Goal: Answer question/provide support: Answer question/provide support

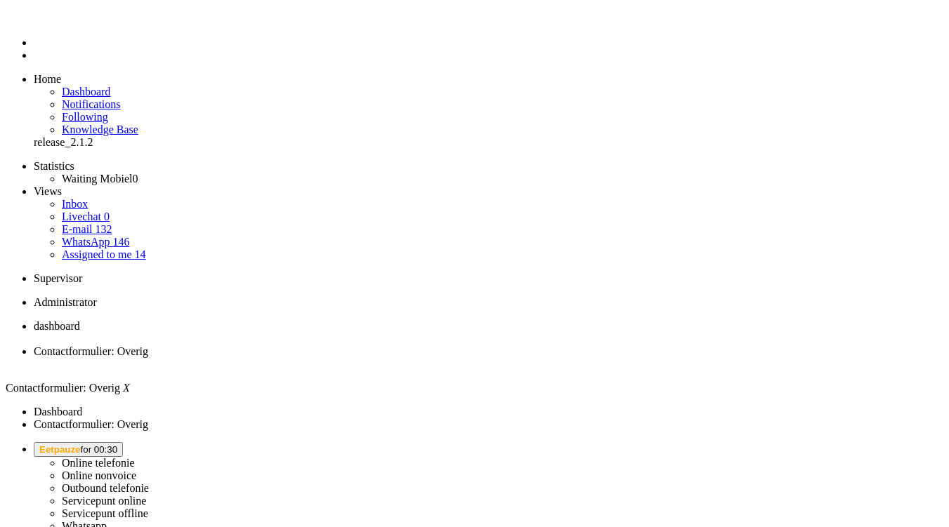
click at [117, 445] on span "Eetpauze for 00:30" at bounding box center [78, 450] width 78 height 11
click at [135, 457] on label "Online telefonie" at bounding box center [98, 463] width 73 height 12
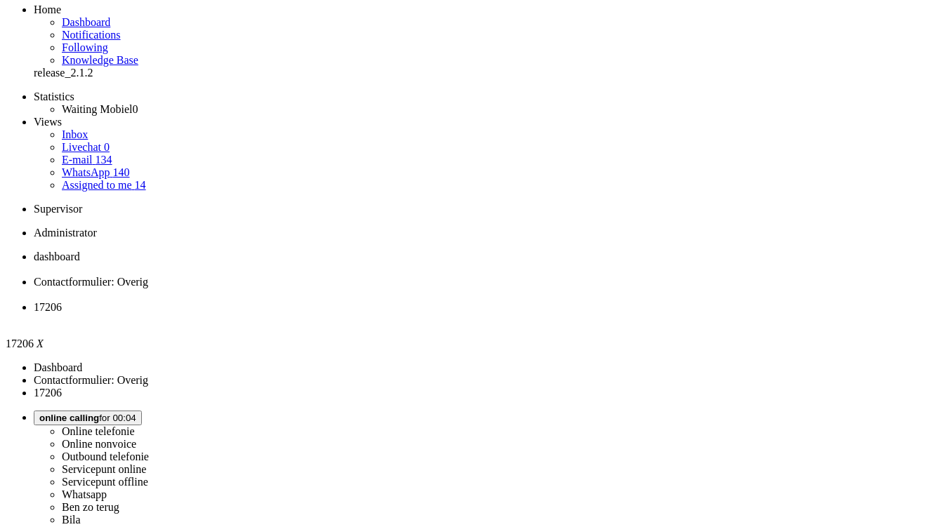
scroll to position [140, 0]
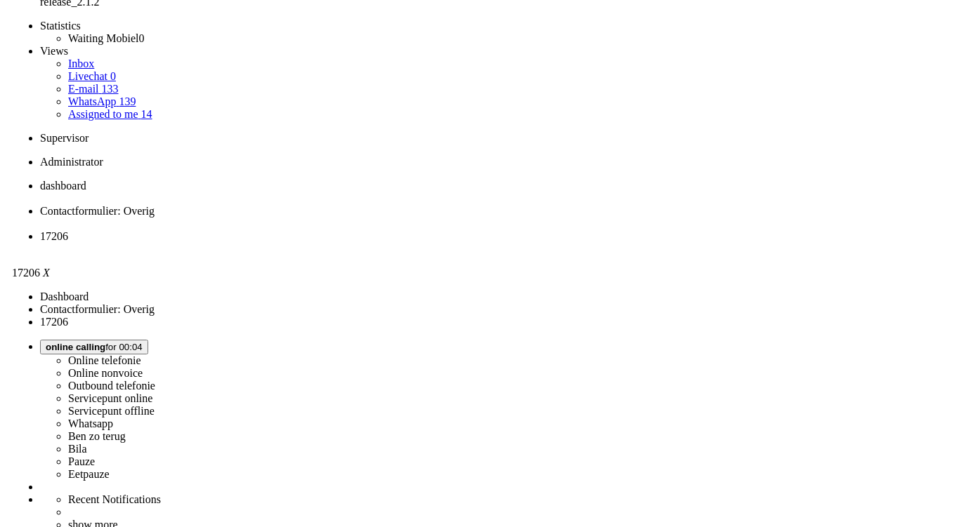
scroll to position [0, 0]
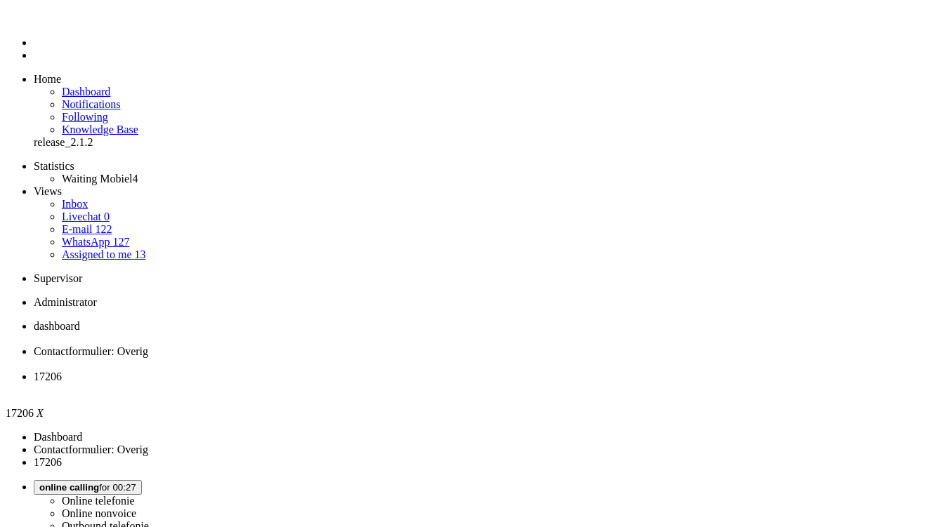
drag, startPoint x: 433, startPoint y: 273, endPoint x: 477, endPoint y: 275, distance: 43.6
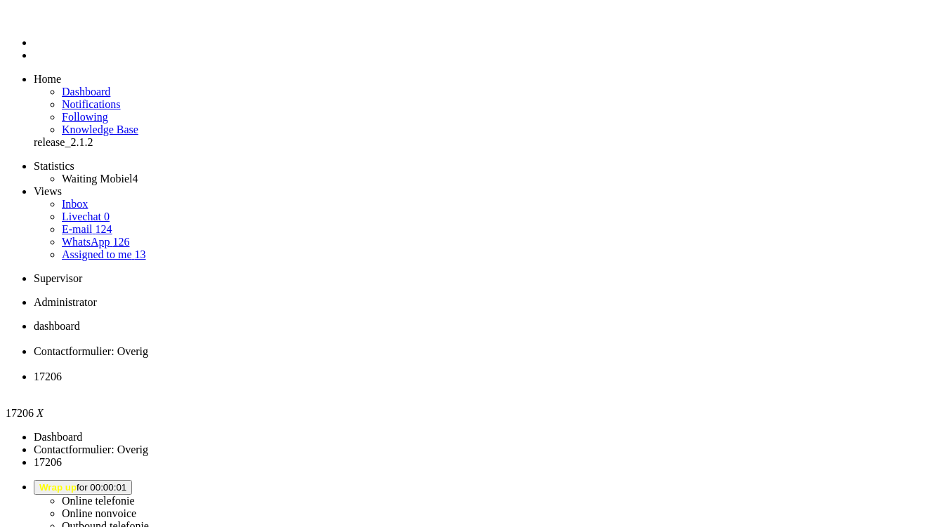
drag, startPoint x: 480, startPoint y: 275, endPoint x: 434, endPoint y: 276, distance: 45.7
copy span "[PHONE_NUMBER]"
click at [132, 480] on button "Wrap up for 00:00:05" at bounding box center [83, 487] width 98 height 15
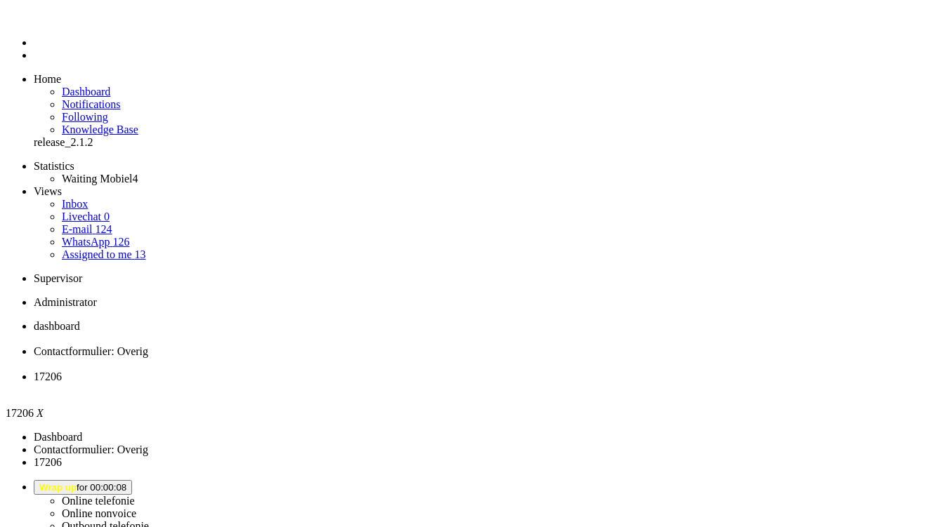
click at [149, 520] on label "Outbound telefonie" at bounding box center [105, 526] width 87 height 12
click at [34, 173] on link "Quick ticket" at bounding box center [34, 173] width 0 height 0
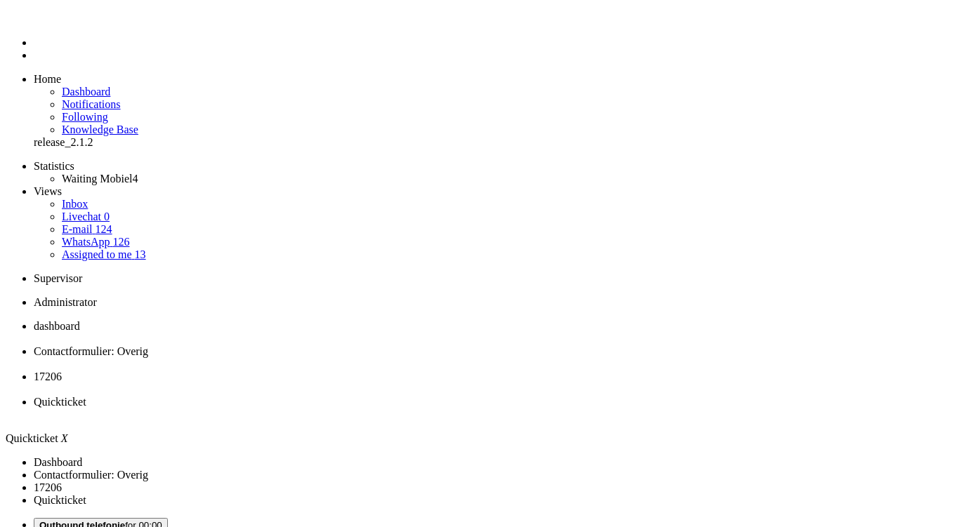
type input "+31650404643"
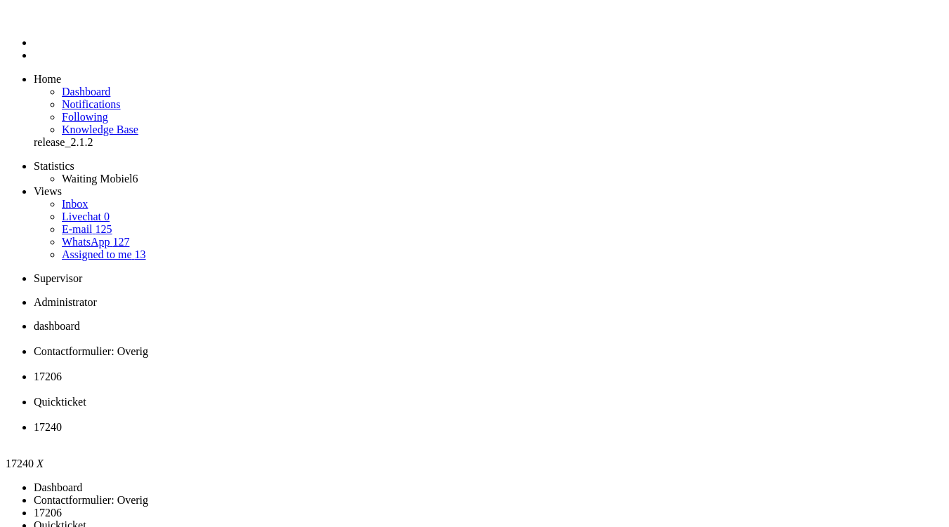
type input "+31650404643"
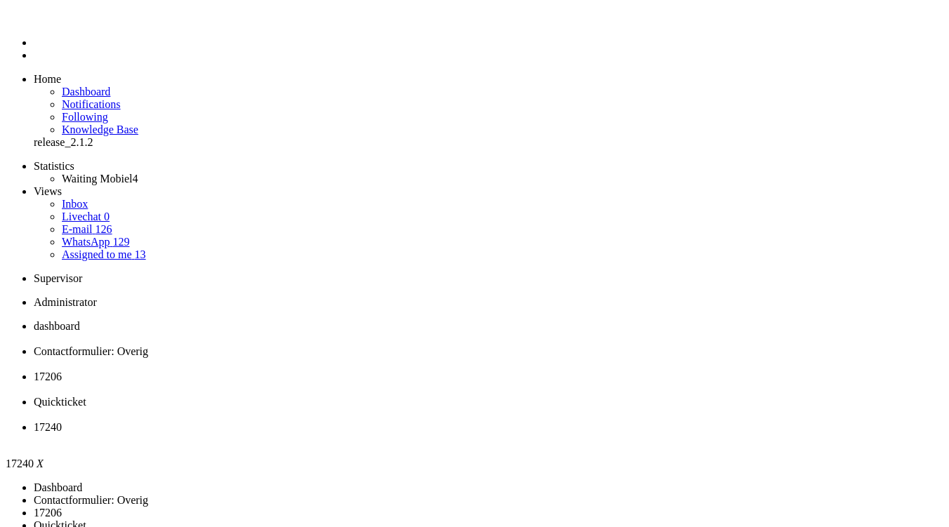
click at [667, 434] on div "Close tab" at bounding box center [489, 440] width 910 height 13
click at [646, 409] on div "Close tab" at bounding box center [495, 415] width 922 height 13
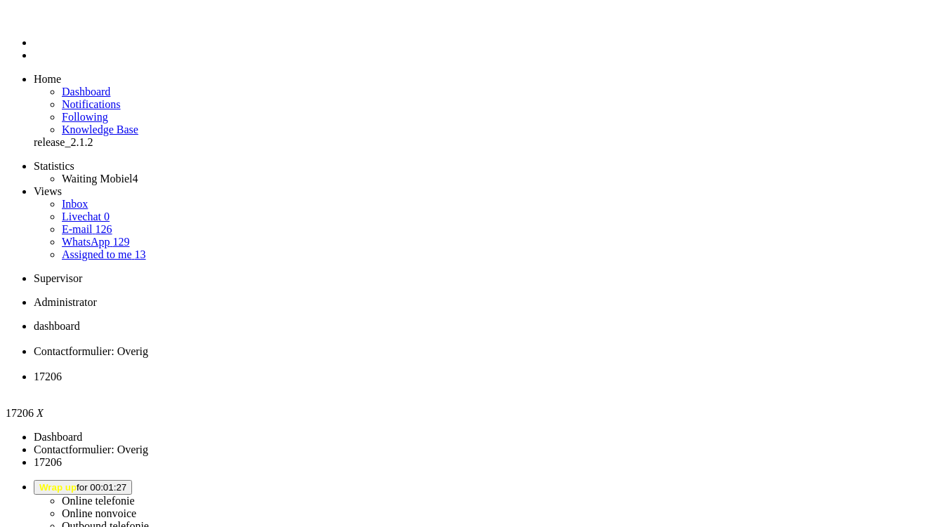
click at [520, 383] on div "Close tab" at bounding box center [489, 389] width 910 height 13
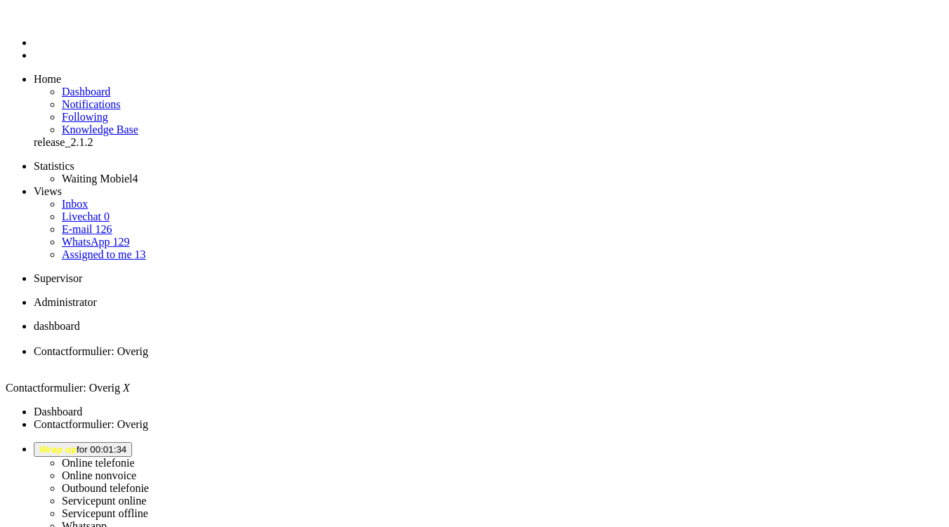
click at [411, 346] on li "Contactformulier: Overig" at bounding box center [489, 358] width 910 height 25
click at [406, 358] on div "Close tab" at bounding box center [489, 364] width 910 height 13
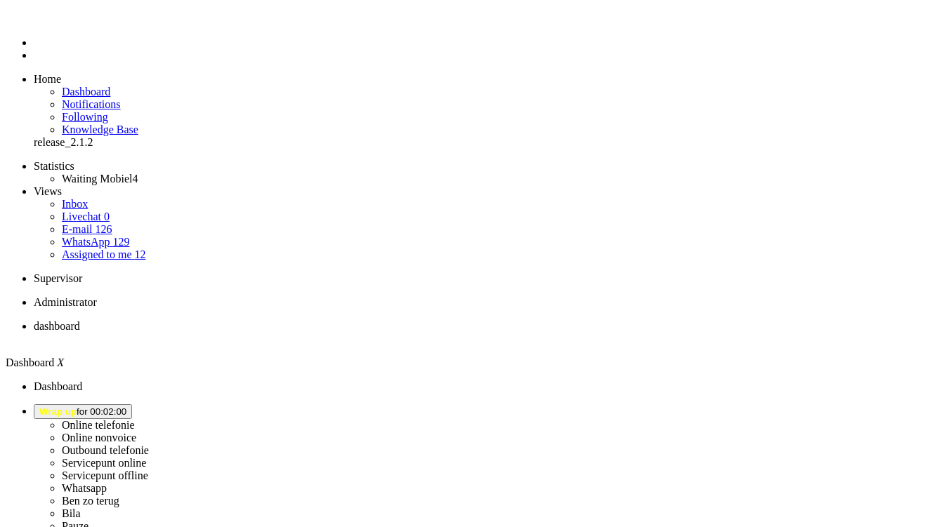
click at [132, 405] on button "Wrap up for 00:02:00" at bounding box center [83, 412] width 98 height 15
click at [132, 405] on button "Wrap up for 00:02:07" at bounding box center [83, 412] width 98 height 15
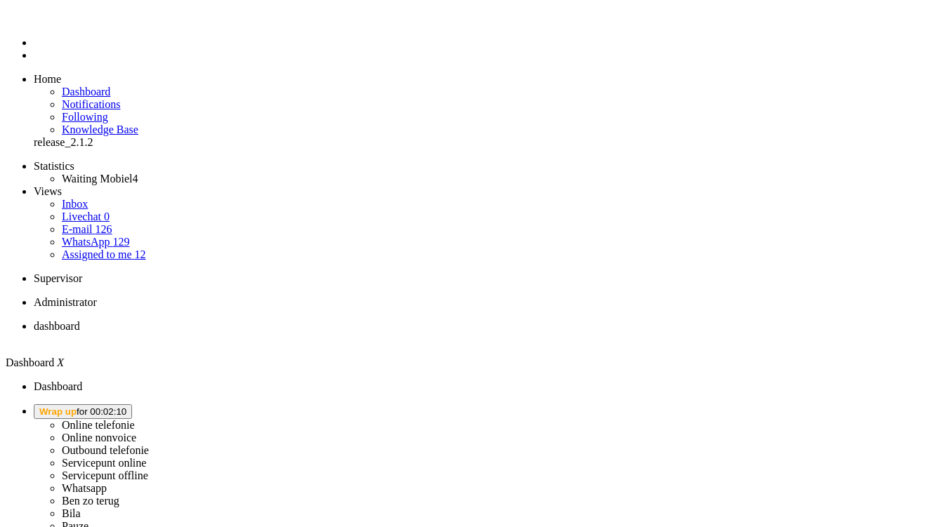
click at [135, 419] on label "Online telefonie" at bounding box center [98, 425] width 73 height 12
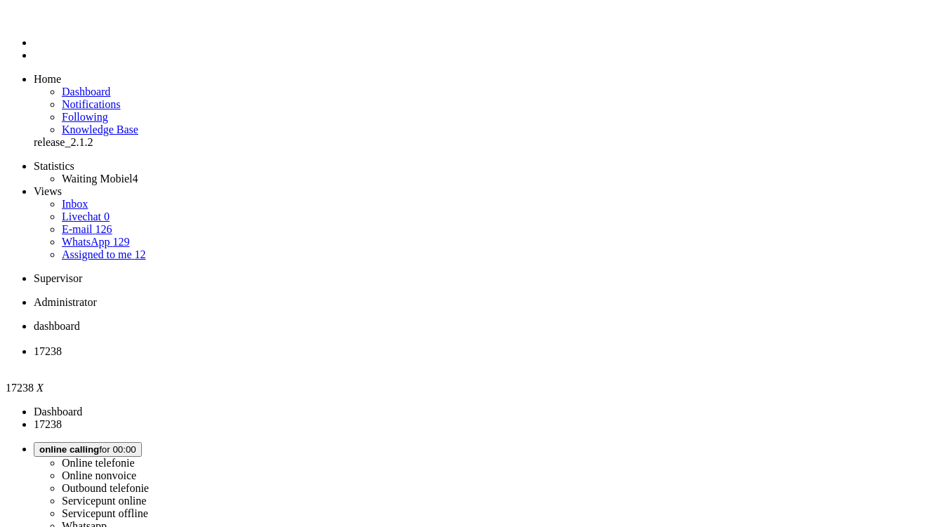
click at [126, 445] on span "Wrap up for 00:03:20" at bounding box center [82, 450] width 87 height 11
click at [135, 457] on label "Online telefonie" at bounding box center [98, 463] width 73 height 12
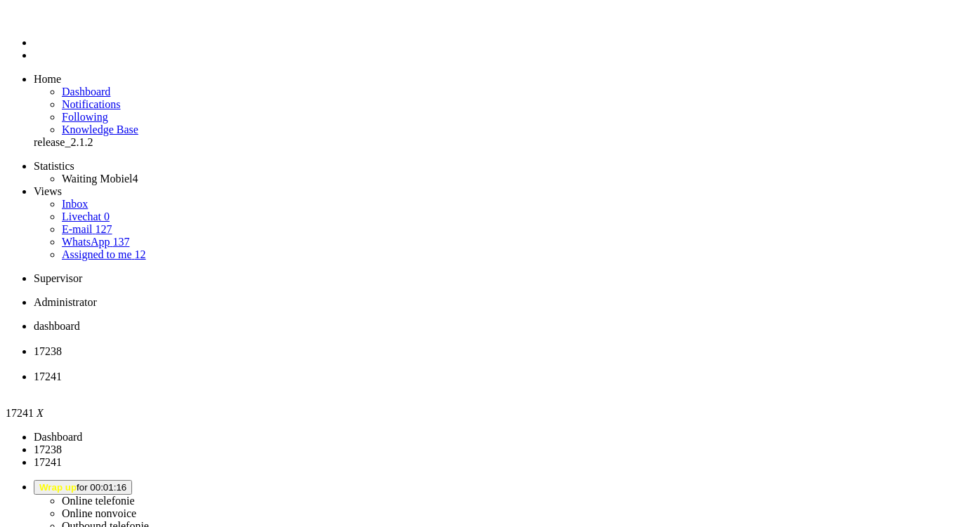
click at [524, 383] on div "Close tab" at bounding box center [495, 389] width 922 height 13
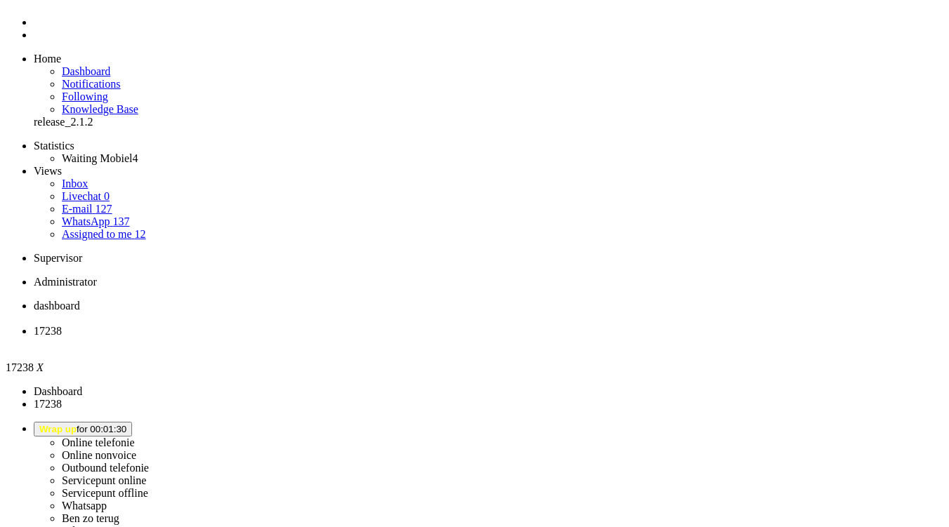
scroll to position [211, 0]
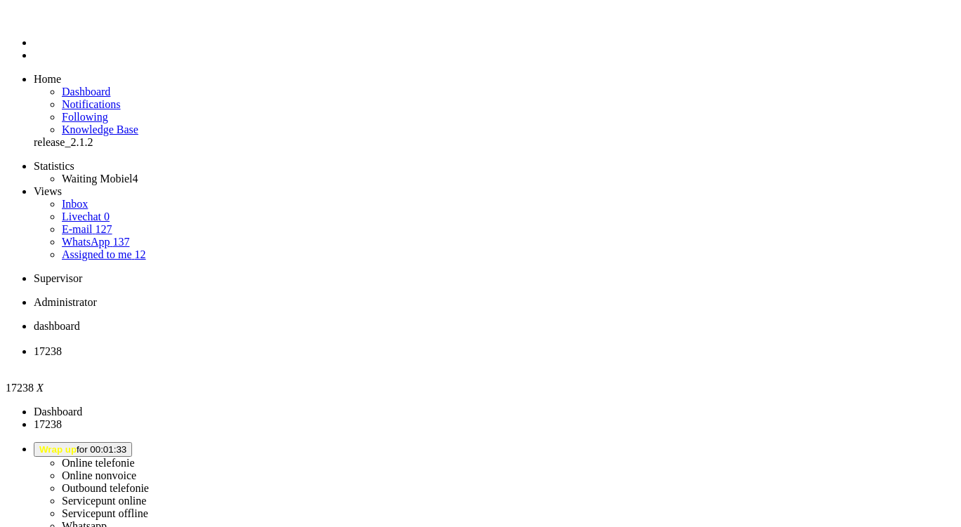
drag, startPoint x: 279, startPoint y: 211, endPoint x: 282, endPoint y: 204, distance: 7.9
click at [408, 358] on div "Close tab" at bounding box center [495, 364] width 922 height 13
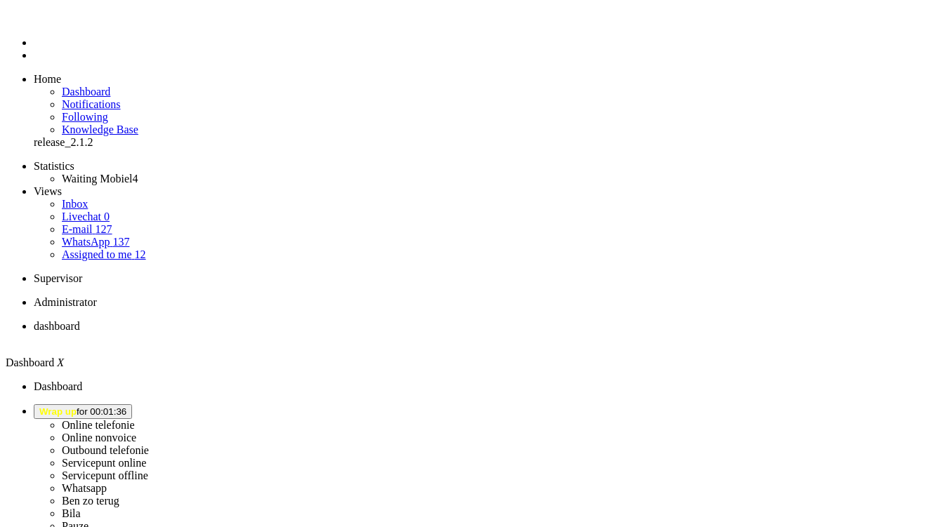
click at [256, 320] on li "dashboard" at bounding box center [489, 332] width 910 height 25
click at [126, 407] on span "Wrap up for 00:02:03" at bounding box center [82, 412] width 87 height 11
click at [135, 419] on label "Online telefonie" at bounding box center [98, 425] width 73 height 12
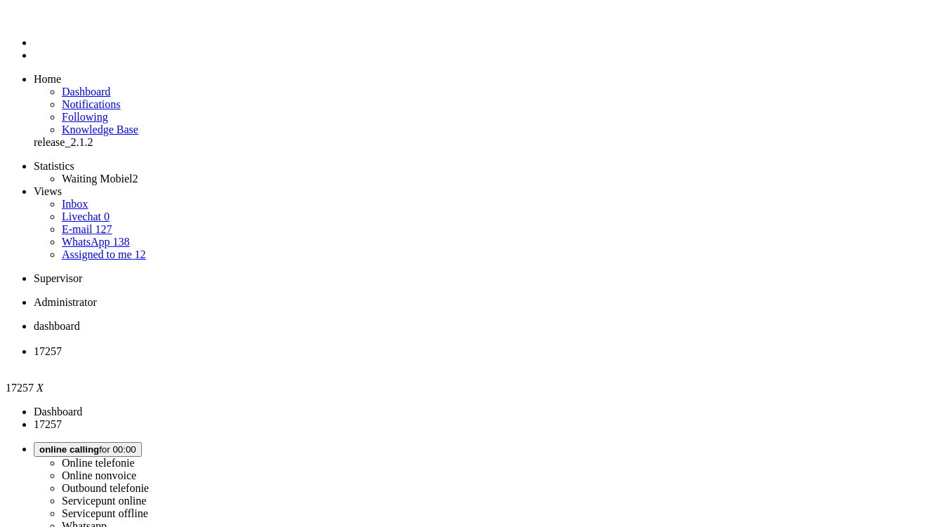
click at [80, 320] on span "dashboard" at bounding box center [57, 326] width 46 height 12
click at [62, 346] on span "17257" at bounding box center [48, 352] width 28 height 12
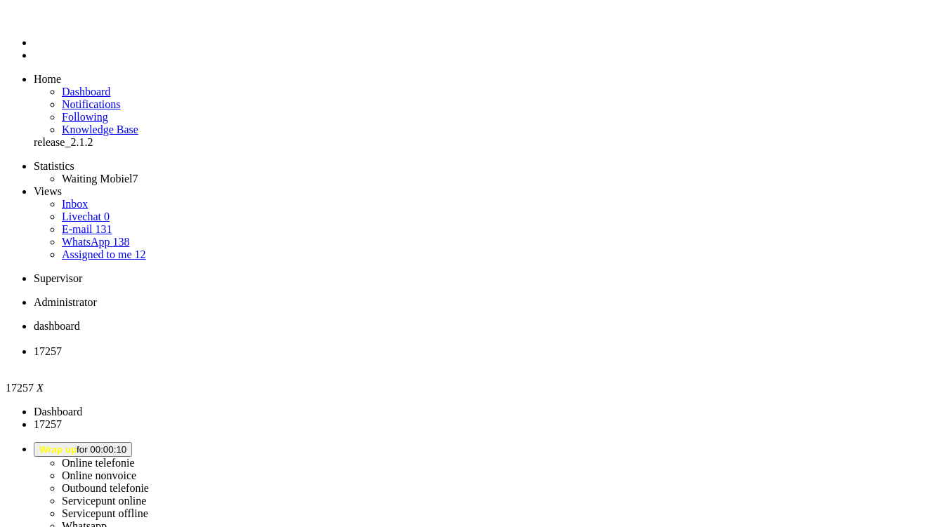
click at [400, 358] on div "Close tab" at bounding box center [495, 364] width 922 height 13
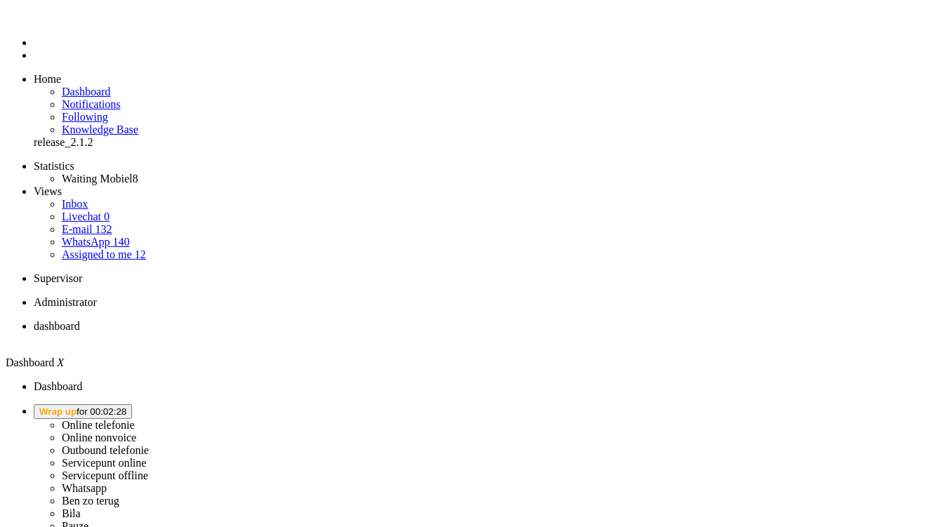
click at [126, 407] on span "Wrap up for 00:02:28" at bounding box center [82, 412] width 87 height 11
click at [135, 419] on label "Online telefonie" at bounding box center [98, 425] width 73 height 12
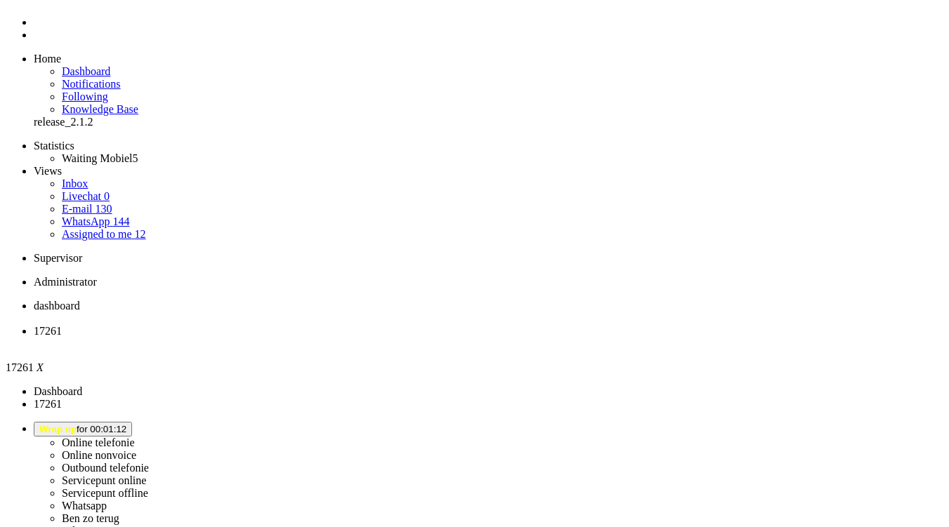
scroll to position [211, 0]
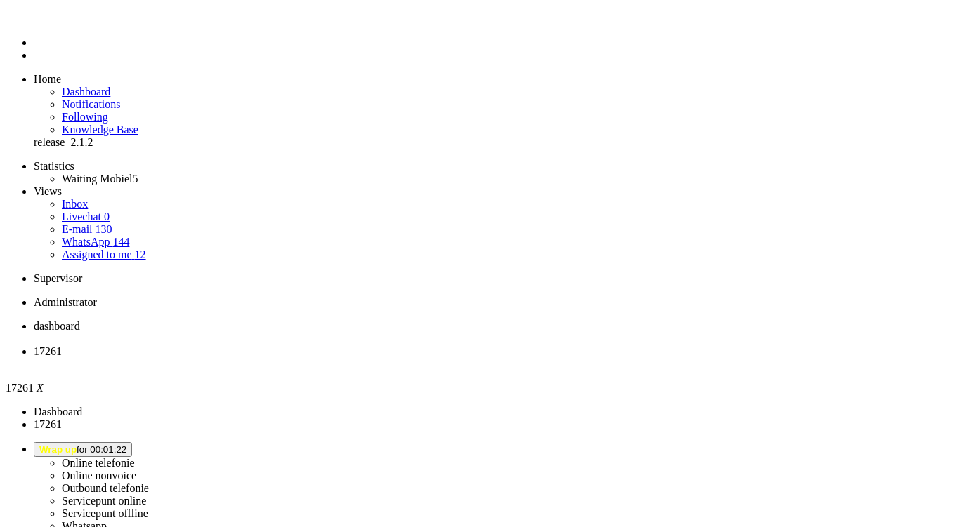
click at [407, 358] on div "Close tab" at bounding box center [495, 364] width 922 height 13
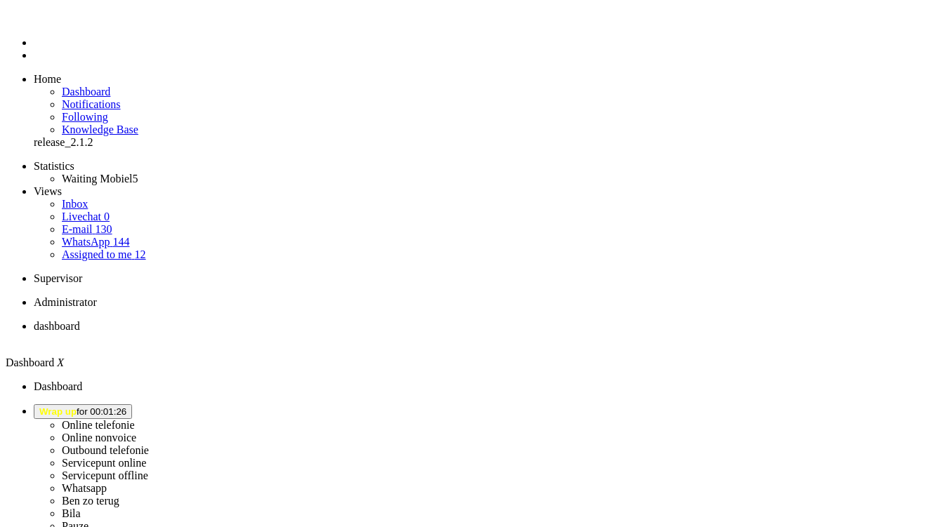
click at [91, 249] on span "Assigned to me" at bounding box center [97, 255] width 70 height 12
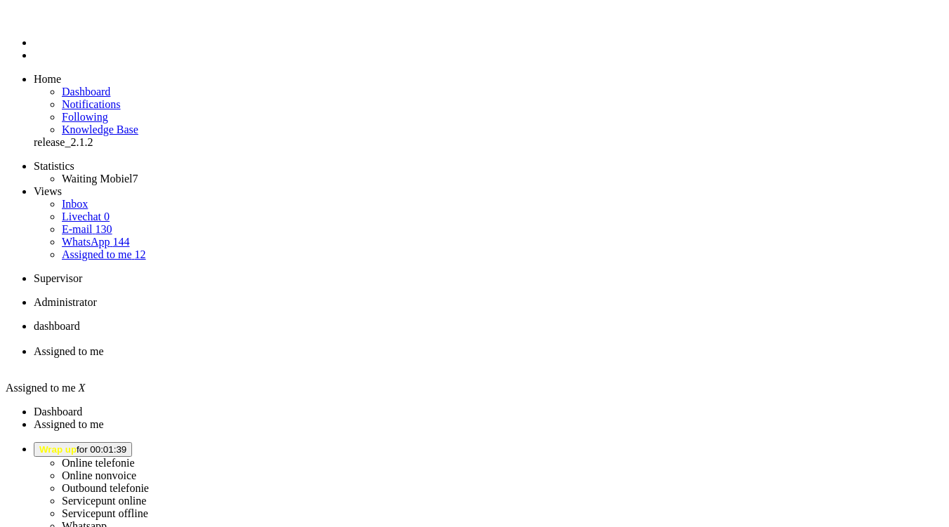
click at [240, 320] on li "dashboard" at bounding box center [489, 332] width 910 height 25
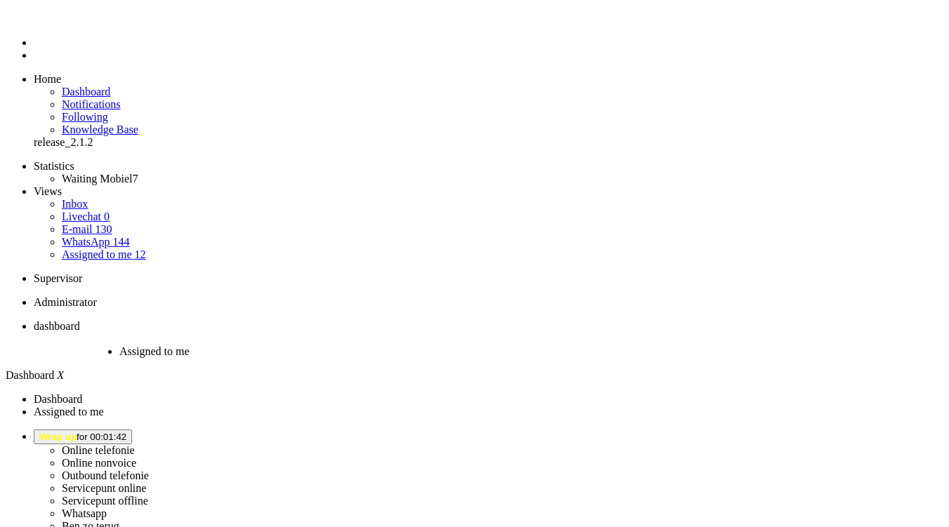
click at [190, 346] on span "Assigned to me" at bounding box center [154, 352] width 70 height 12
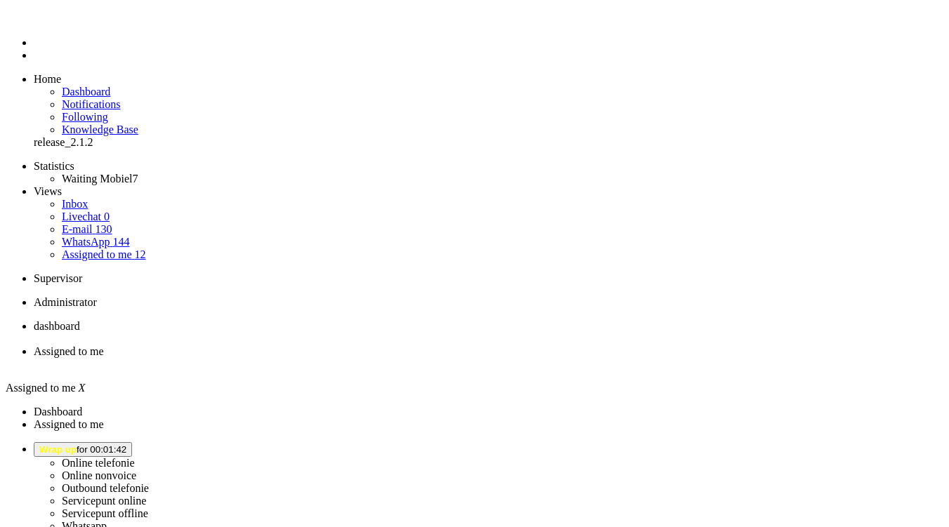
click at [80, 320] on span "dashboard" at bounding box center [57, 326] width 46 height 12
click at [351, 346] on li "Assigned to me" at bounding box center [489, 358] width 910 height 25
click at [132, 442] on button "Wrap up for 00:01:56" at bounding box center [83, 449] width 98 height 15
click at [135, 457] on label "Online telefonie" at bounding box center [98, 463] width 73 height 12
click at [80, 320] on span "dashboard" at bounding box center [57, 326] width 46 height 12
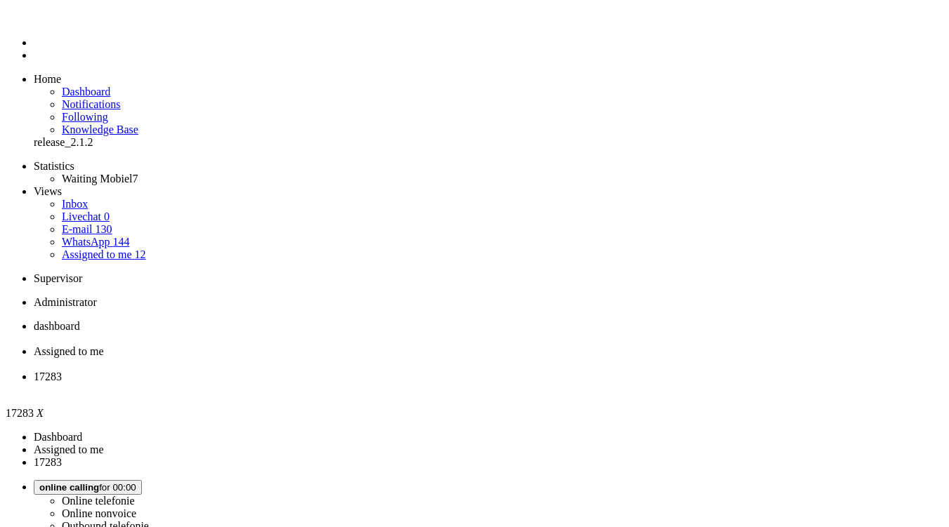
click at [119, 261] on ul "Statistics Waiting Mobiel 6 Views Inbox Livechat 0 E-mail 129 WhatsApp 143 Assi…" at bounding box center [475, 210] width 938 height 101
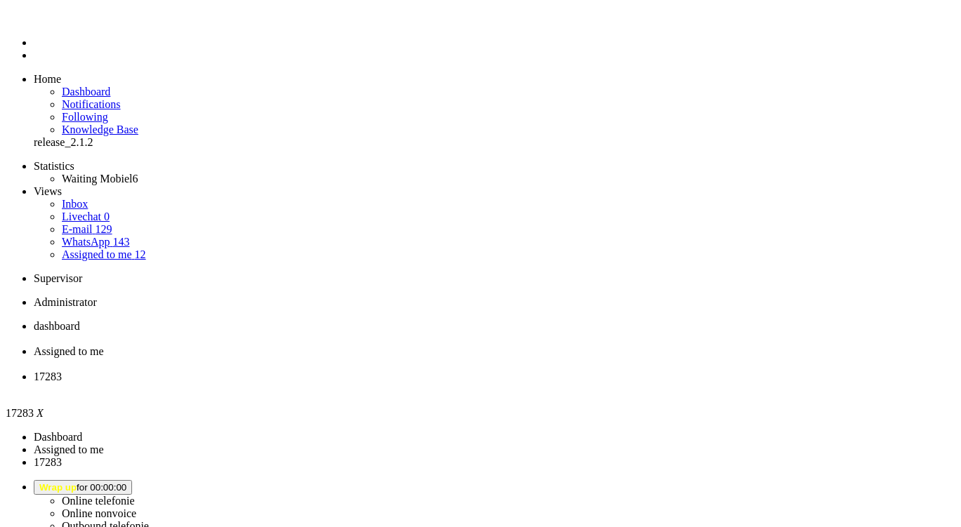
click at [525, 383] on div "Close tab" at bounding box center [495, 389] width 922 height 13
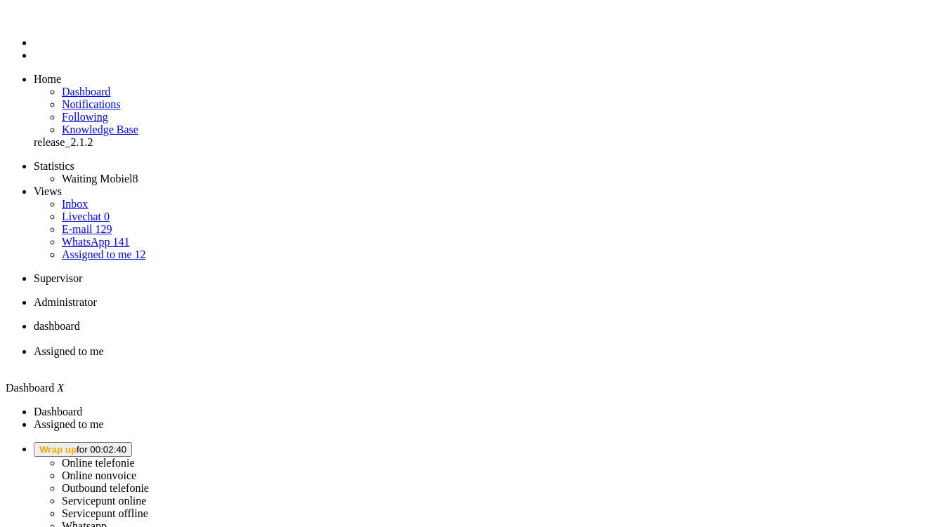
click at [126, 445] on span "Wrap up for 00:02:40" at bounding box center [82, 450] width 87 height 11
click at [135, 457] on label "Online telefonie" at bounding box center [98, 463] width 73 height 12
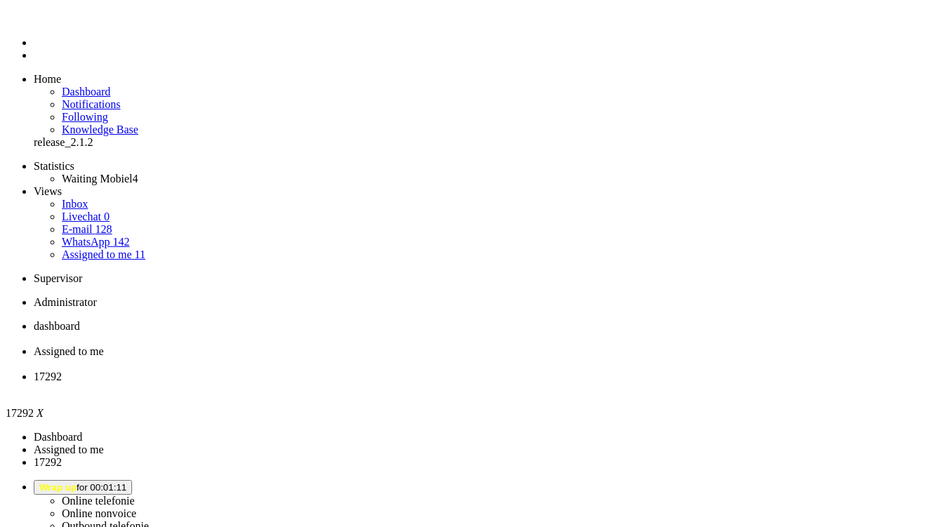
click at [521, 383] on div "Close tab" at bounding box center [489, 389] width 910 height 13
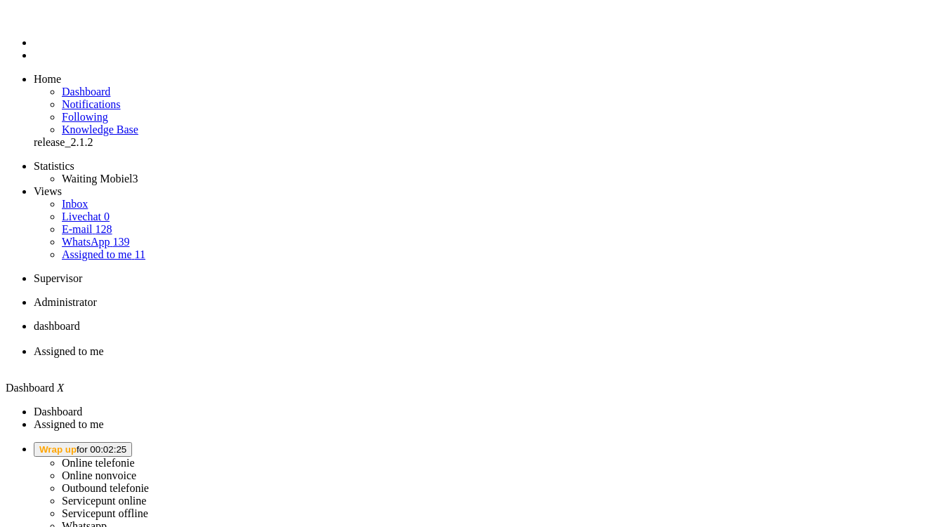
click at [126, 445] on span "Wrap up for 00:02:25" at bounding box center [82, 450] width 87 height 11
click at [135, 457] on label "Online telefonie" at bounding box center [98, 463] width 73 height 12
click at [383, 346] on li "Assigned to me" at bounding box center [489, 358] width 910 height 25
click at [401, 346] on li "Assigned to me" at bounding box center [489, 358] width 910 height 25
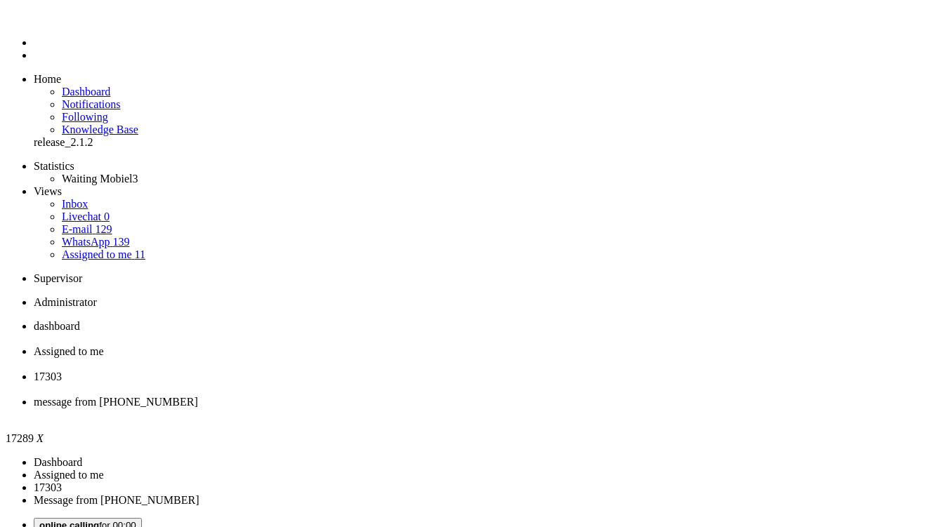
type input "ree"
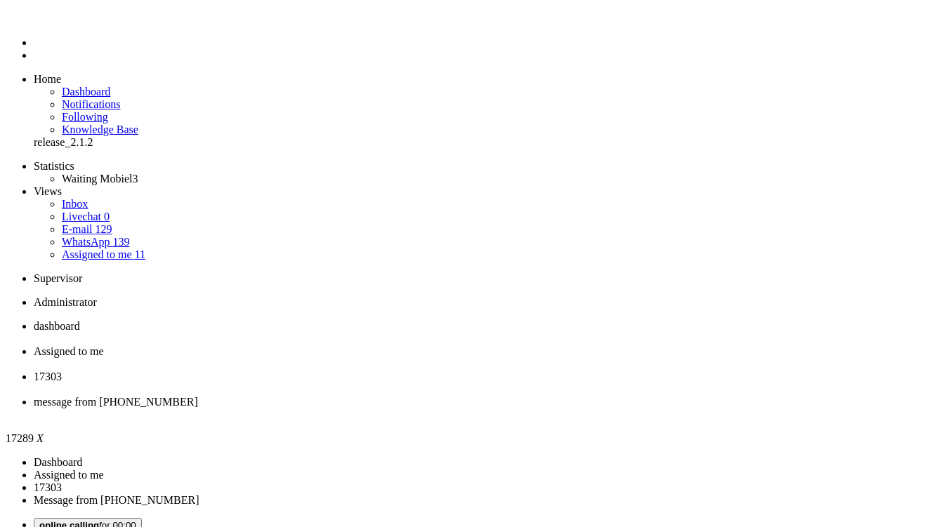
click at [509, 371] on li "17303" at bounding box center [489, 383] width 910 height 25
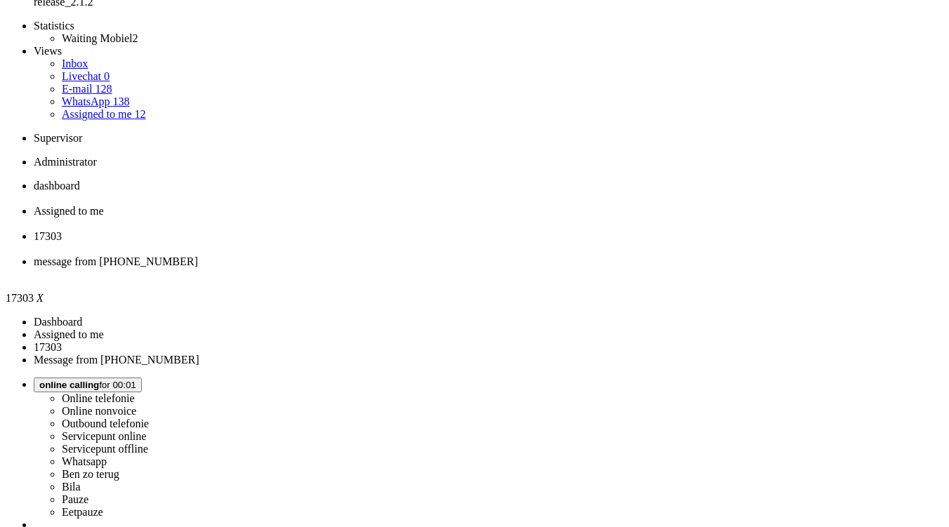
scroll to position [140, 0]
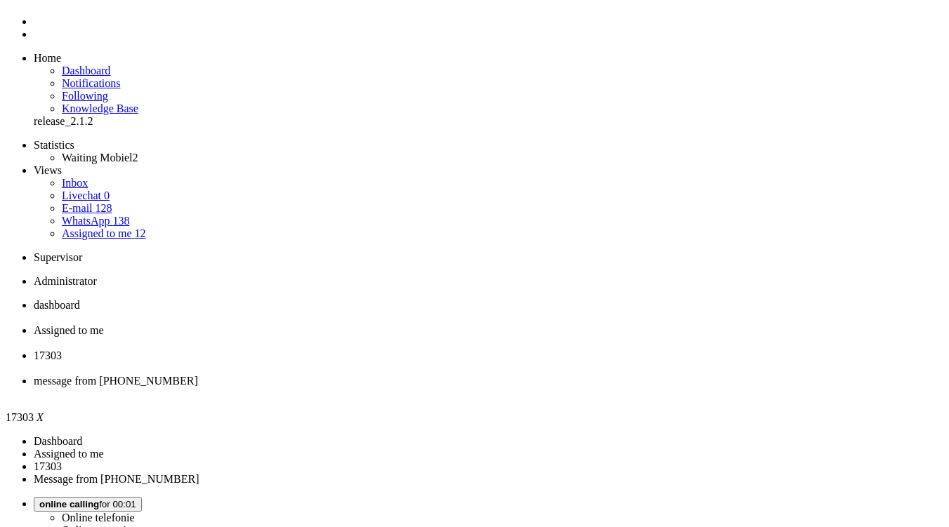
scroll to position [0, 0]
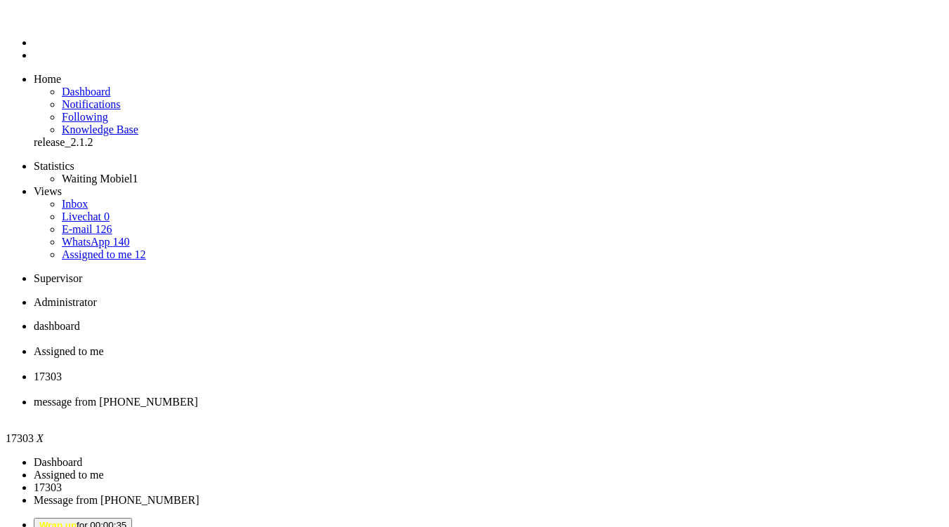
click at [198, 396] on span "message from +31651686095" at bounding box center [116, 402] width 164 height 12
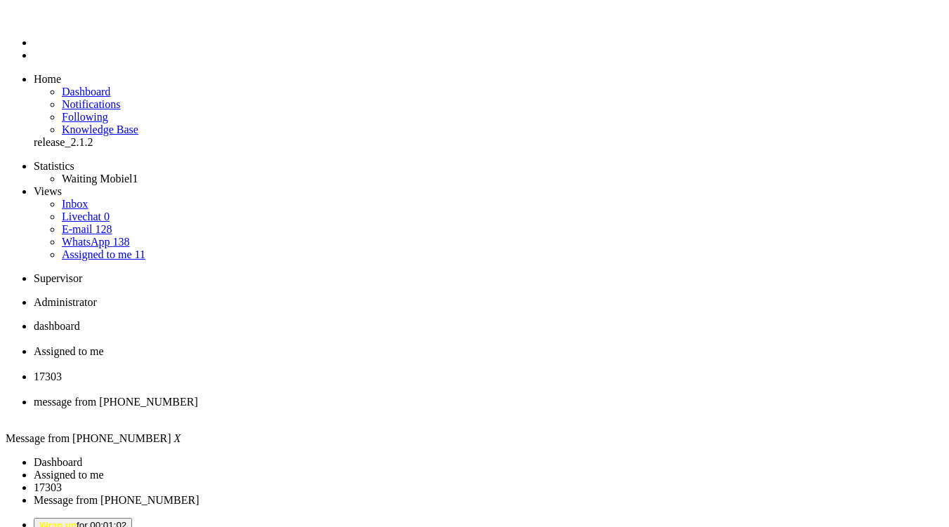
click at [642, 409] on div "Close tab" at bounding box center [489, 415] width 910 height 13
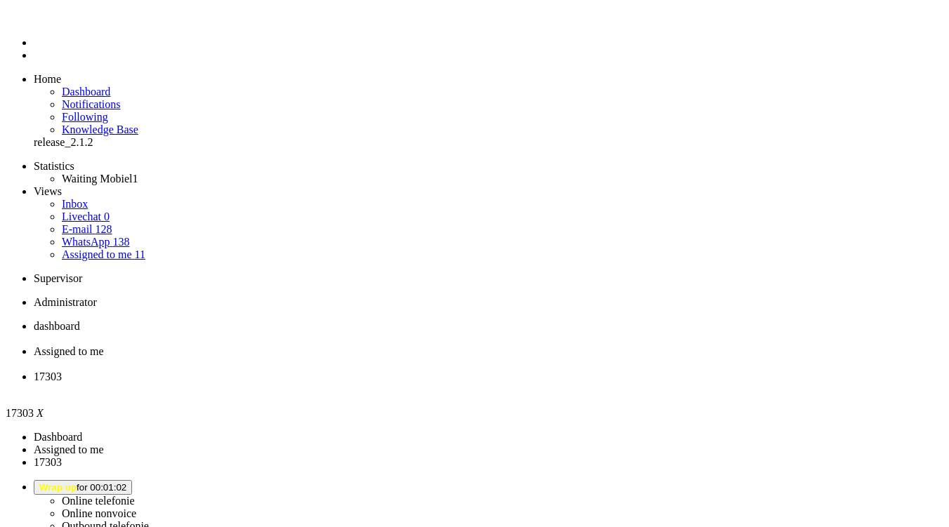
click at [527, 383] on div "Close tab" at bounding box center [489, 389] width 910 height 13
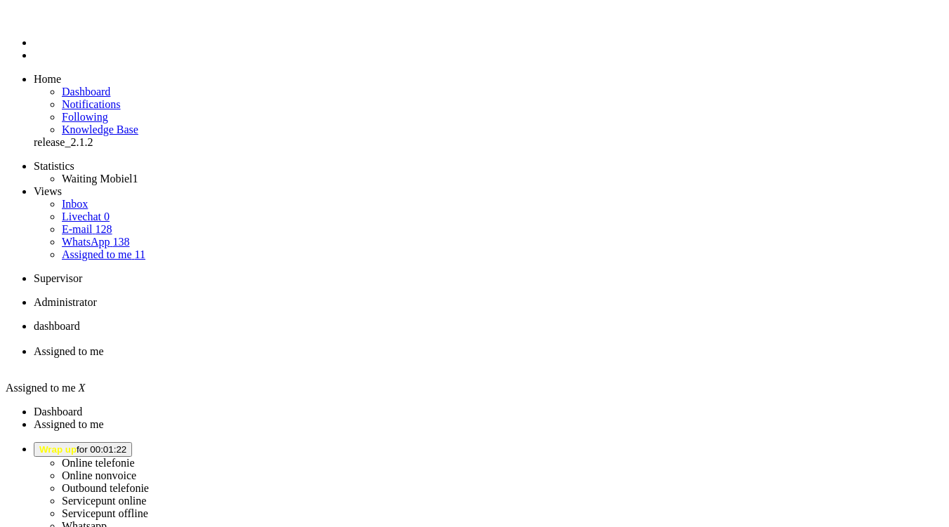
click at [401, 358] on div "Close tab" at bounding box center [489, 364] width 910 height 13
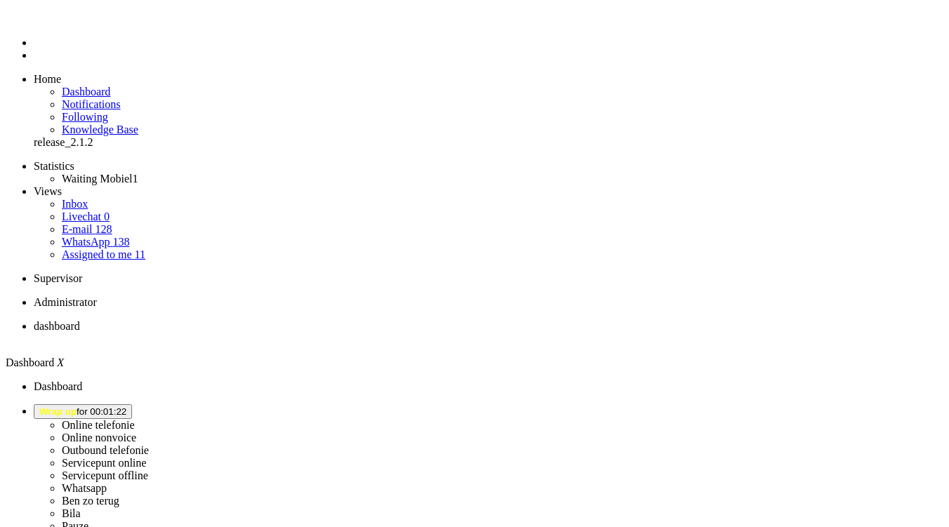
click at [406, 320] on ul "dashboard" at bounding box center [475, 332] width 938 height 25
click at [126, 407] on span "Wrap up for 00:02:02" at bounding box center [82, 412] width 87 height 11
click at [135, 419] on label "Online telefonie" at bounding box center [98, 425] width 73 height 12
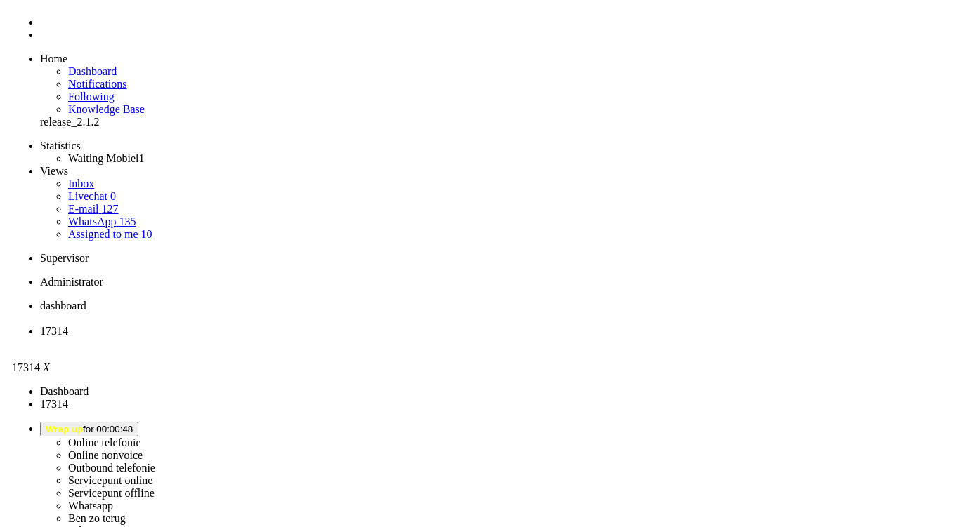
scroll to position [0, 0]
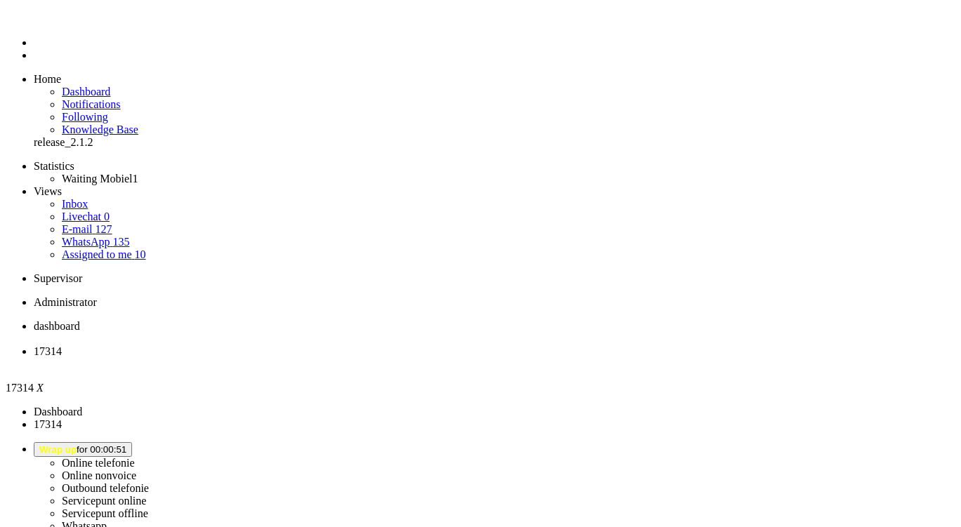
drag, startPoint x: 276, startPoint y: 204, endPoint x: 9, endPoint y: 72, distance: 298.1
click at [407, 358] on div "Close tab" at bounding box center [495, 364] width 922 height 13
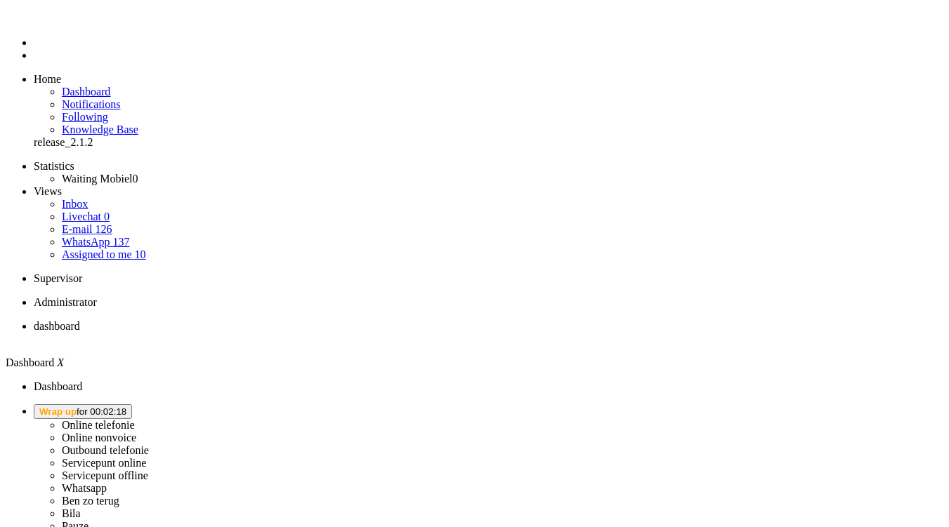
click at [132, 405] on button "Wrap up for 00:02:18" at bounding box center [83, 412] width 98 height 15
click at [135, 419] on label "Online telefonie" at bounding box center [98, 425] width 73 height 12
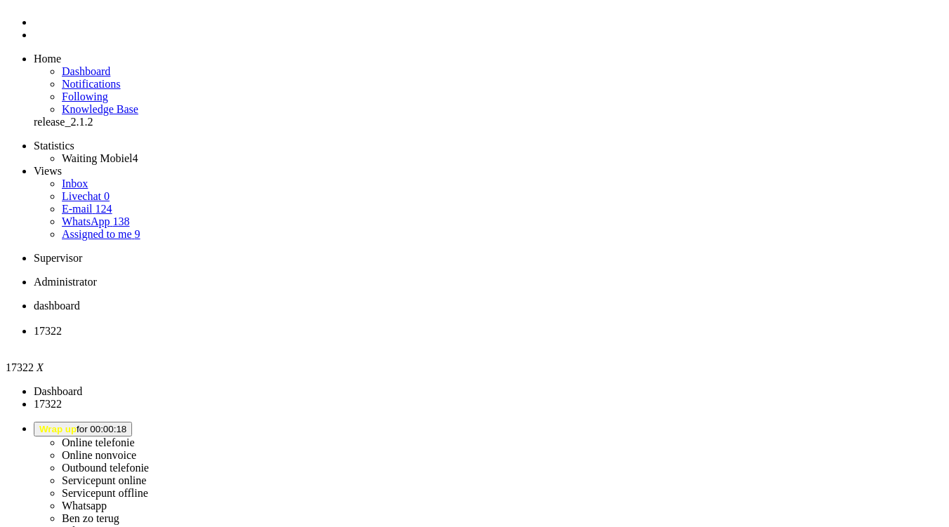
scroll to position [211, 0]
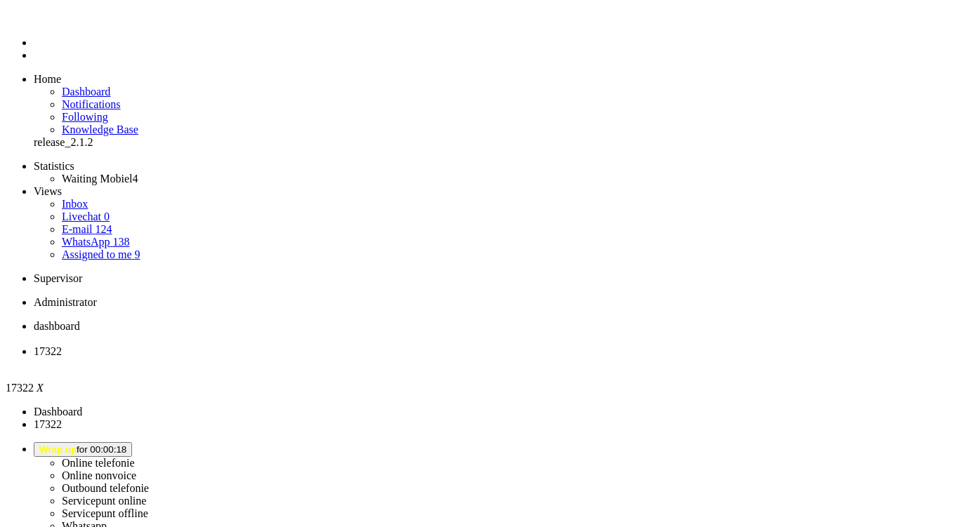
click at [402, 358] on div "Close tab" at bounding box center [495, 364] width 922 height 13
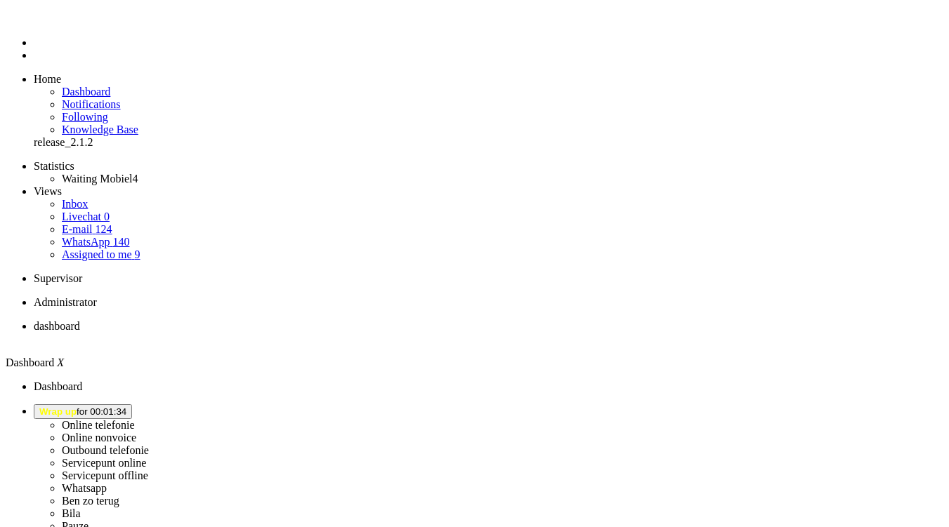
click at [126, 407] on span "Wrap up for 00:01:34" at bounding box center [82, 412] width 87 height 11
click at [135, 419] on label "Online telefonie" at bounding box center [98, 425] width 73 height 12
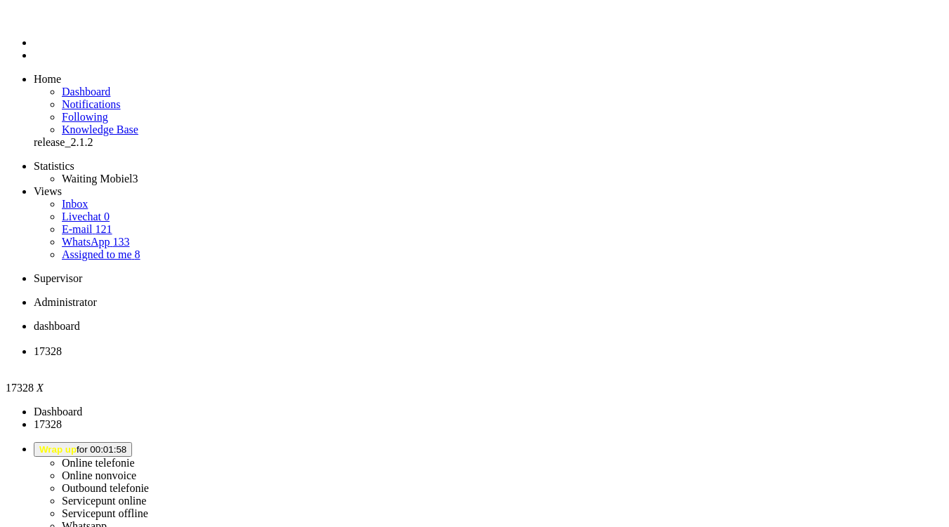
click at [126, 445] on span "Wrap up for 00:02:02" at bounding box center [82, 450] width 87 height 11
click at [135, 457] on label "Online telefonie" at bounding box center [98, 463] width 73 height 12
click at [403, 358] on div "Close tab" at bounding box center [489, 364] width 910 height 13
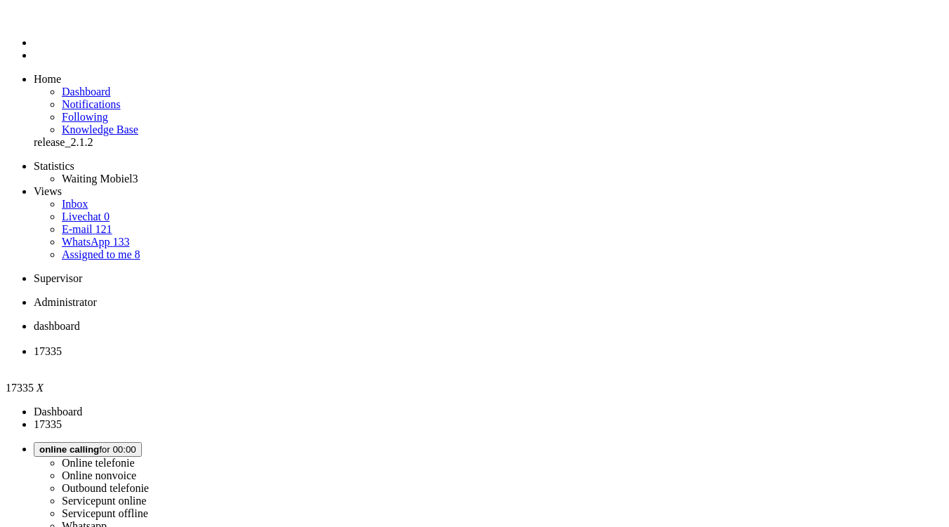
drag, startPoint x: 273, startPoint y: 428, endPoint x: 277, endPoint y: 421, distance: 8.2
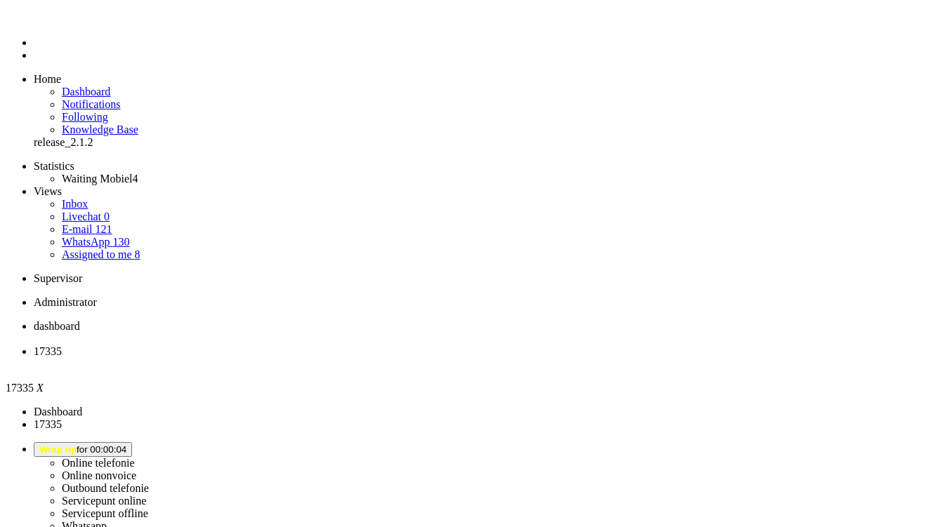
click at [409, 358] on div "Close tab" at bounding box center [495, 364] width 922 height 13
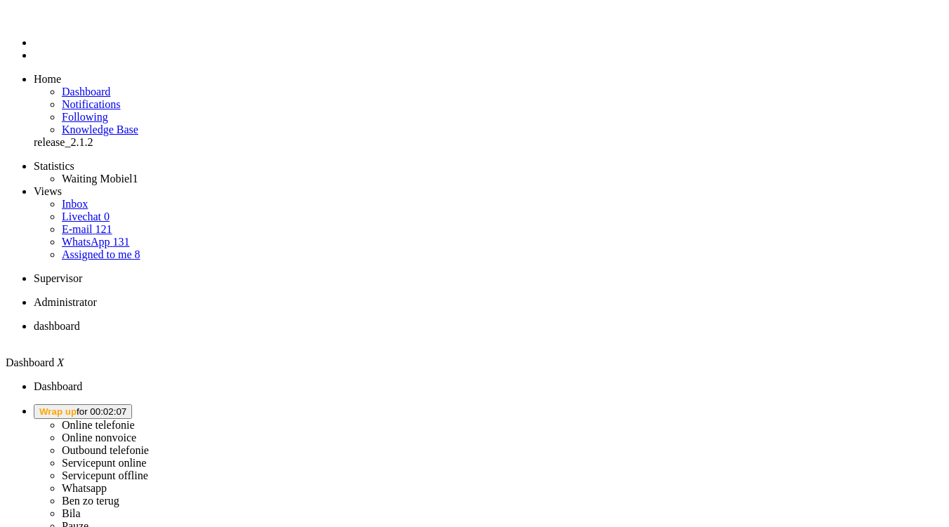
click at [132, 405] on button "Wrap up for 00:02:07" at bounding box center [83, 412] width 98 height 15
click at [88, 520] on label "Pauze" at bounding box center [75, 526] width 27 height 12
click at [787, 405] on li "Online telefonie Online nonvoice Outbound telefonie Servicepunt online Servicep…" at bounding box center [489, 475] width 910 height 141
click at [109, 405] on button "Pauze for 00:15" at bounding box center [71, 412] width 75 height 15
click at [135, 419] on label "Online telefonie" at bounding box center [98, 425] width 73 height 12
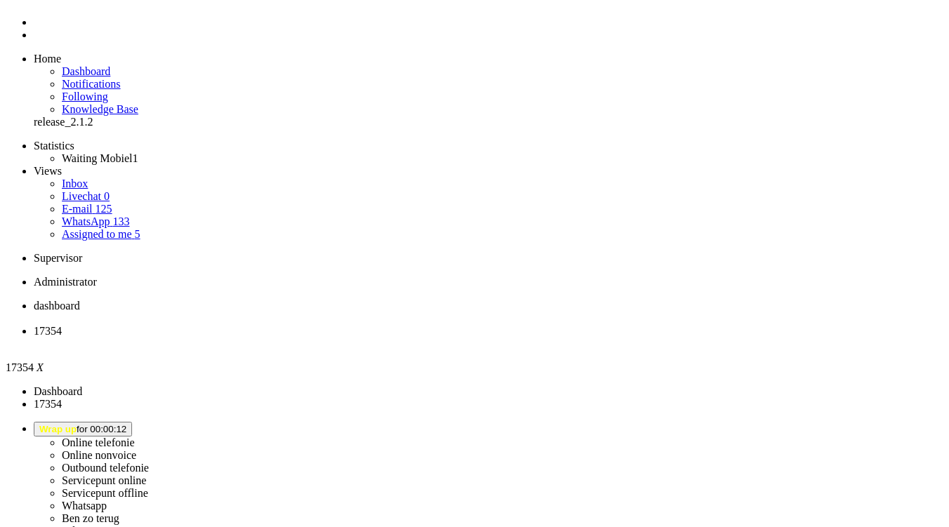
scroll to position [379, 0]
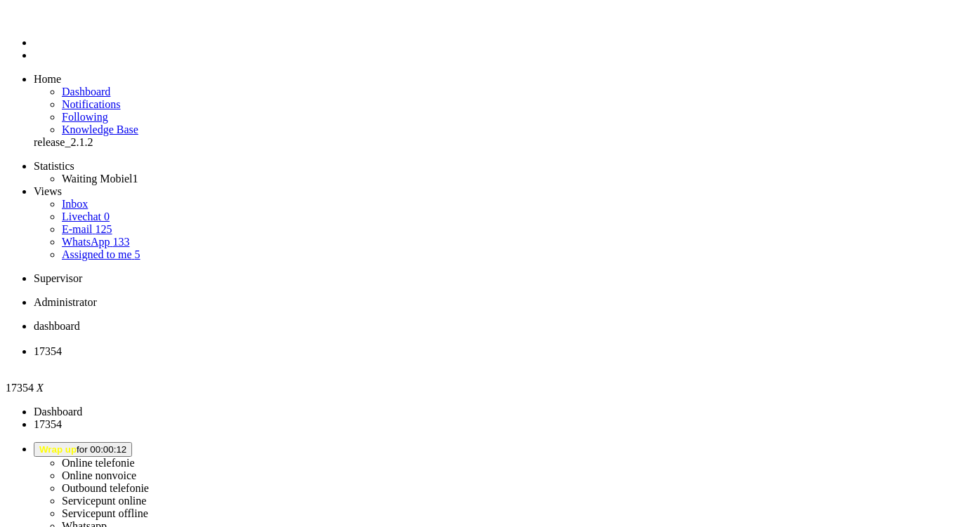
click at [409, 346] on li "17354" at bounding box center [495, 358] width 922 height 25
click at [406, 358] on div "Close tab" at bounding box center [495, 364] width 922 height 13
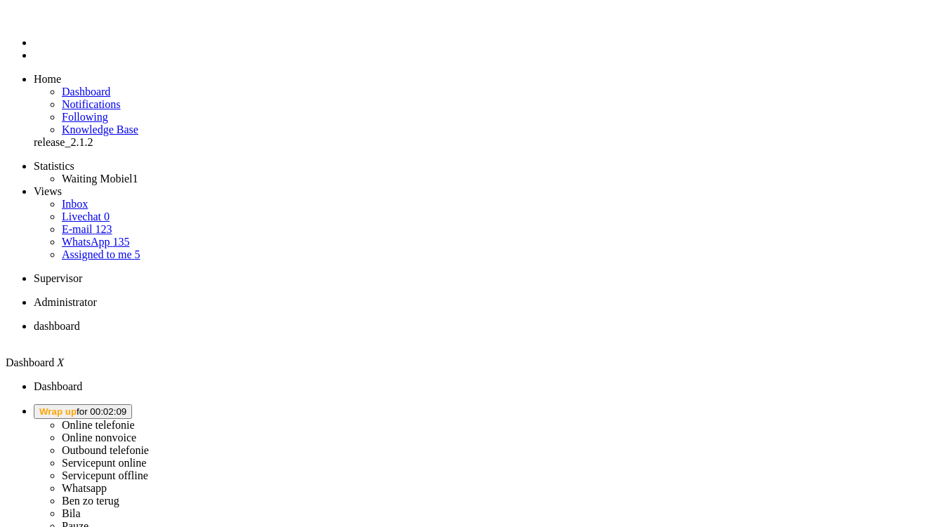
click at [77, 407] on span "Wrap up" at bounding box center [57, 412] width 37 height 11
click at [135, 419] on label "Online telefonie" at bounding box center [98, 425] width 73 height 12
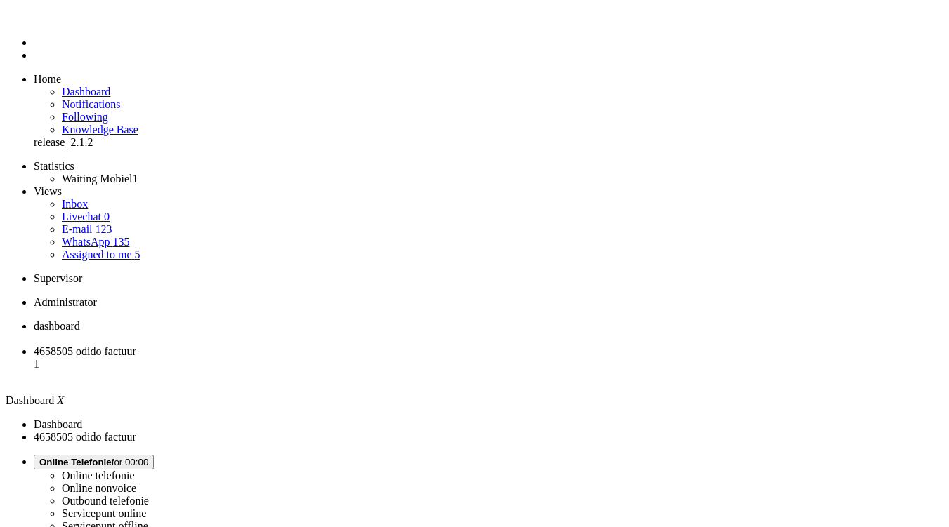
click at [136, 346] on span "4658505 odido factuur" at bounding box center [85, 352] width 103 height 12
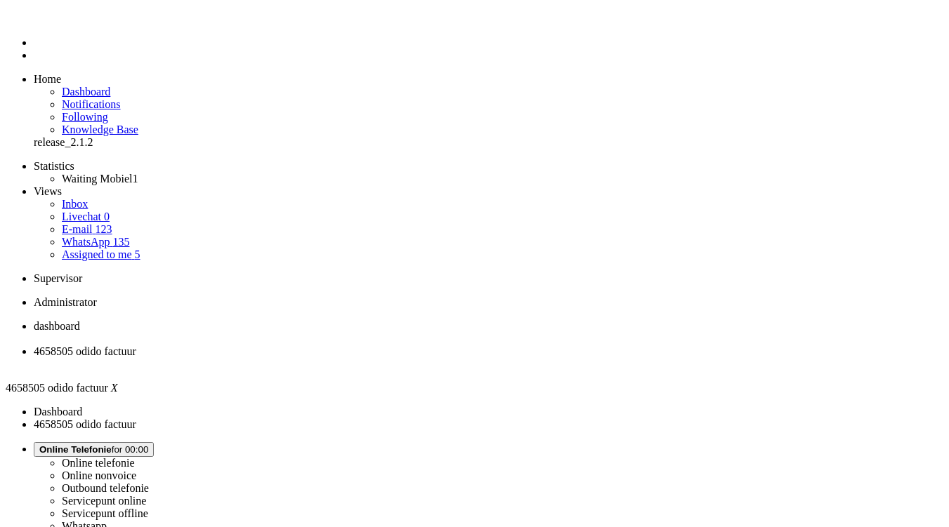
scroll to position [39, 0]
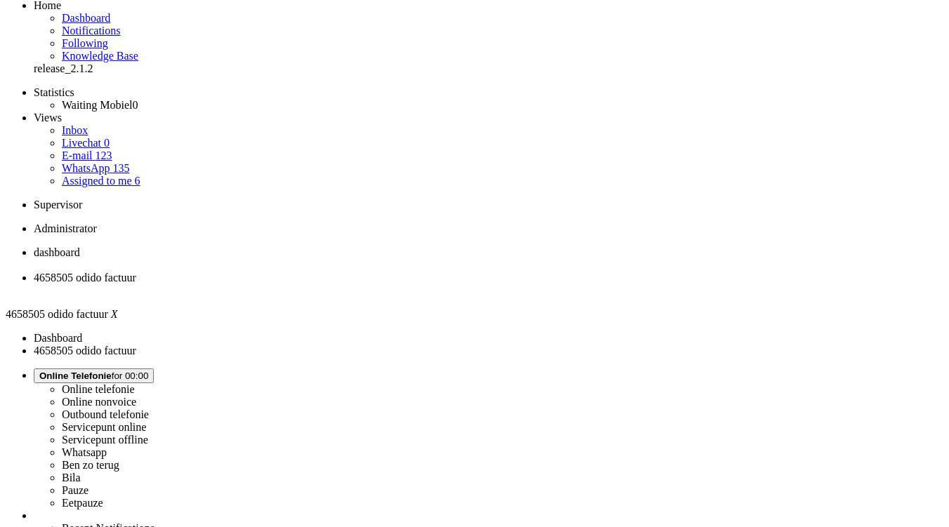
scroll to position [0, 0]
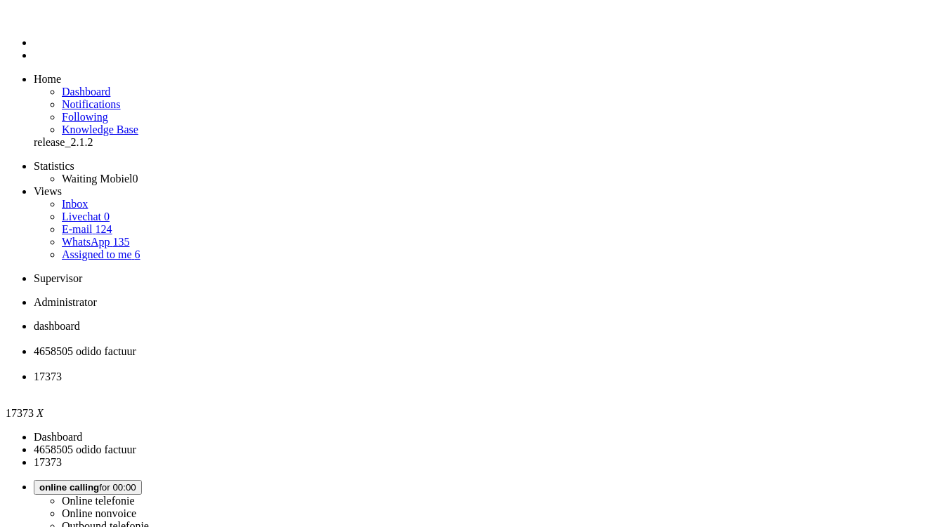
click at [136, 346] on span "4658505 odido factuur" at bounding box center [85, 352] width 103 height 12
click at [490, 371] on li "17373" at bounding box center [489, 383] width 910 height 25
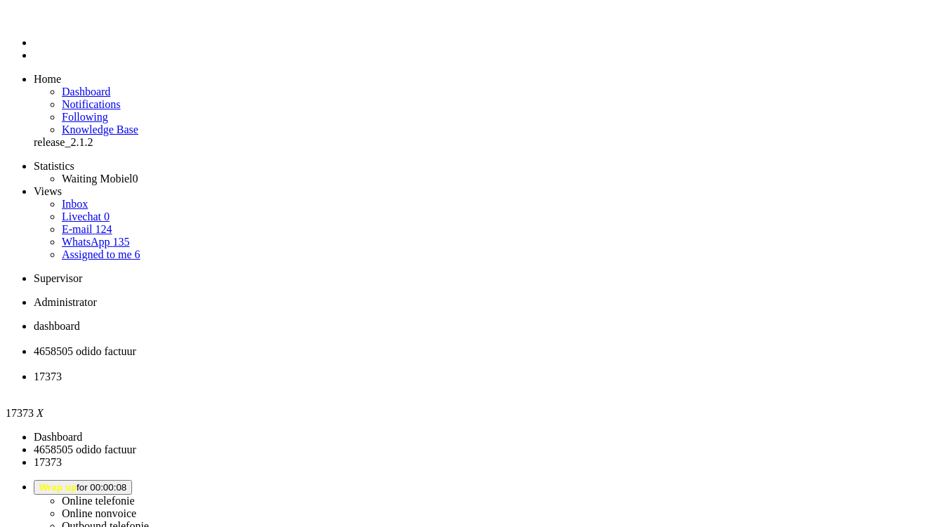
click at [126, 483] on span "Wrap up for 00:00:08" at bounding box center [82, 488] width 87 height 11
click at [135, 495] on label "Online telefonie" at bounding box center [98, 501] width 73 height 12
click at [532, 371] on li "17373" at bounding box center [489, 383] width 910 height 25
click at [527, 383] on div "Close tab" at bounding box center [489, 389] width 910 height 13
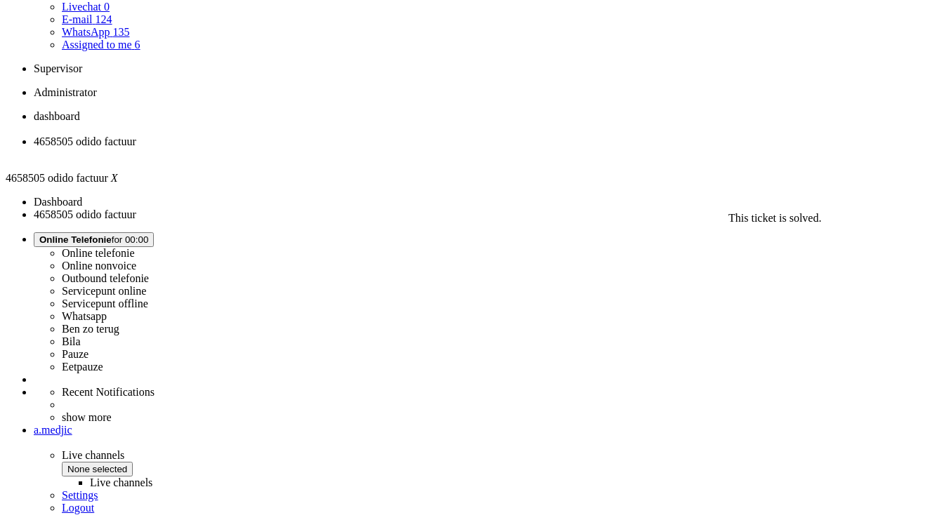
scroll to position [211, 0]
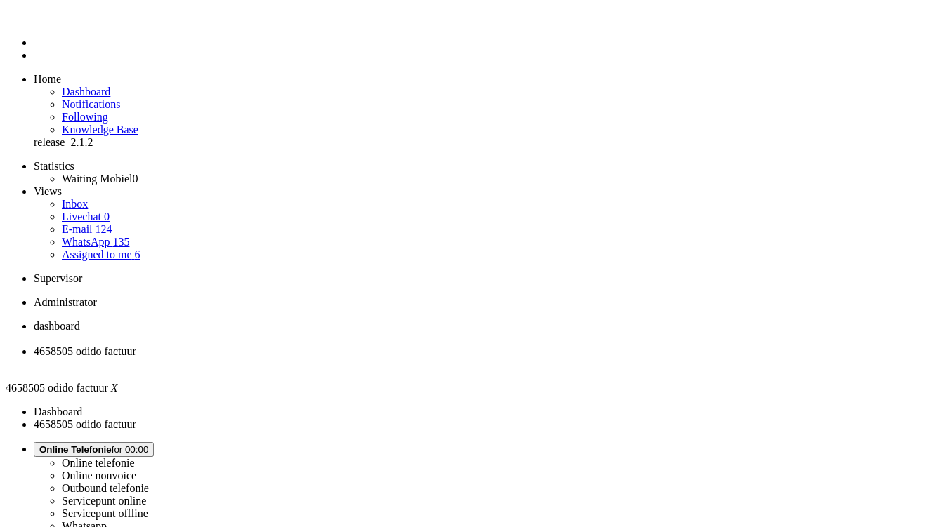
drag, startPoint x: 273, startPoint y: 202, endPoint x: 299, endPoint y: 170, distance: 41.9
click at [404, 358] on div "Close tab" at bounding box center [489, 364] width 910 height 13
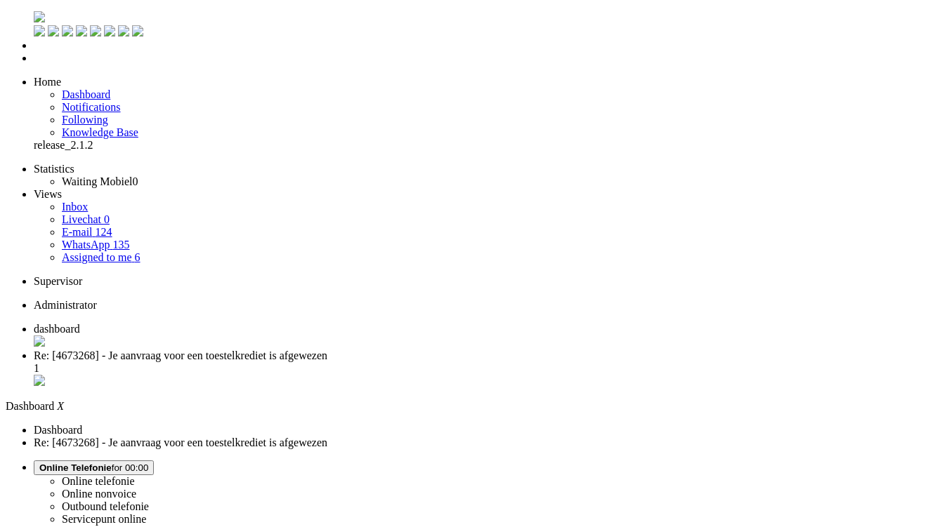
click at [348, 350] on li "Re: [4673268] - Je aanvraag voor een toestelkrediet is afgewezen 1" at bounding box center [489, 369] width 910 height 39
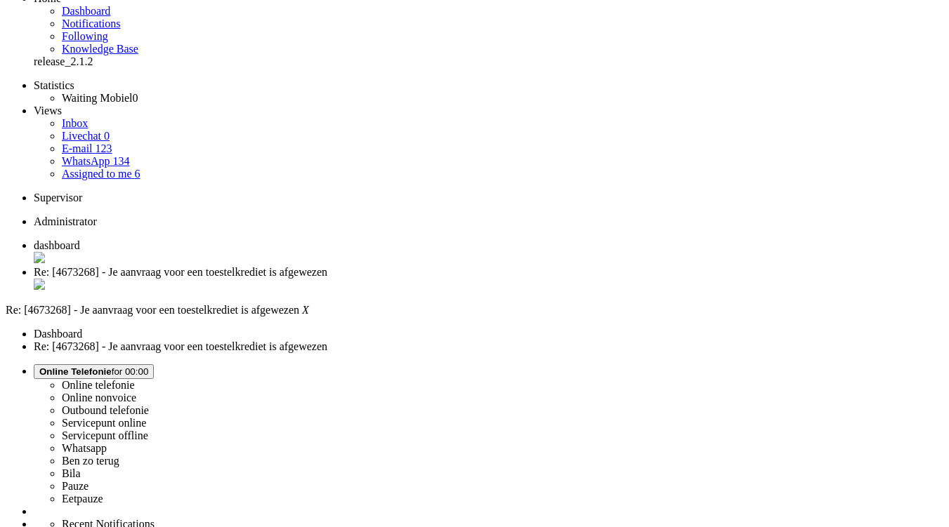
scroll to position [119, 0]
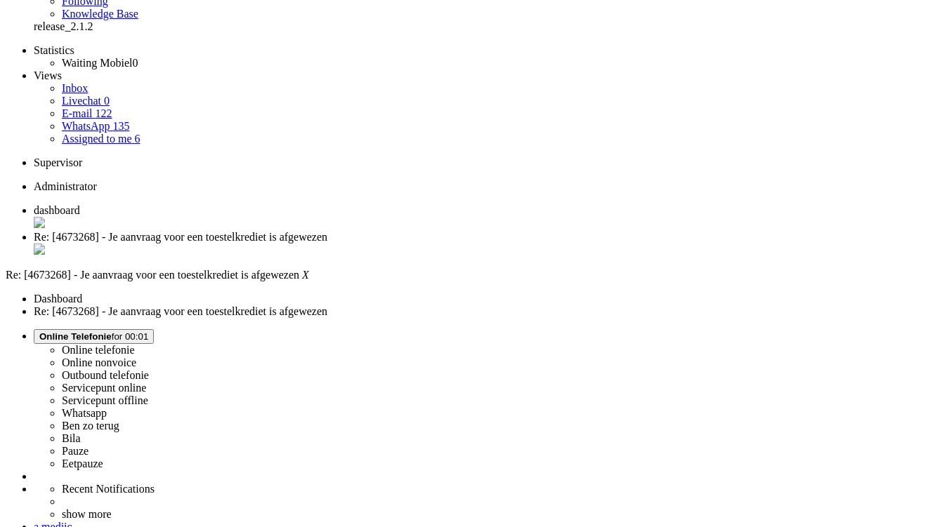
paste body "Rich Text Area. Press ALT-0 for help."
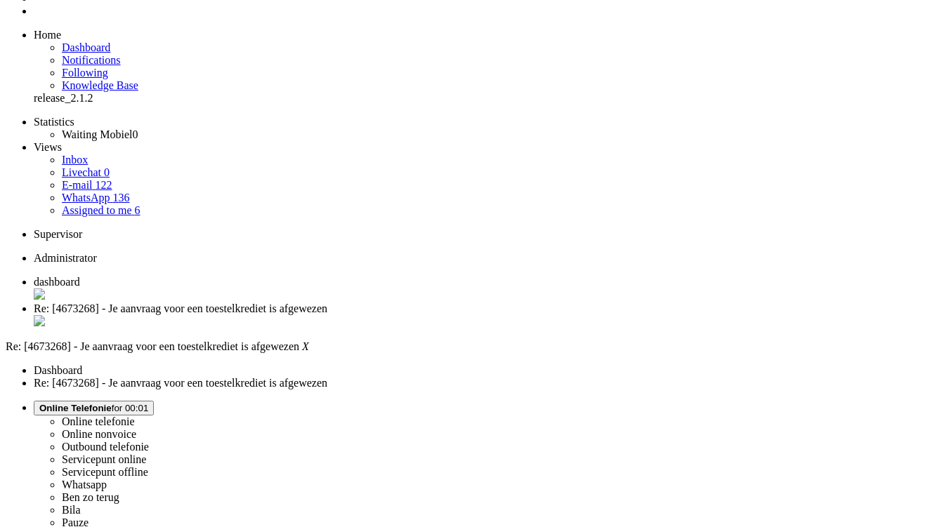
scroll to position [0, 0]
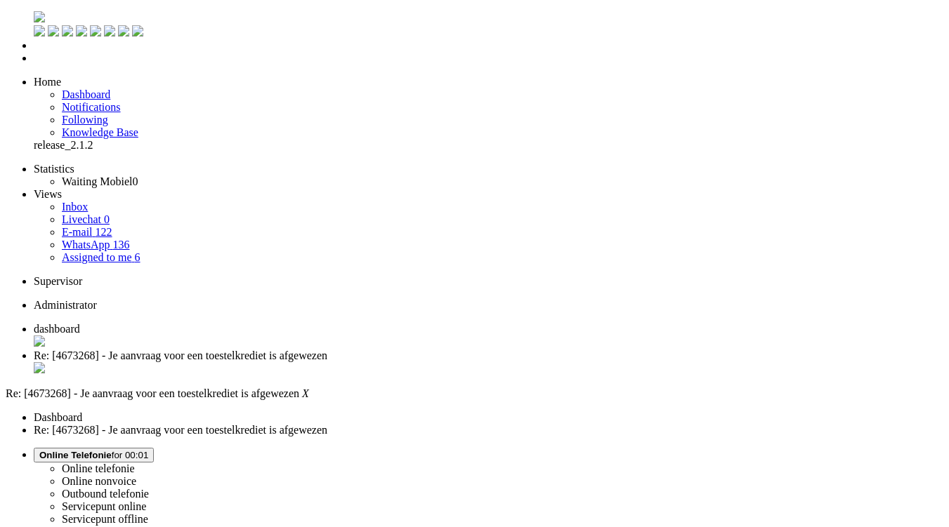
drag, startPoint x: 44, startPoint y: 2486, endPoint x: 149, endPoint y: 2489, distance: 105.4
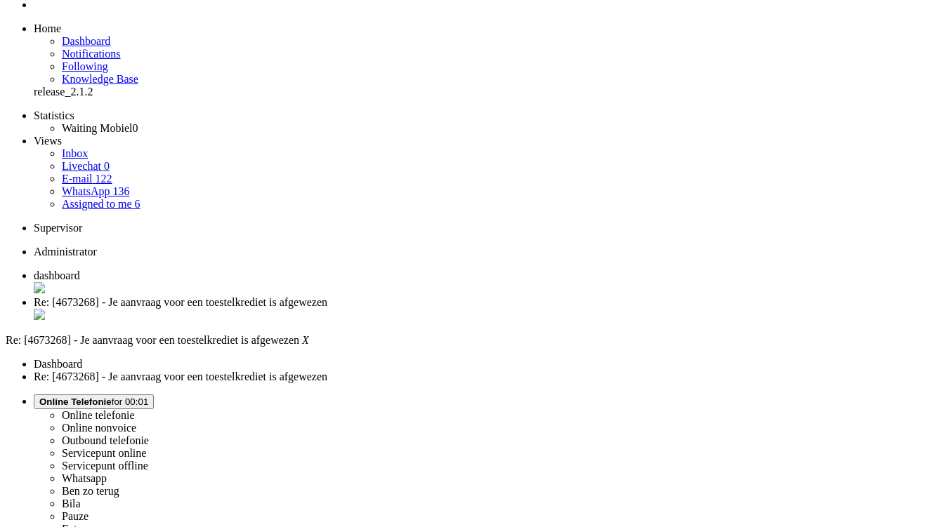
scroll to position [70, 0]
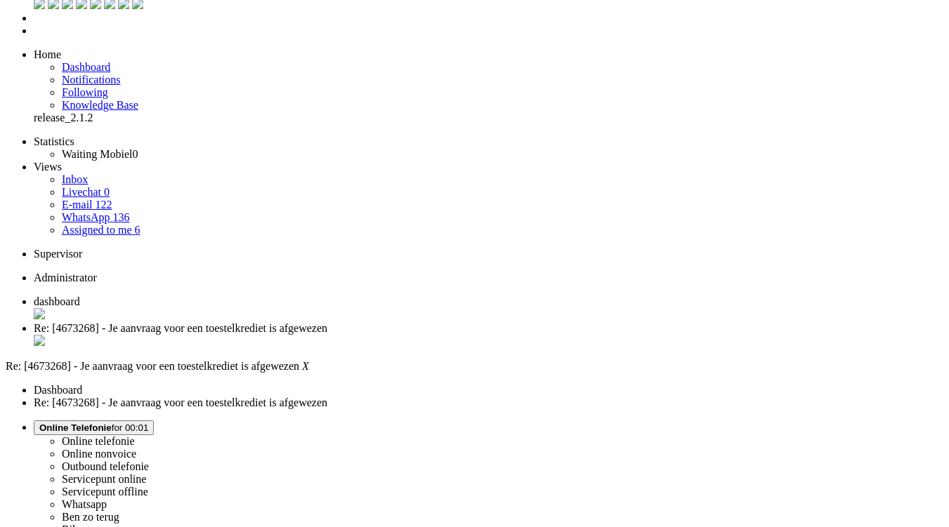
scroll to position [0, 0]
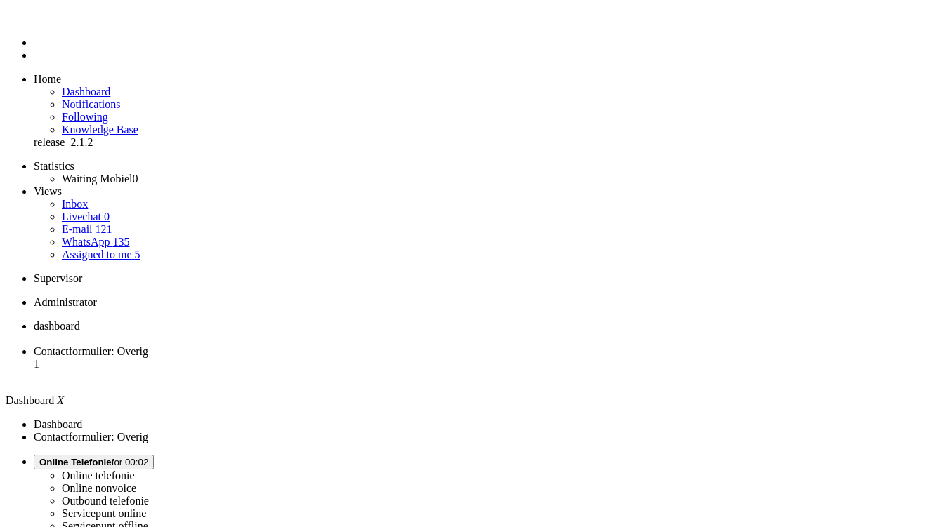
click at [348, 346] on li "Contactformulier: Overig 1" at bounding box center [489, 365] width 910 height 38
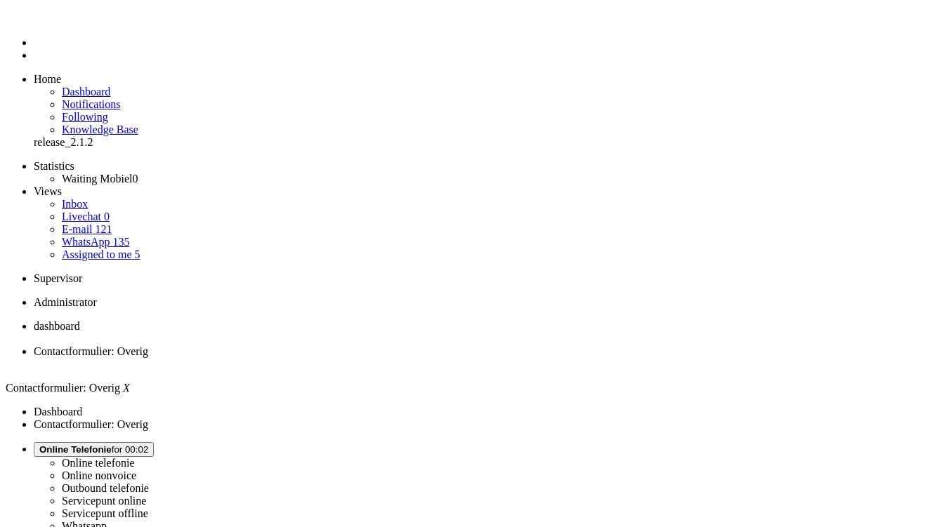
click at [80, 320] on span "dashboard" at bounding box center [57, 326] width 46 height 12
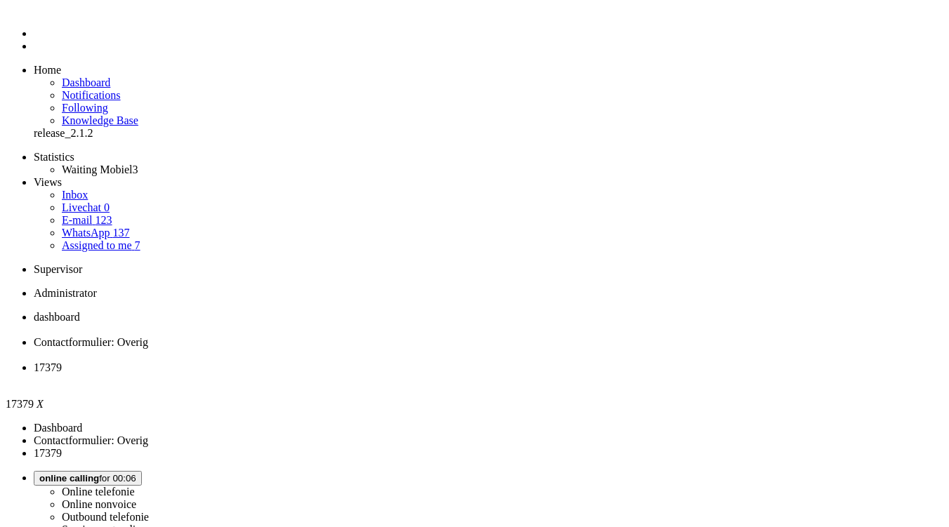
scroll to position [14, 0]
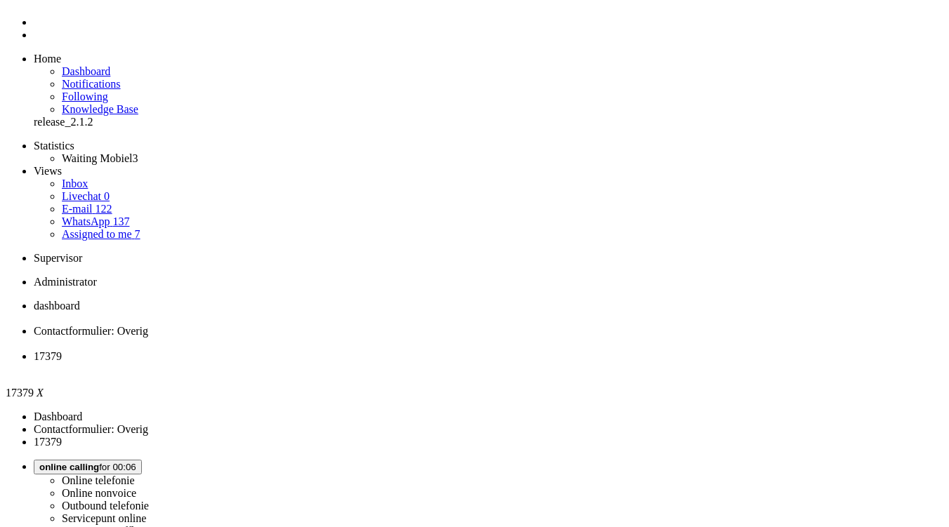
scroll to position [211, 0]
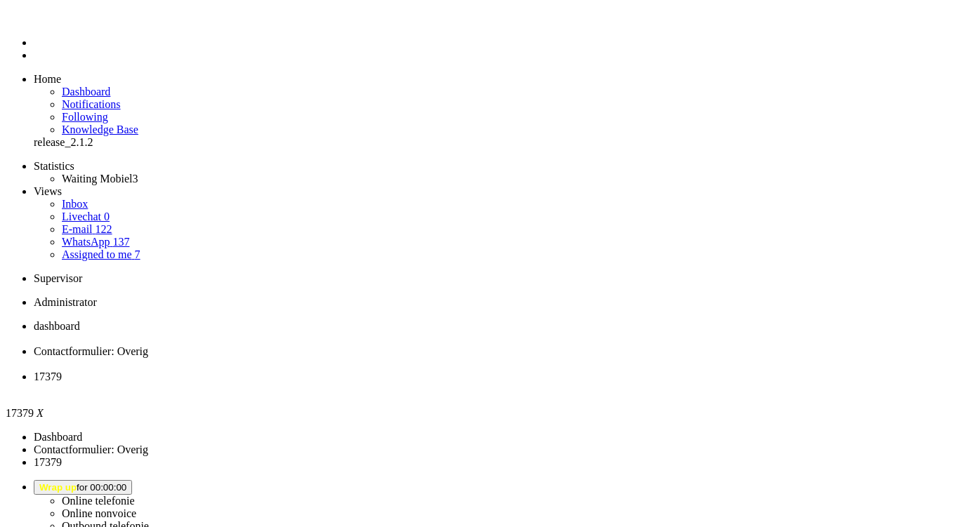
click at [526, 383] on div "Close tab" at bounding box center [495, 389] width 922 height 13
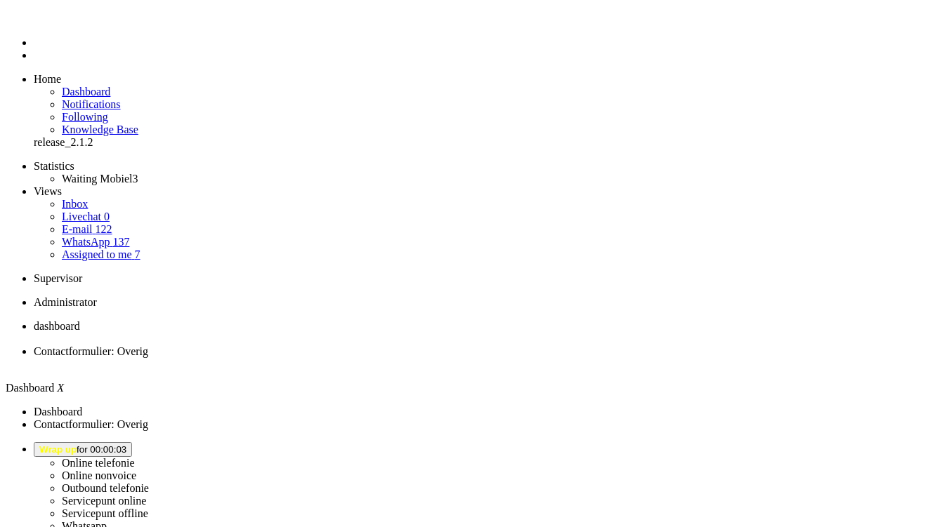
click at [132, 442] on button "Wrap up for 00:00:03" at bounding box center [83, 449] width 98 height 15
click at [148, 346] on span "Contactformulier: Overig" at bounding box center [91, 352] width 114 height 12
click at [248, 320] on li "dashboard" at bounding box center [489, 332] width 910 height 25
click at [775, 442] on li "Online telefonie Online nonvoice Outbound telefonie Servicepunt online Servicep…" at bounding box center [489, 512] width 910 height 141
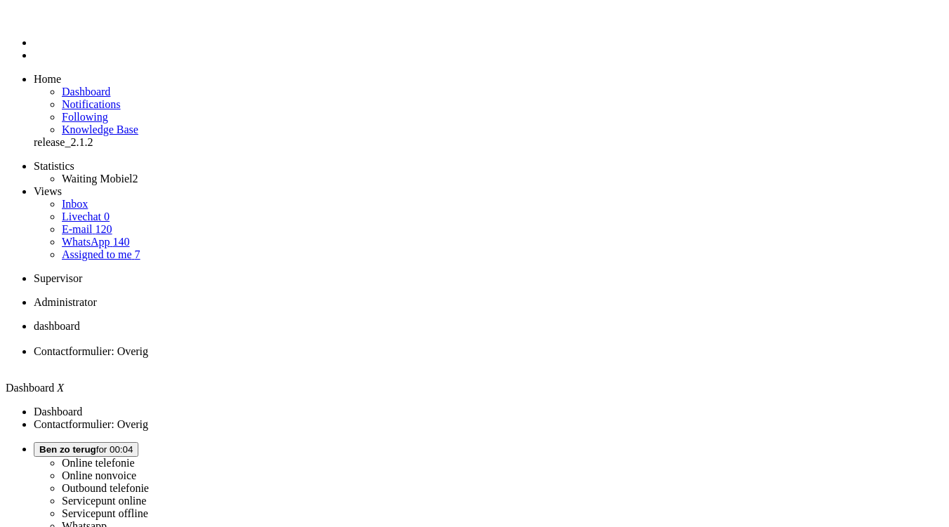
click at [133, 445] on span "Ben zo terug for 00:04" at bounding box center [85, 450] width 93 height 11
click at [135, 457] on label "Online telefonie" at bounding box center [98, 463] width 73 height 12
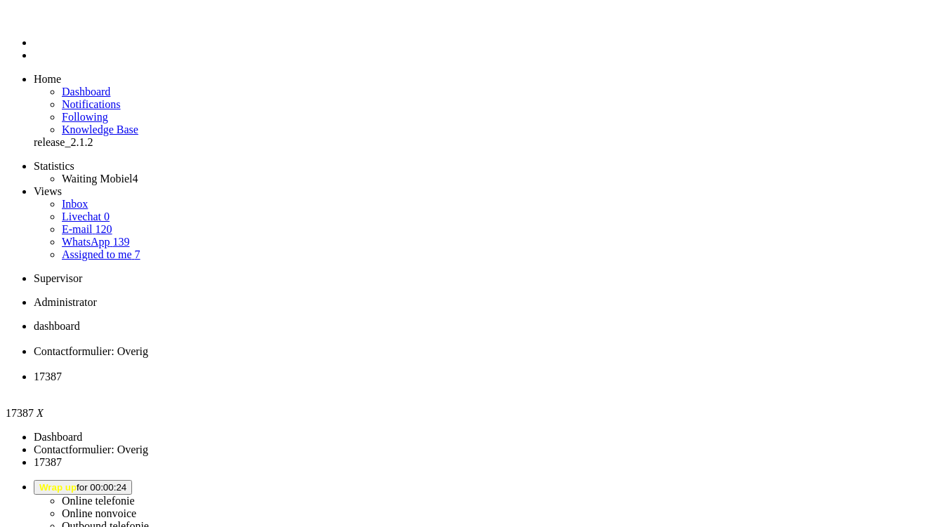
scroll to position [211, 0]
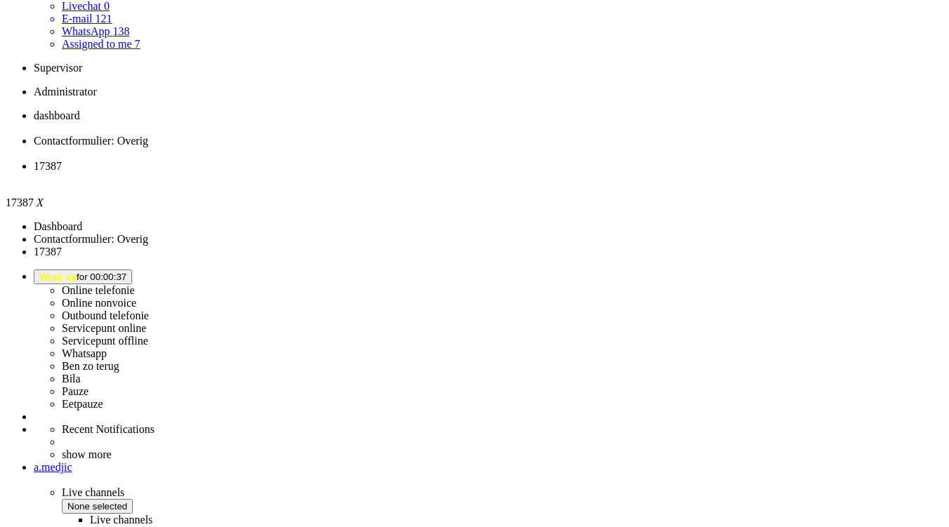
scroll to position [0, 0]
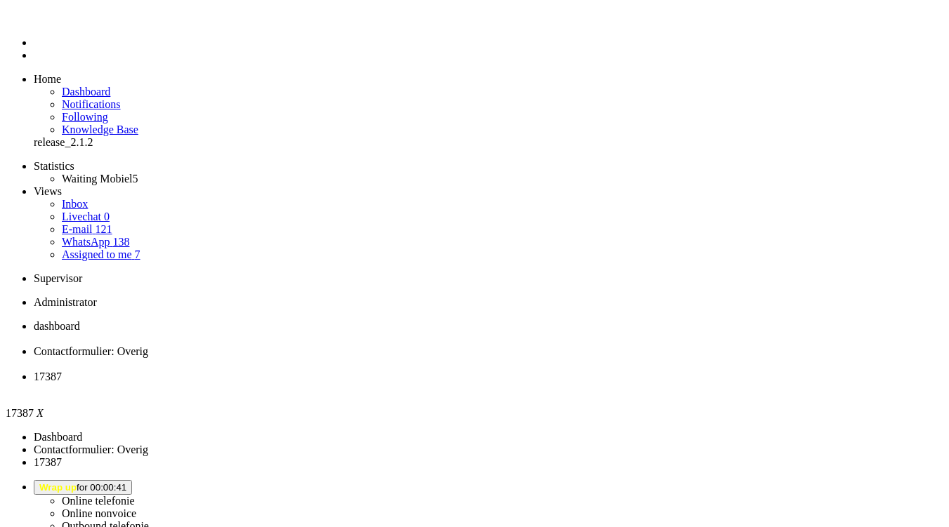
click at [525, 383] on div "Close tab" at bounding box center [489, 389] width 910 height 13
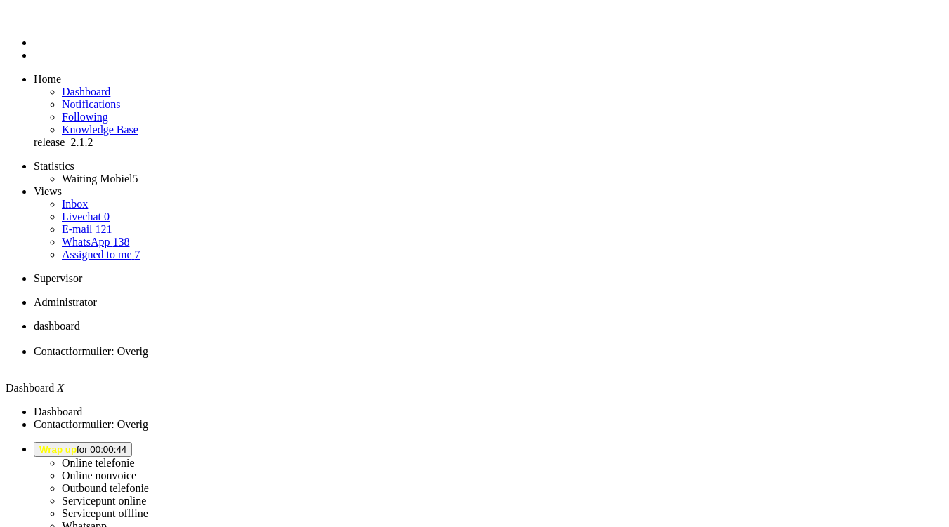
click at [148, 346] on span "Contactformulier: Overig" at bounding box center [91, 352] width 114 height 12
click at [80, 320] on span "dashboard" at bounding box center [57, 326] width 46 height 12
click at [148, 346] on span "Contactformulier: Overig" at bounding box center [91, 352] width 114 height 12
click at [126, 445] on span "Wrap up for 00:02:07" at bounding box center [82, 450] width 87 height 11
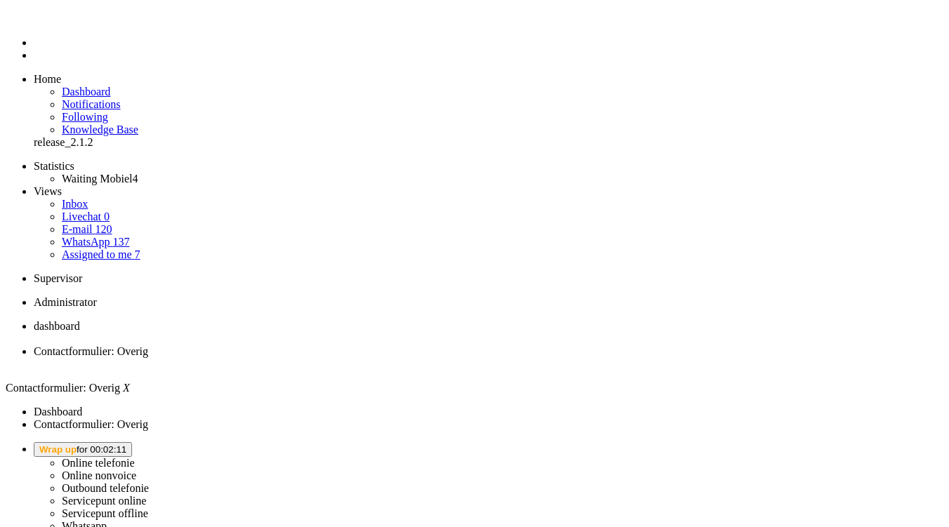
click at [135, 457] on label "Online telefonie" at bounding box center [98, 463] width 73 height 12
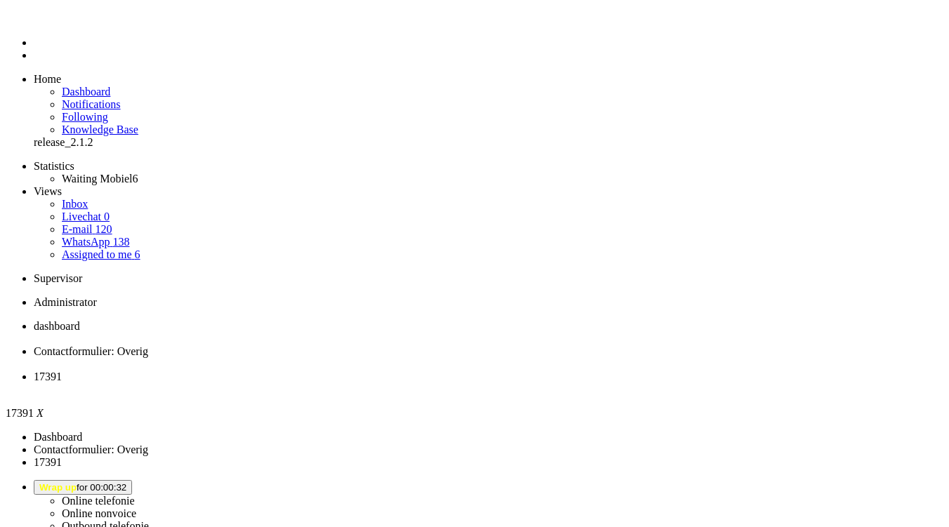
drag, startPoint x: 258, startPoint y: 194, endPoint x: 46, endPoint y: 37, distance: 263.1
click at [527, 383] on div "Close tab" at bounding box center [489, 389] width 910 height 13
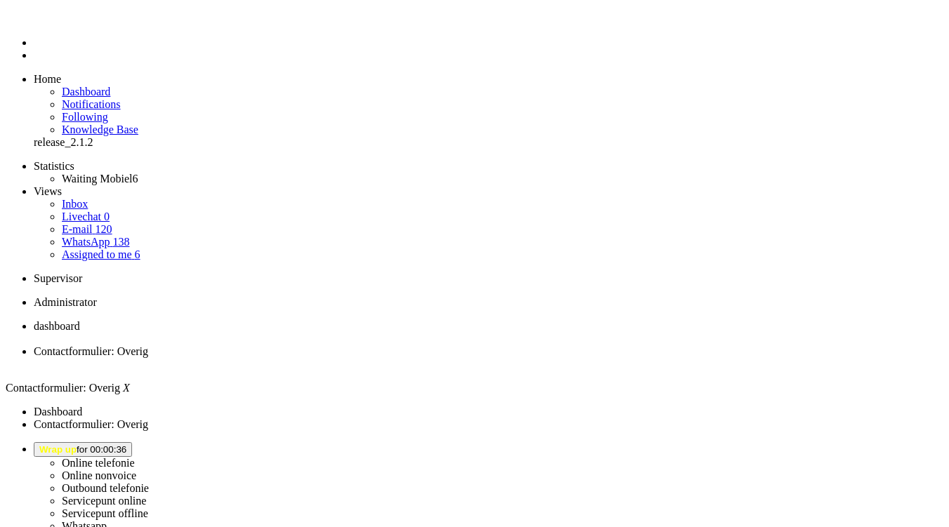
click at [80, 320] on span "dashboard" at bounding box center [57, 326] width 46 height 12
click at [132, 442] on button "Wrap up for 00:02:26" at bounding box center [83, 449] width 98 height 15
click at [135, 457] on label "Online telefonie" at bounding box center [98, 463] width 73 height 12
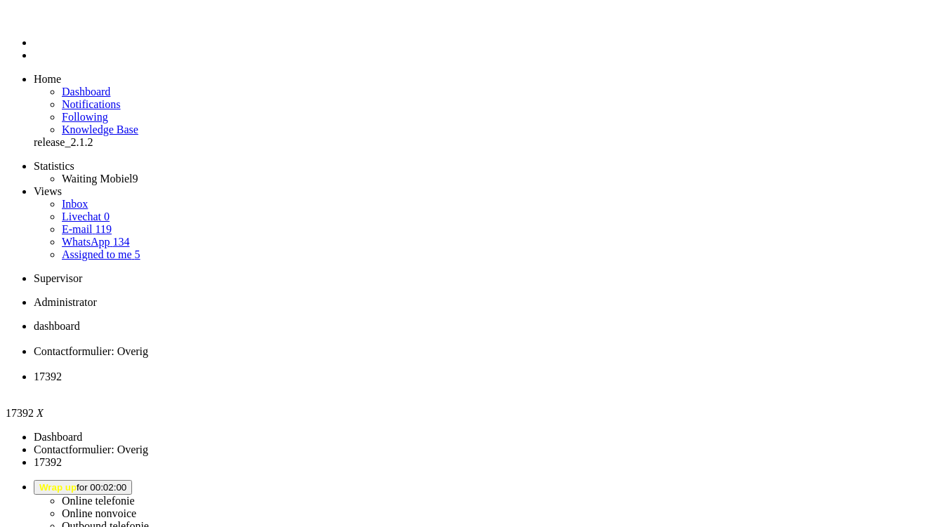
click at [525, 383] on div "Close tab" at bounding box center [495, 389] width 922 height 13
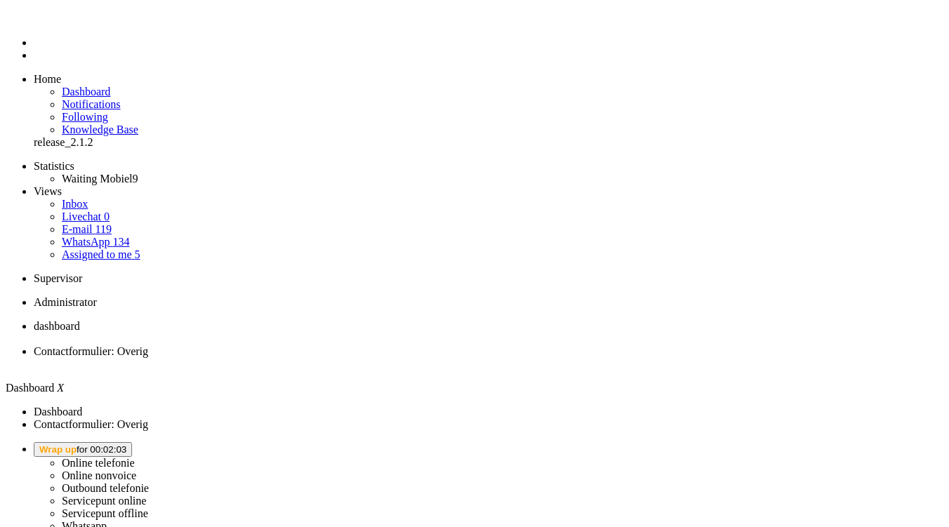
click at [132, 442] on button "Wrap up for 00:02:03" at bounding box center [83, 449] width 98 height 15
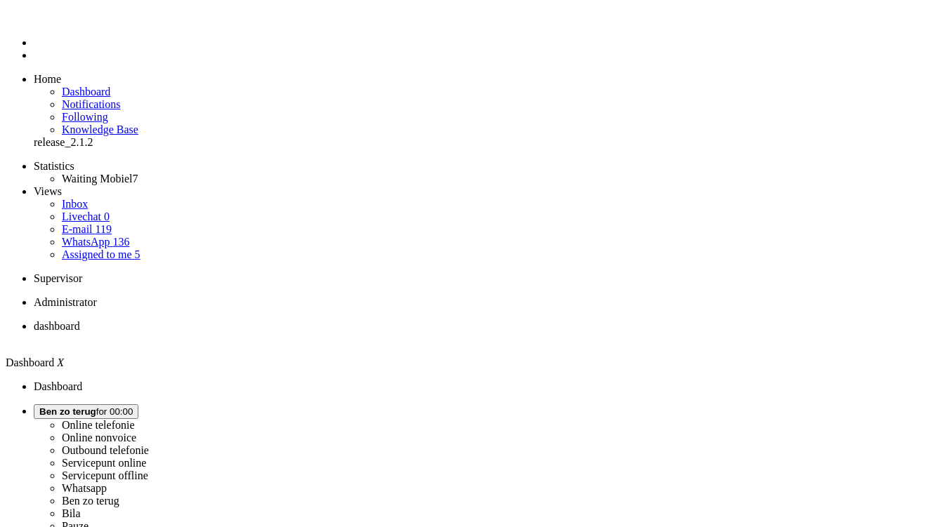
click at [138, 405] on button "[PERSON_NAME] zo terug for 00:00" at bounding box center [86, 412] width 105 height 15
click at [135, 419] on label "Online telefonie" at bounding box center [98, 425] width 73 height 12
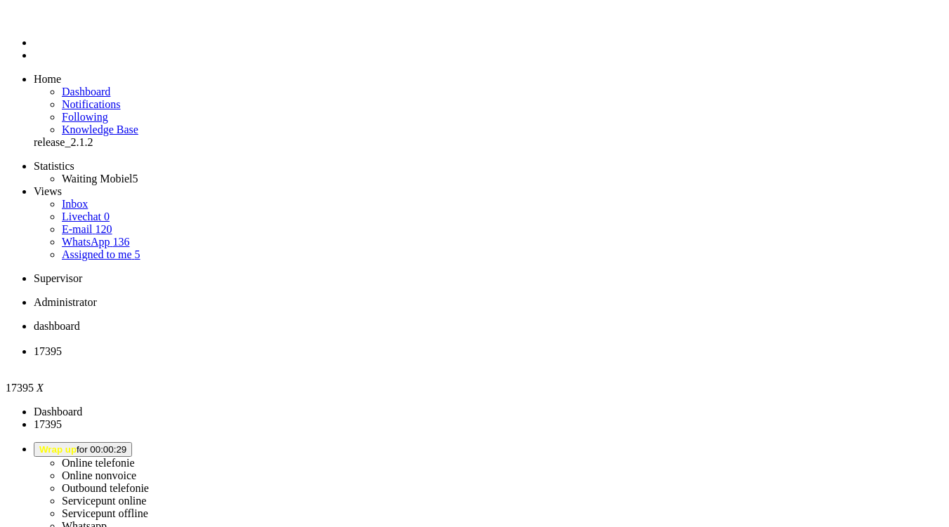
click at [105, 442] on button "away for 00:00" at bounding box center [69, 449] width 71 height 15
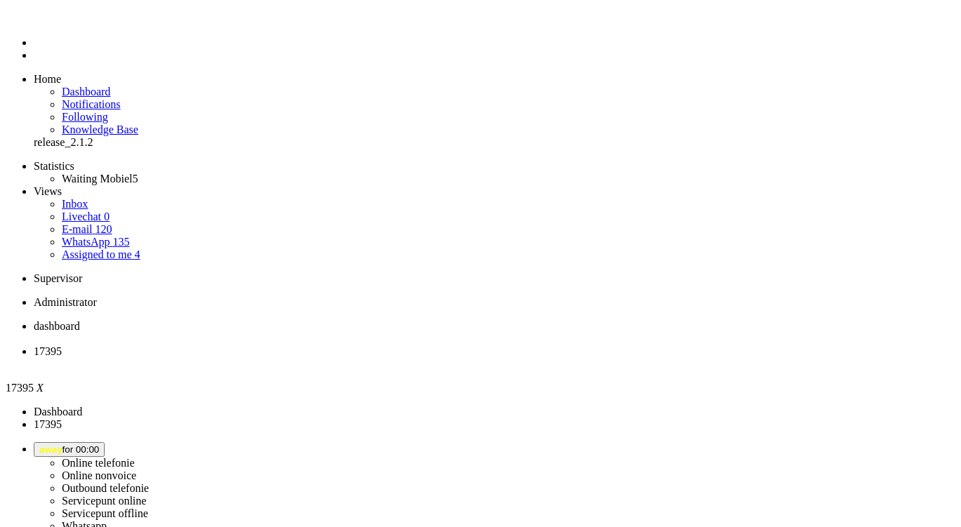
click at [135, 457] on label "Online telefonie" at bounding box center [98, 463] width 73 height 12
click at [404, 358] on div "Close tab" at bounding box center [495, 364] width 922 height 13
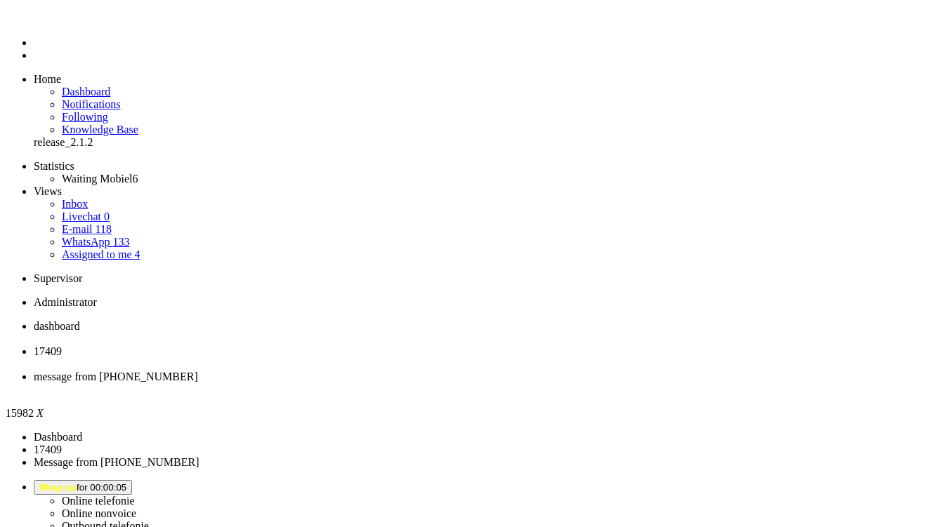
type input "reed"
drag, startPoint x: 476, startPoint y: 221, endPoint x: 181, endPoint y: 89, distance: 322.9
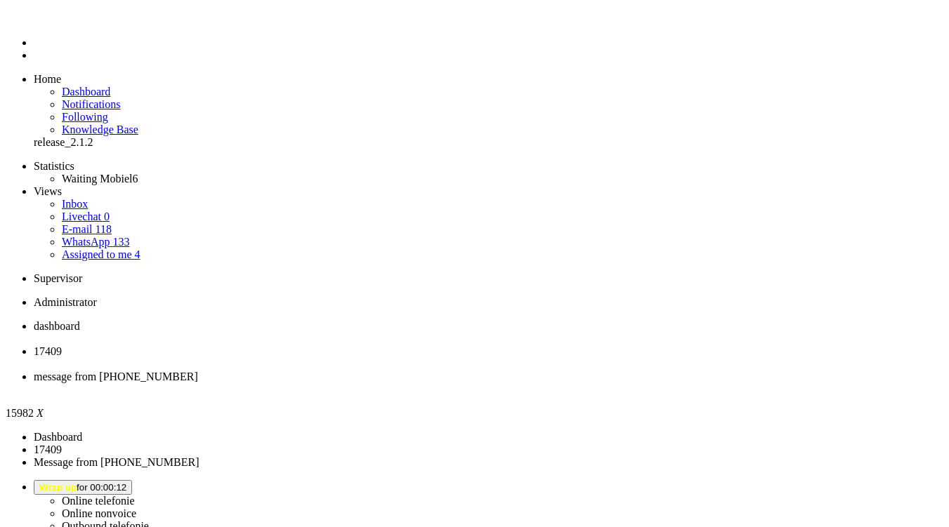
click at [521, 383] on div "Close tab" at bounding box center [489, 389] width 910 height 13
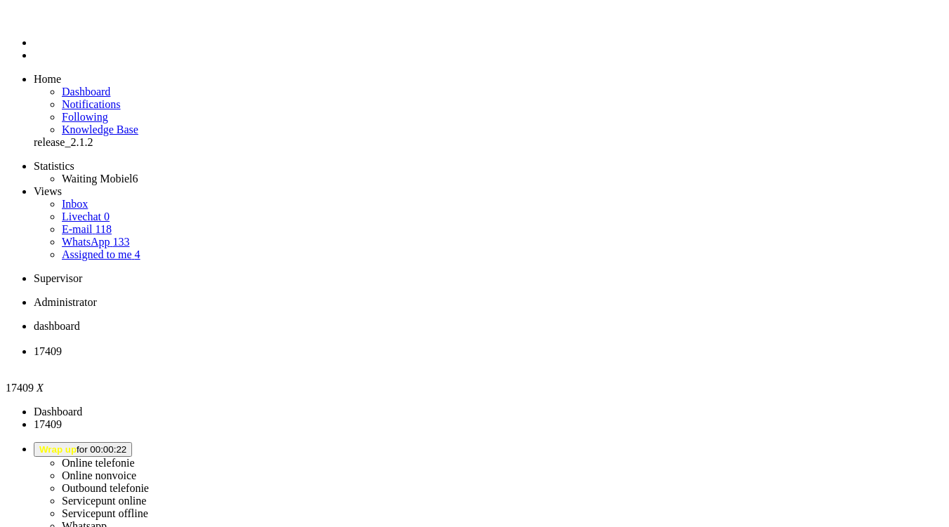
click at [405, 358] on div "Close tab" at bounding box center [489, 364] width 910 height 13
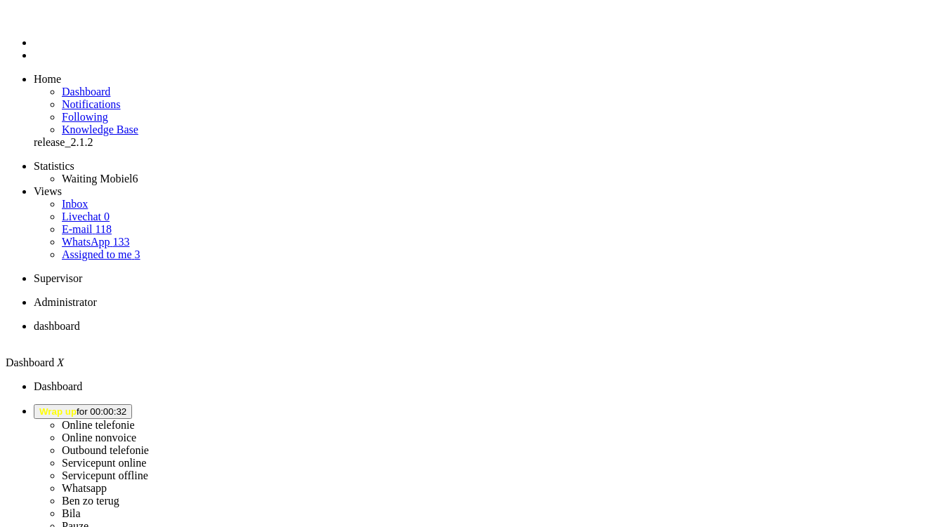
click at [126, 407] on span "Wrap up for 00:01:45" at bounding box center [82, 412] width 87 height 11
click at [135, 419] on label "Online telefonie" at bounding box center [98, 425] width 73 height 12
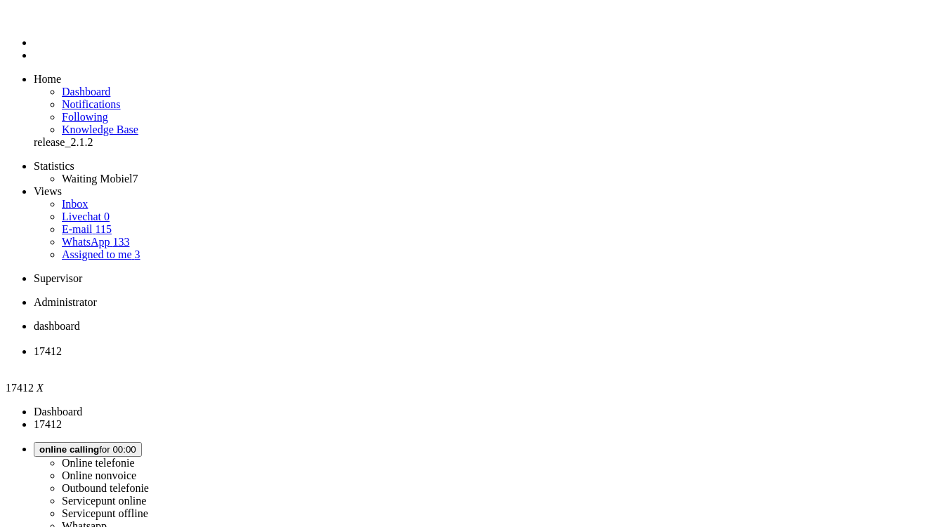
drag, startPoint x: 308, startPoint y: 97, endPoint x: 308, endPoint y: 120, distance: 23.2
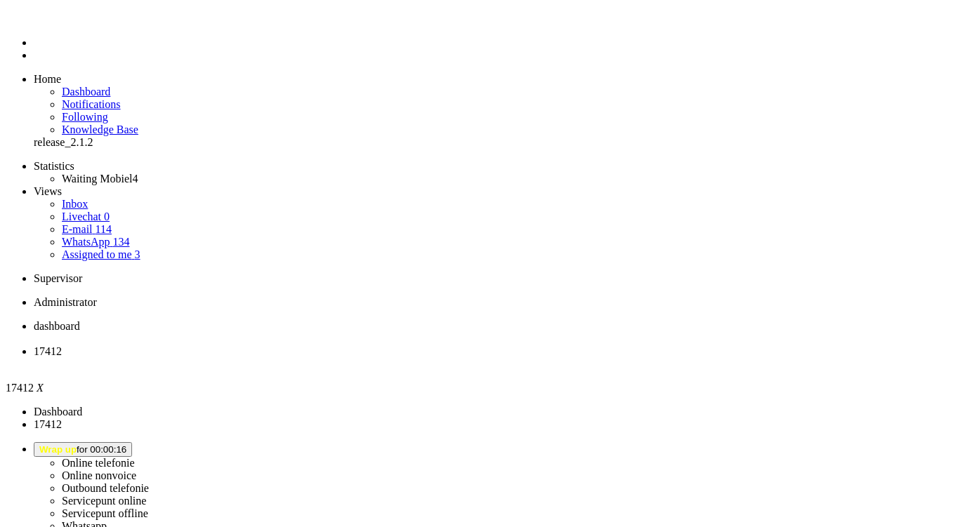
click at [407, 358] on div "Close tab" at bounding box center [495, 364] width 922 height 13
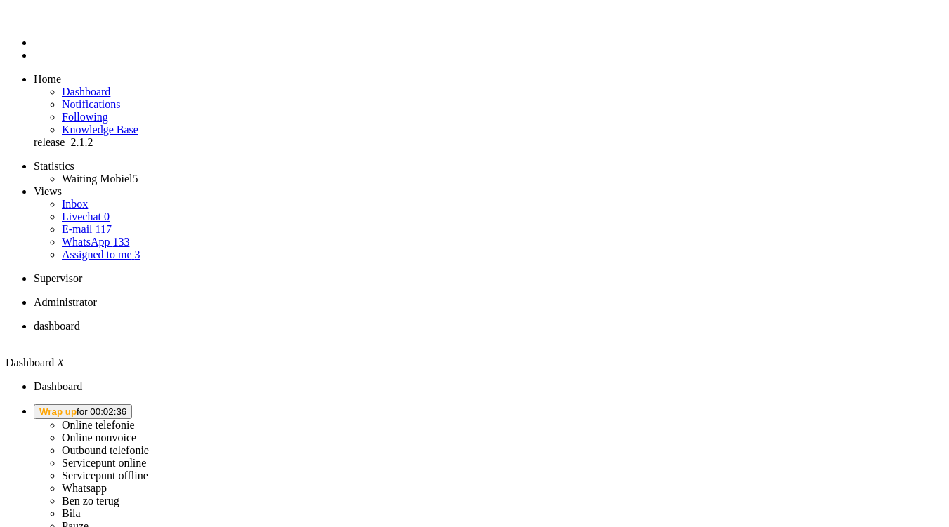
click at [126, 407] on span "Wrap up for 00:02:36" at bounding box center [82, 412] width 87 height 11
click at [135, 419] on label "Online telefonie" at bounding box center [98, 425] width 73 height 12
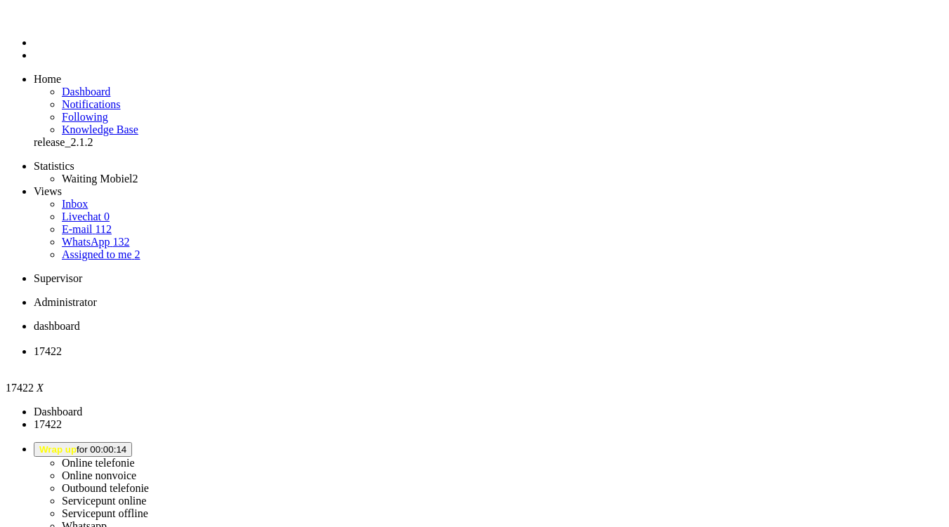
click at [405, 358] on div "Close tab" at bounding box center [489, 364] width 910 height 13
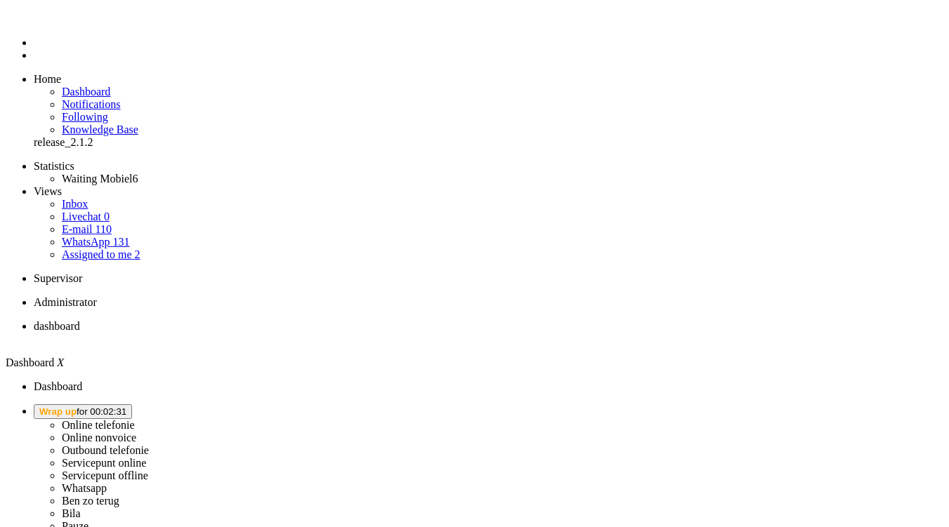
click at [126, 407] on span "Wrap up for 00:02:31" at bounding box center [82, 412] width 87 height 11
click at [135, 419] on label "Online telefonie" at bounding box center [98, 425] width 73 height 12
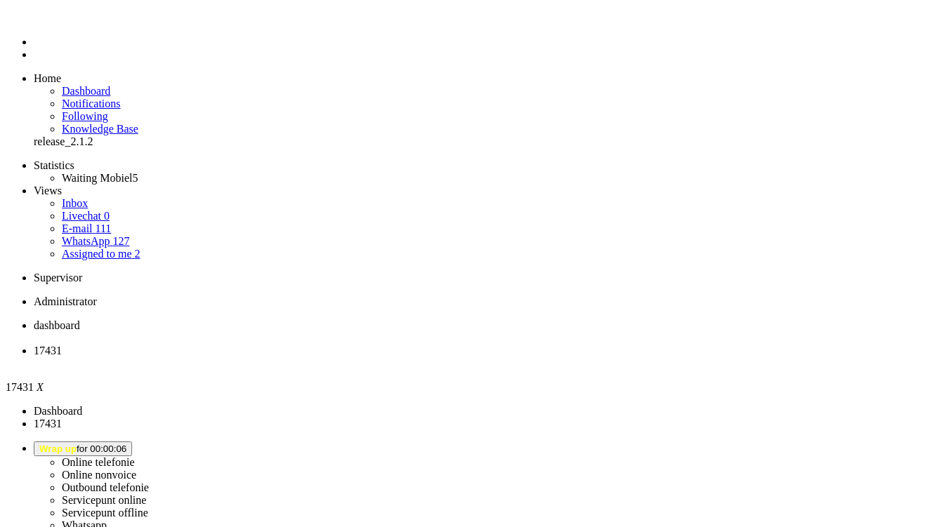
click at [405, 358] on div "Close tab" at bounding box center [489, 364] width 910 height 13
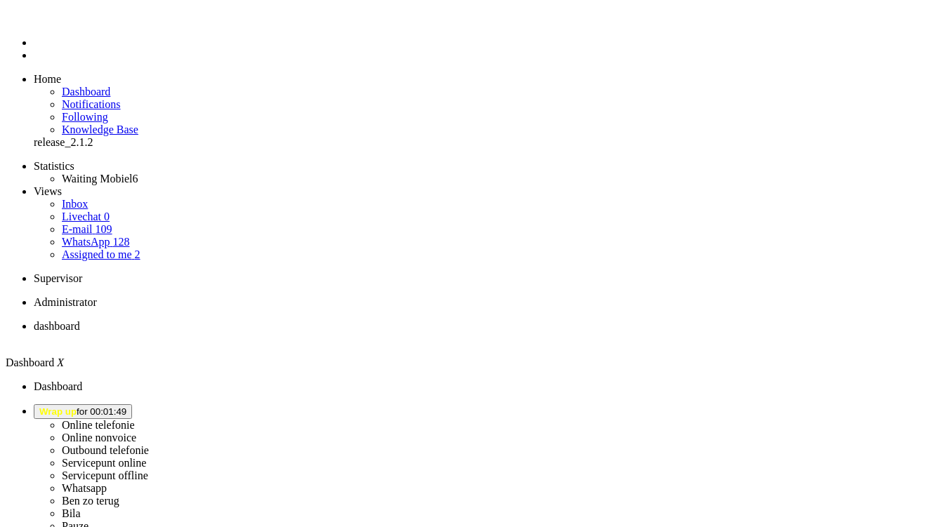
click at [132, 405] on button "Wrap up for 00:01:49" at bounding box center [83, 412] width 98 height 15
click at [135, 419] on label "Online telefonie" at bounding box center [98, 425] width 73 height 12
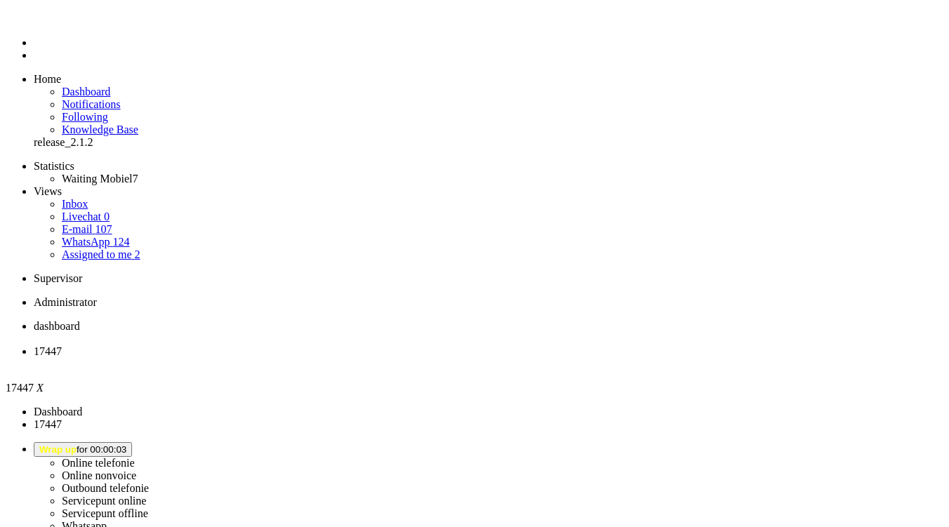
click at [407, 358] on div "Close tab" at bounding box center [489, 364] width 910 height 13
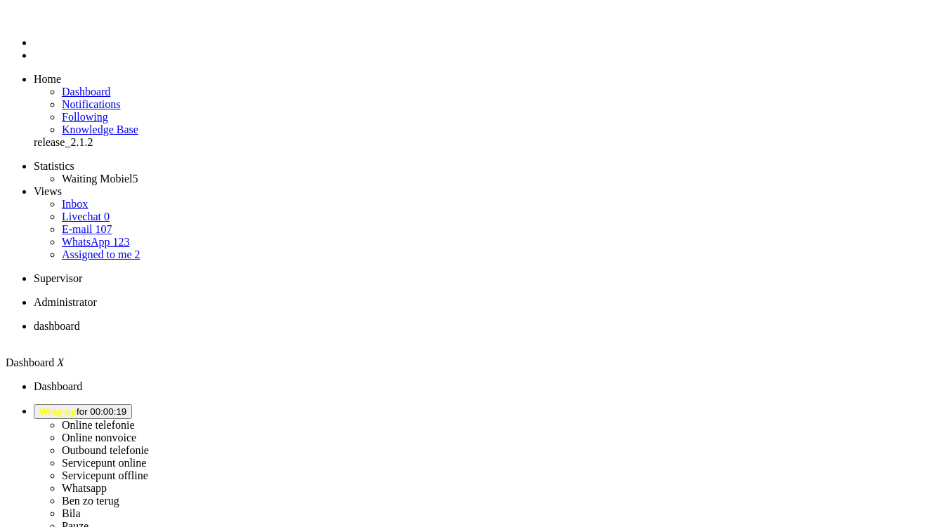
click at [126, 249] on link "Assigned to me 2" at bounding box center [101, 255] width 79 height 12
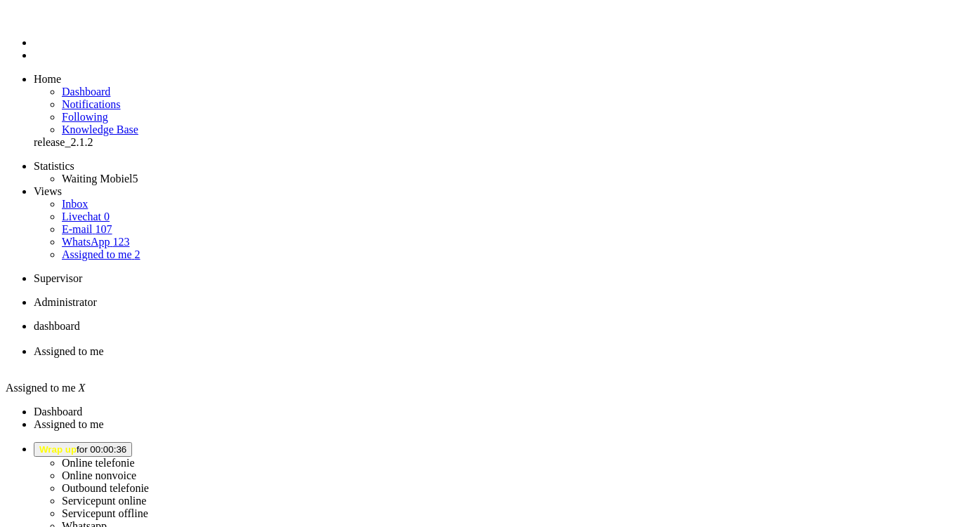
click at [126, 236] on link "WhatsApp 123" at bounding box center [95, 242] width 67 height 12
click at [126, 445] on span "Wrap up for 00:00:39" at bounding box center [82, 450] width 87 height 11
click at [80, 320] on span "dashboard" at bounding box center [57, 326] width 46 height 12
click at [81, 346] on span "WhatsApp" at bounding box center [58, 352] width 48 height 12
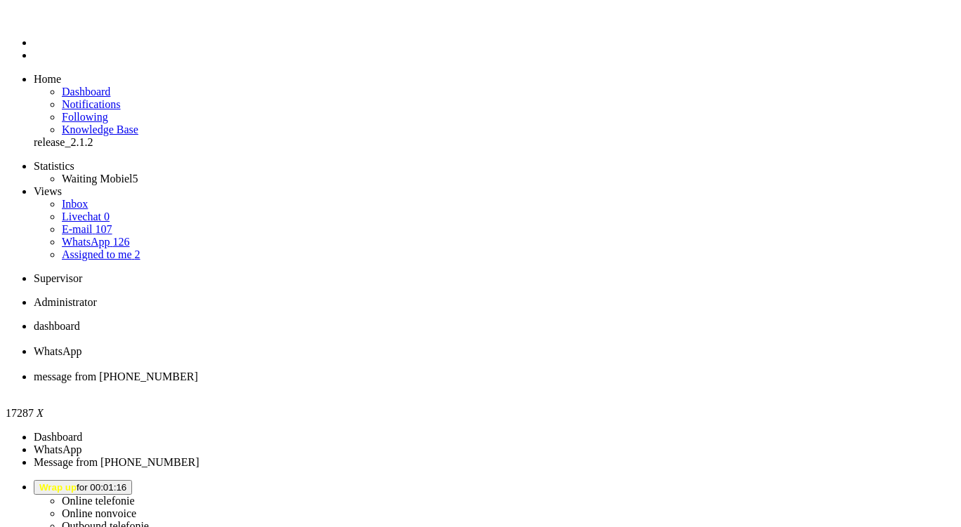
type input "ree"
drag, startPoint x: 461, startPoint y: 226, endPoint x: 157, endPoint y: 96, distance: 330.7
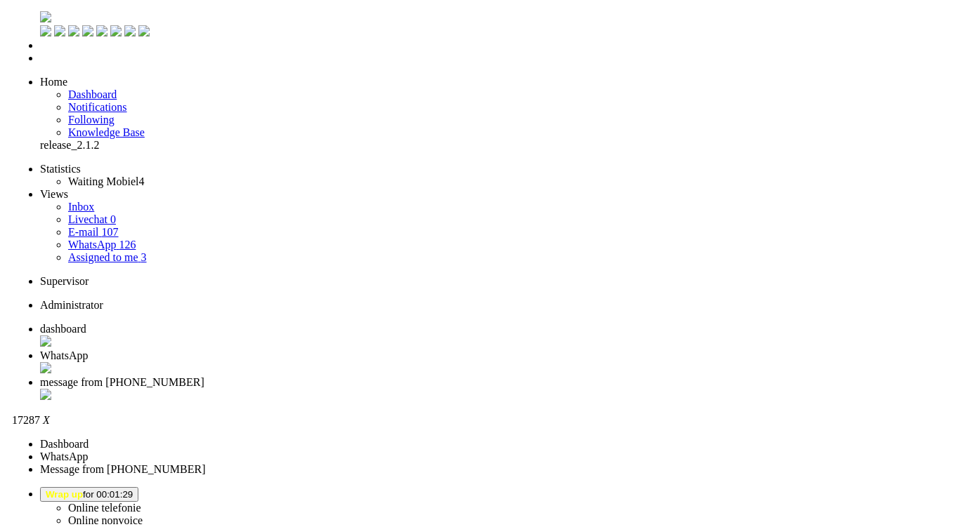
scroll to position [211, 0]
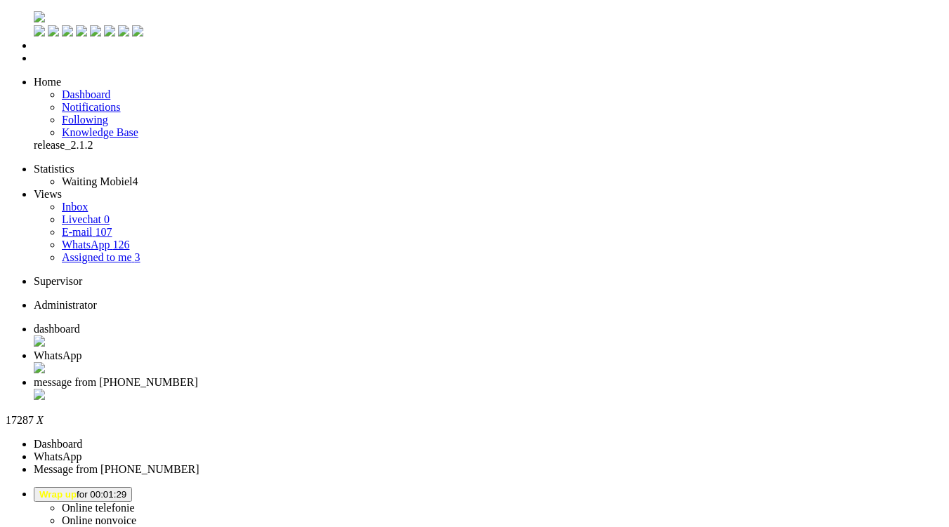
click at [527, 389] on div "Close tab" at bounding box center [489, 396] width 910 height 14
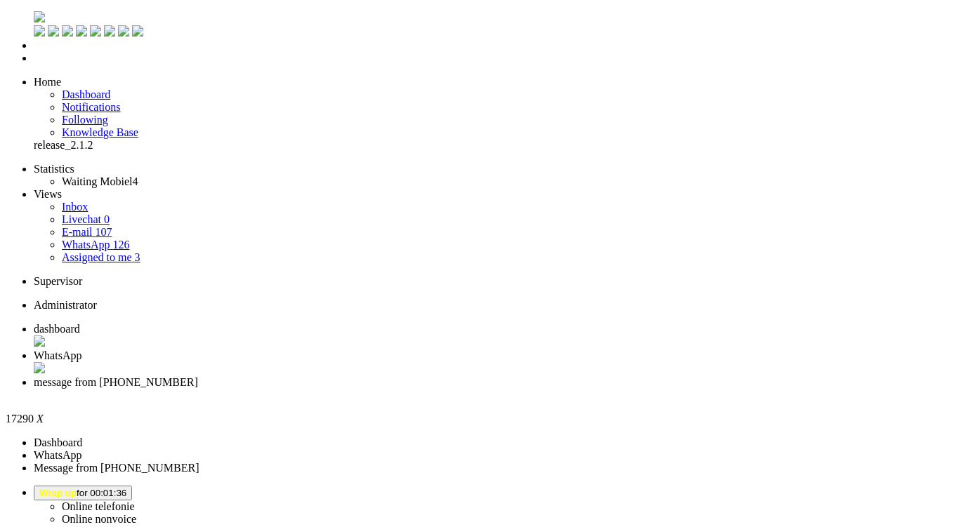
click at [521, 389] on div "Close tab" at bounding box center [495, 395] width 922 height 13
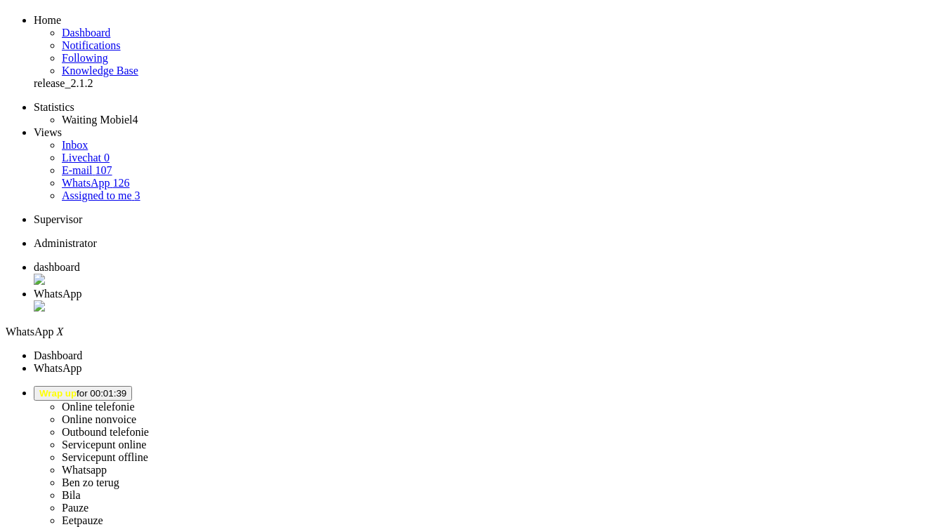
scroll to position [70, 0]
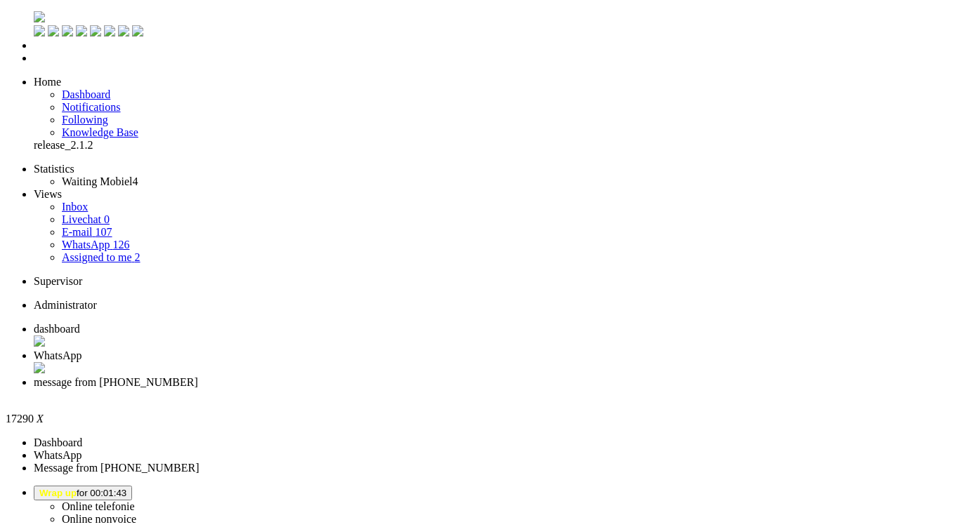
click at [520, 389] on div "Close tab" at bounding box center [495, 395] width 922 height 13
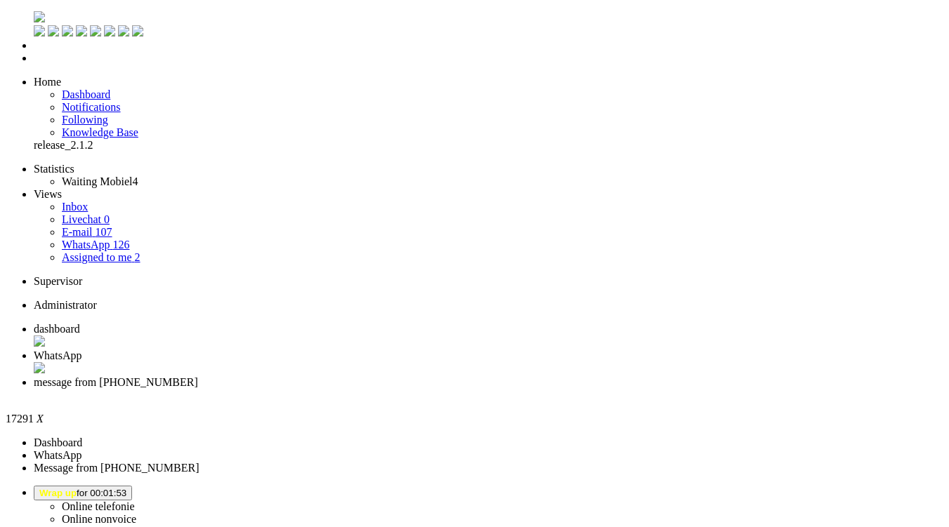
click at [528, 389] on div "Close tab" at bounding box center [489, 395] width 910 height 13
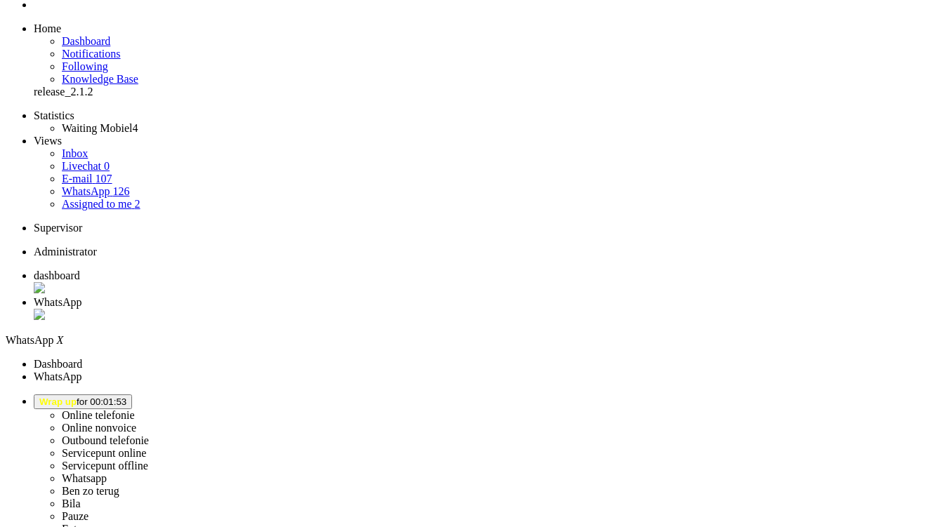
scroll to position [70, 0]
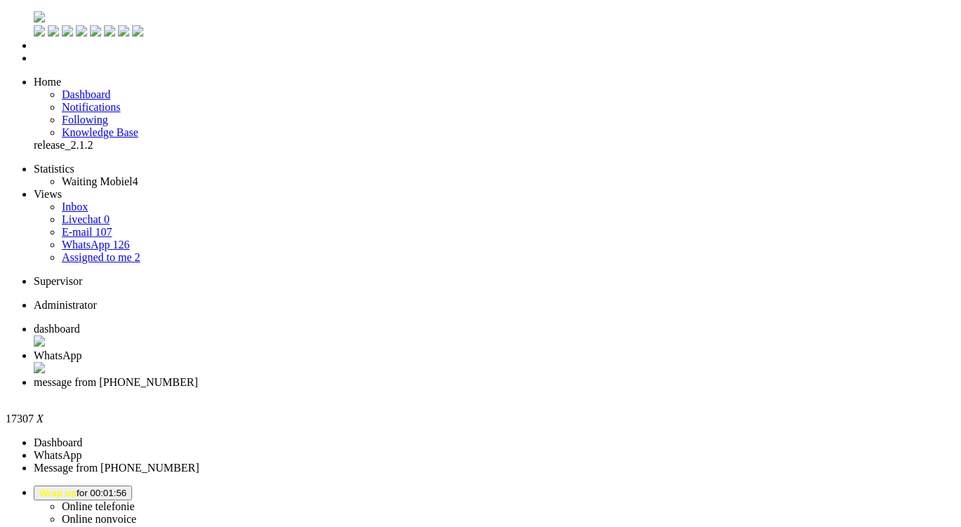
click at [525, 389] on div "Close tab" at bounding box center [495, 395] width 922 height 13
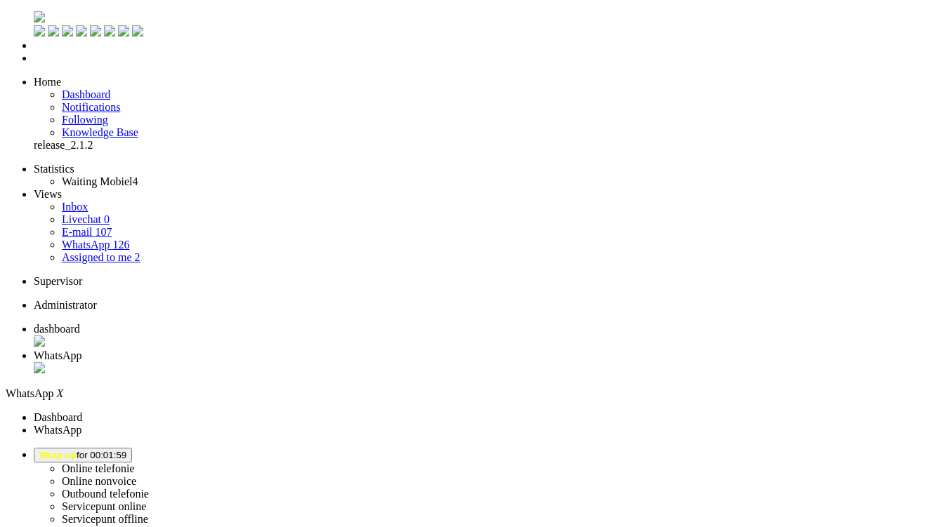
click at [782, 448] on li "Online telefonie Online nonvoice Outbound telefonie Servicepunt online Servicep…" at bounding box center [489, 518] width 910 height 141
click at [132, 448] on button "Wrap up for 00:01:59" at bounding box center [83, 455] width 98 height 15
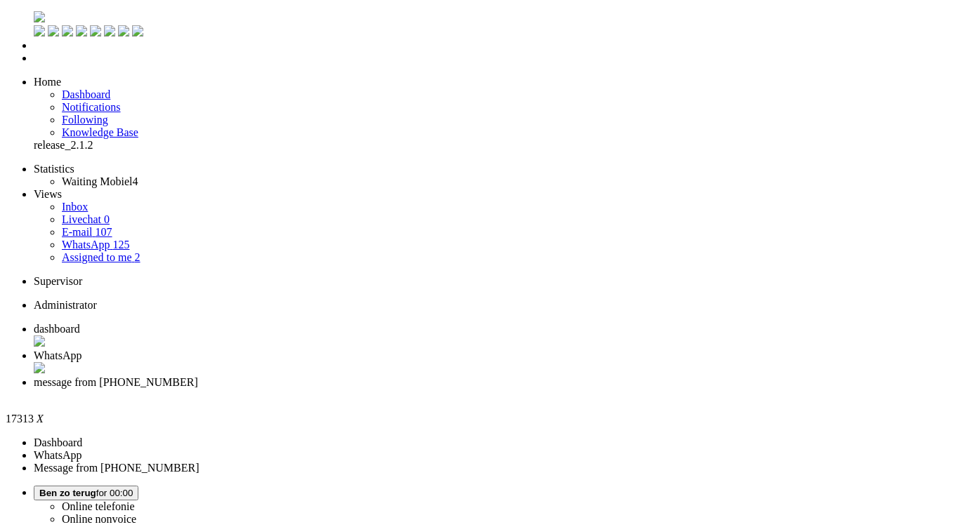
click at [526, 389] on div "Close tab" at bounding box center [495, 395] width 922 height 13
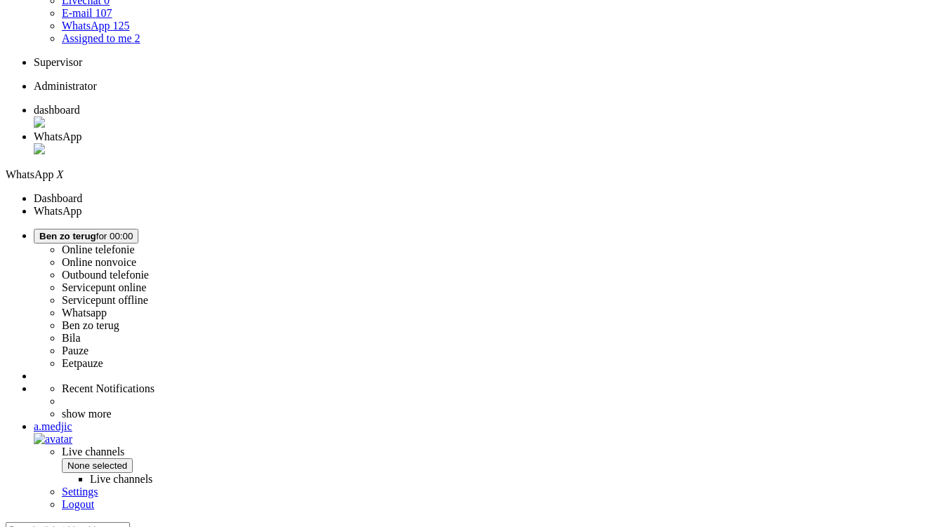
scroll to position [221, 0]
type input "2"
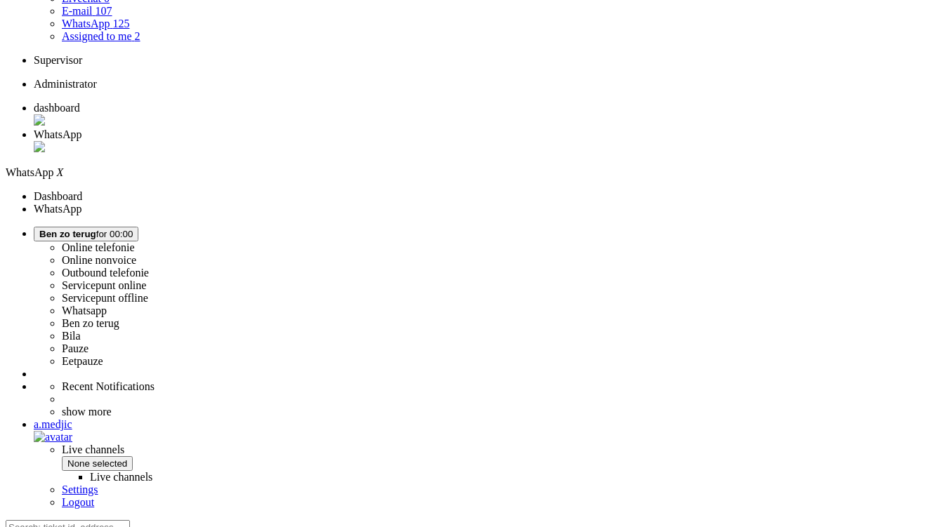
type input "3"
type input "4"
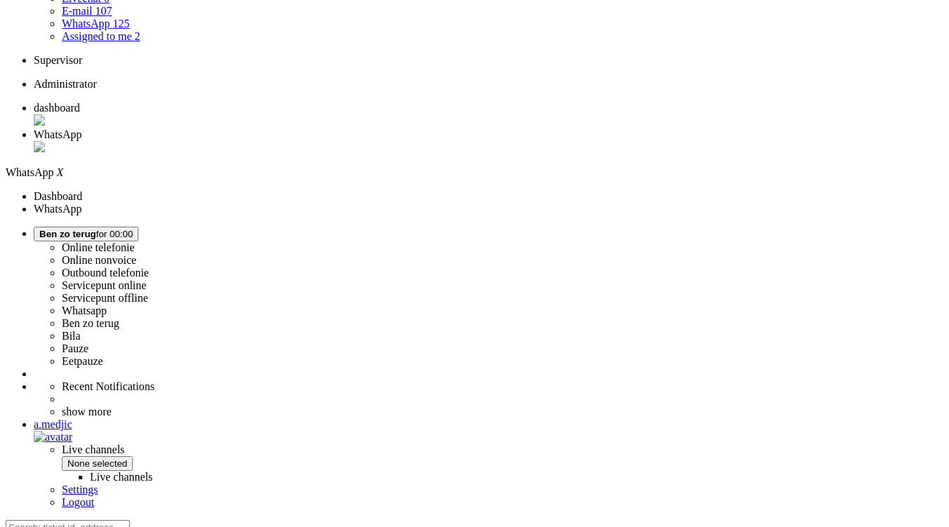
type input "5"
type input "6"
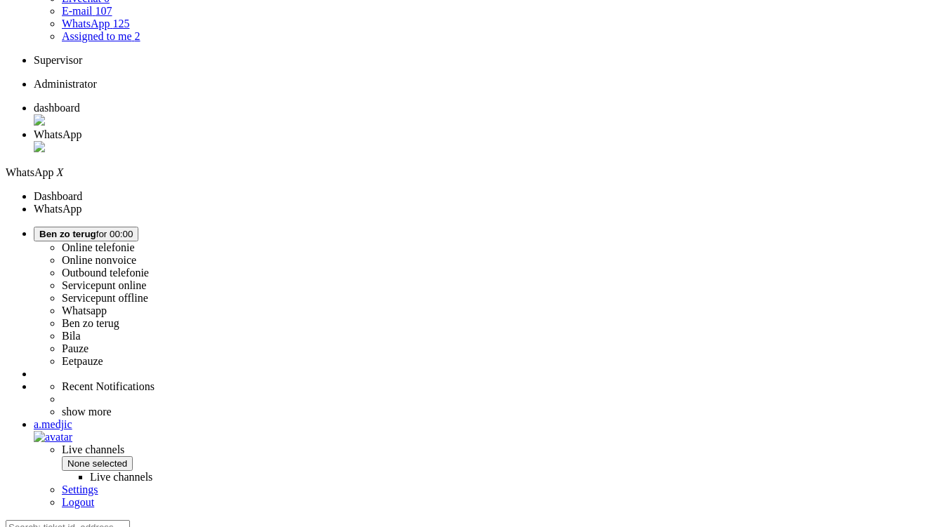
type input "6"
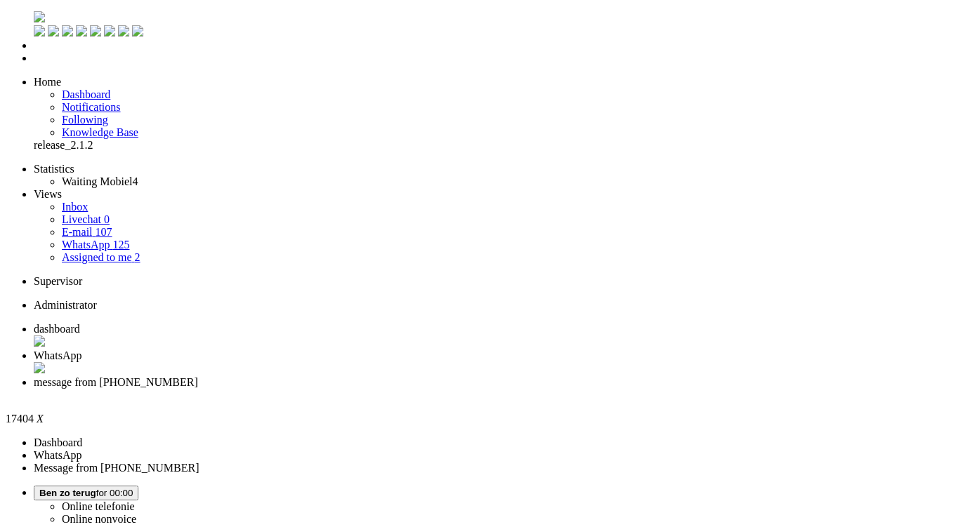
click at [81, 350] on span "WhatsApp" at bounding box center [58, 356] width 48 height 12
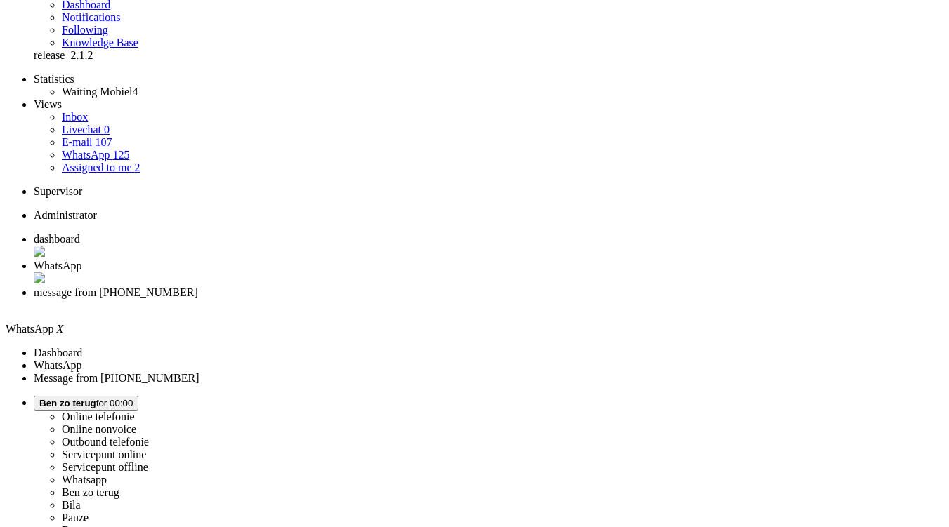
scroll to position [221, 0]
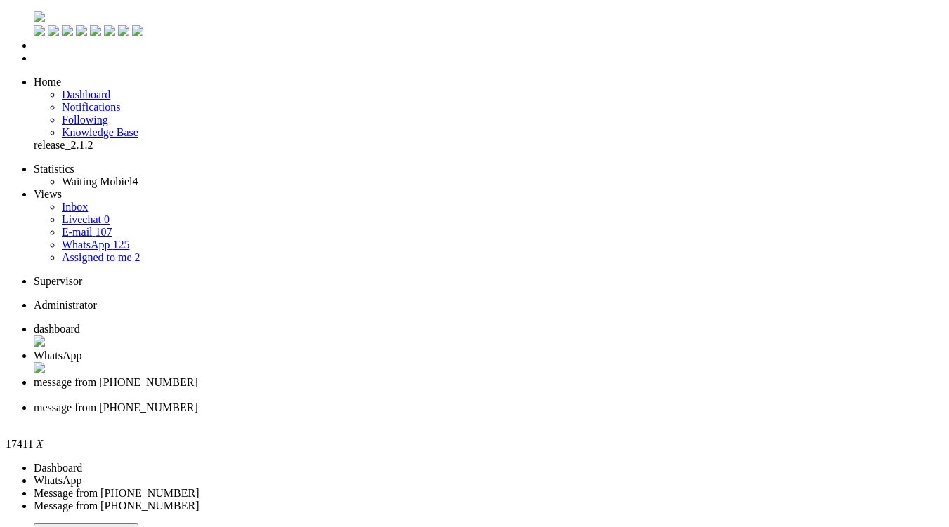
click at [198, 376] on span "message from [PHONE_NUMBER]" at bounding box center [116, 382] width 164 height 12
click at [376, 350] on li "WhatsApp" at bounding box center [495, 363] width 922 height 27
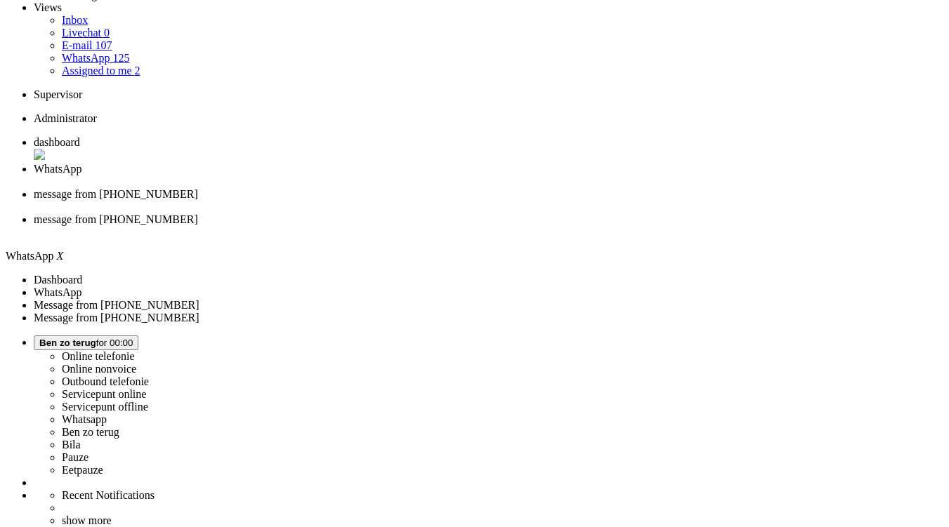
scroll to position [221, 0]
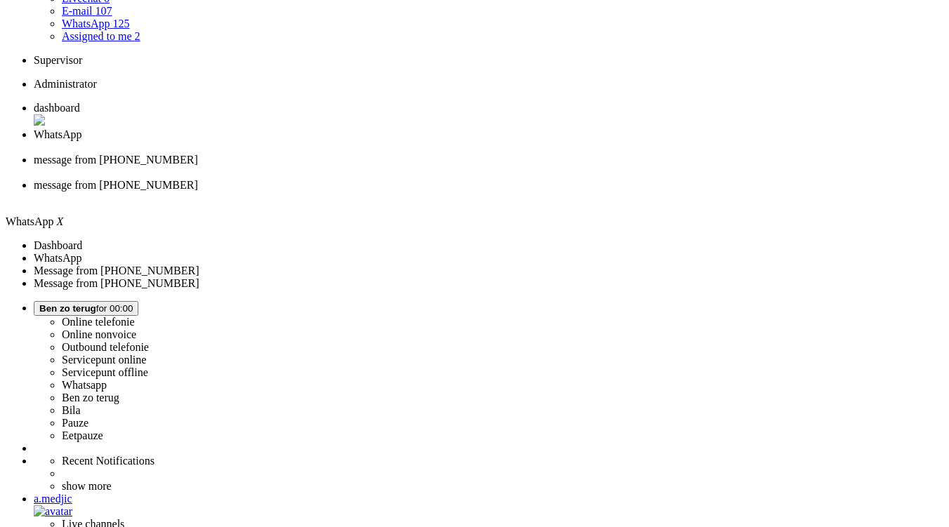
type input "7"
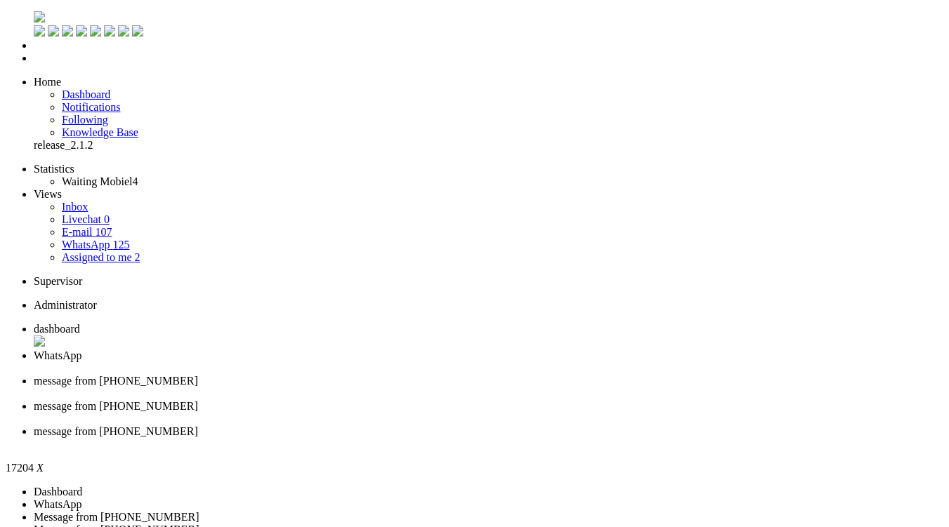
click at [664, 438] on div "Close tab" at bounding box center [489, 444] width 910 height 13
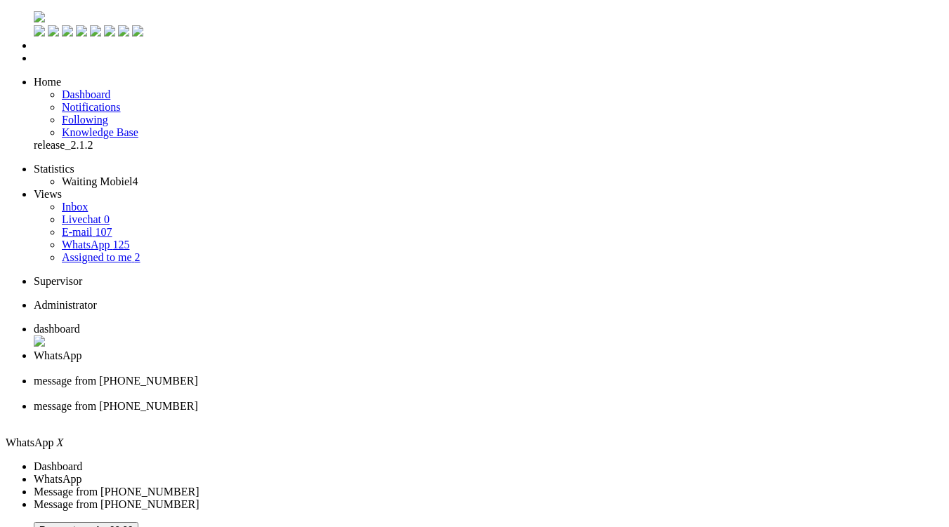
click at [198, 400] on span "message from [PHONE_NUMBER]" at bounding box center [116, 406] width 164 height 12
click at [524, 388] on div "Close tab" at bounding box center [489, 394] width 910 height 13
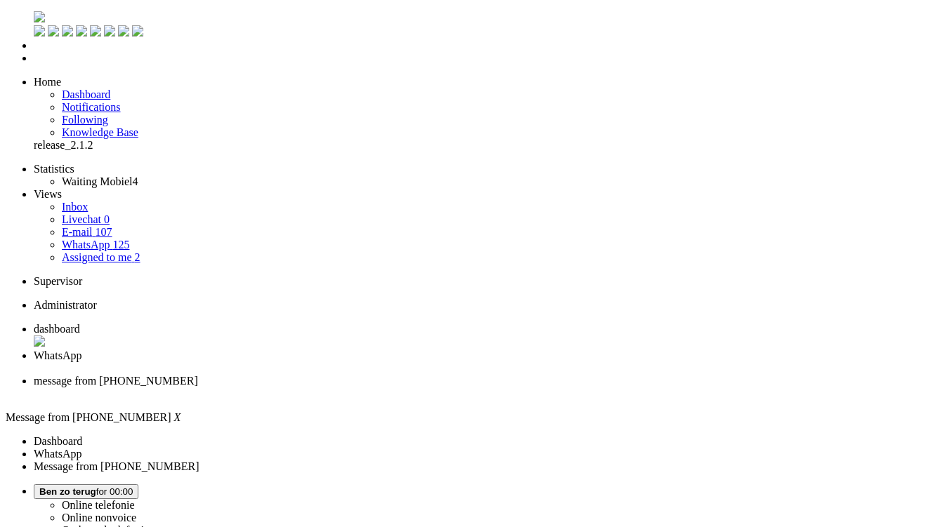
click at [524, 388] on div "Close tab" at bounding box center [489, 394] width 910 height 13
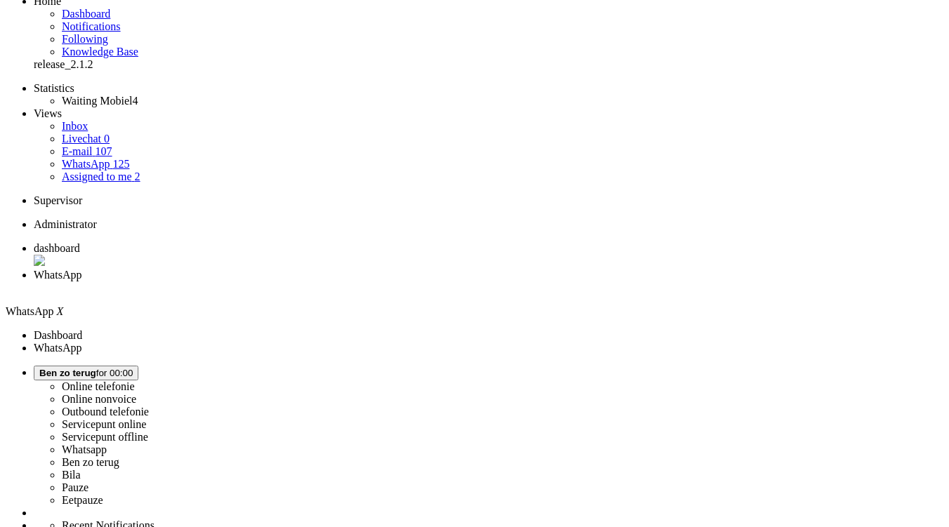
scroll to position [221, 0]
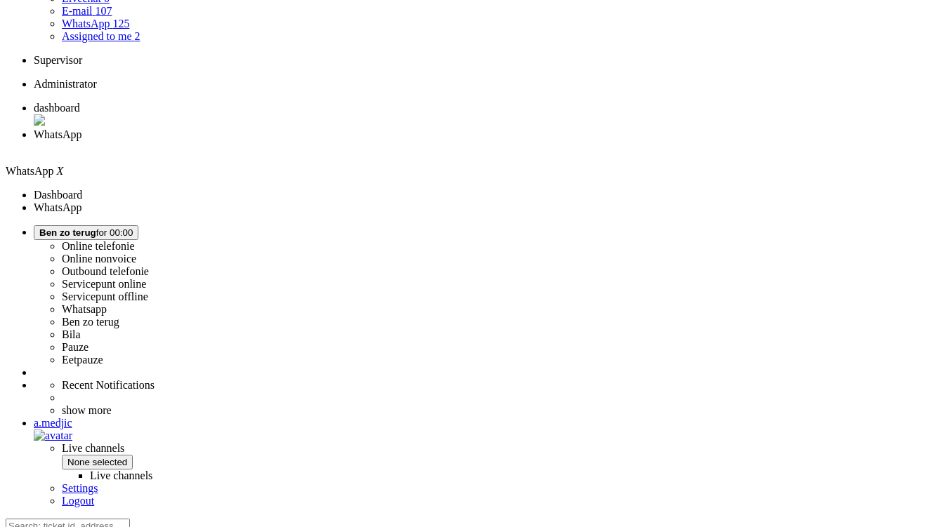
type input "6"
type input "5"
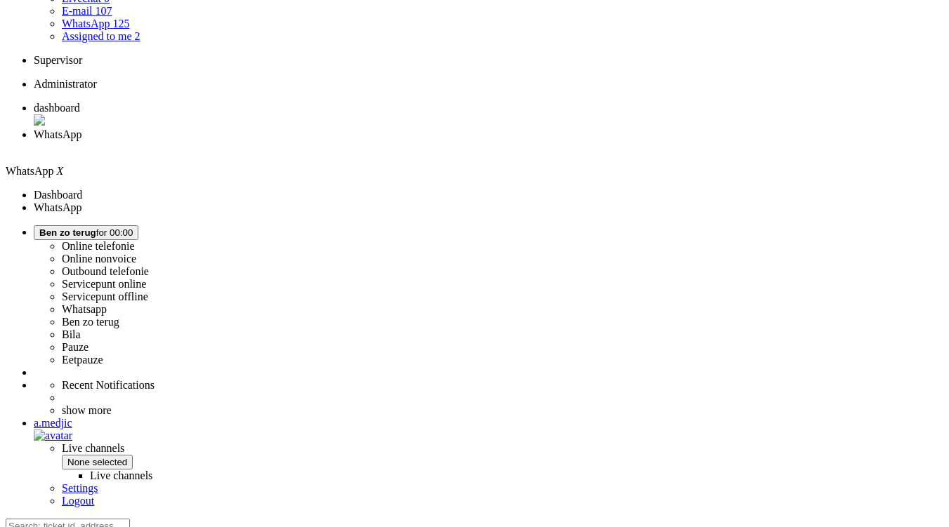
type input "5"
type input "4"
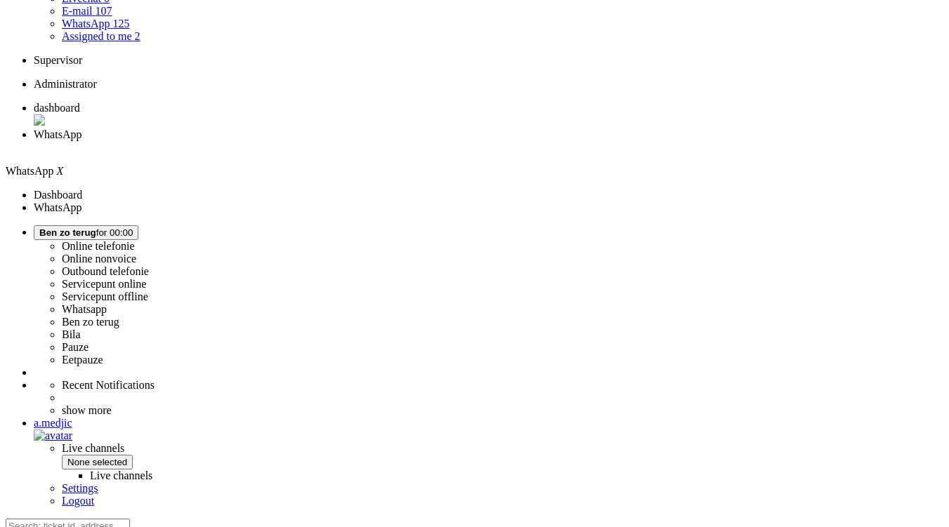
type input "3"
type input "2"
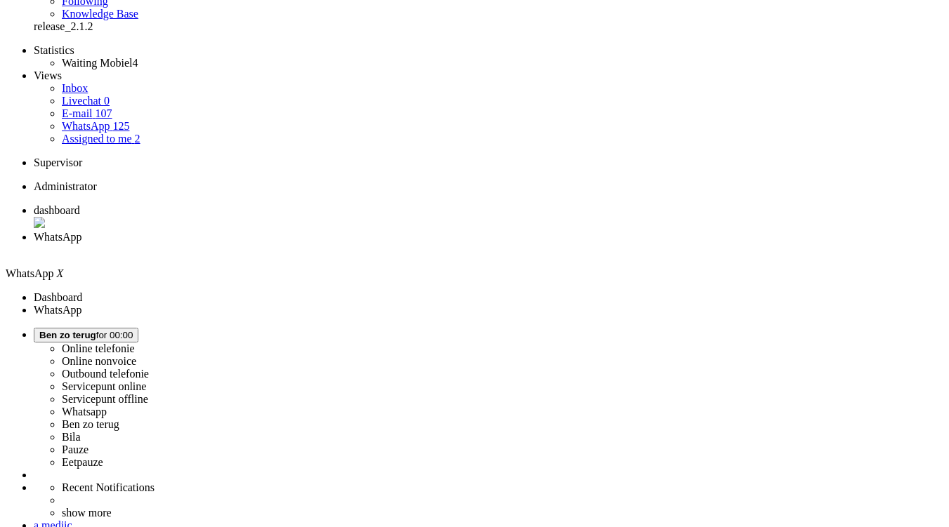
scroll to position [81, 0]
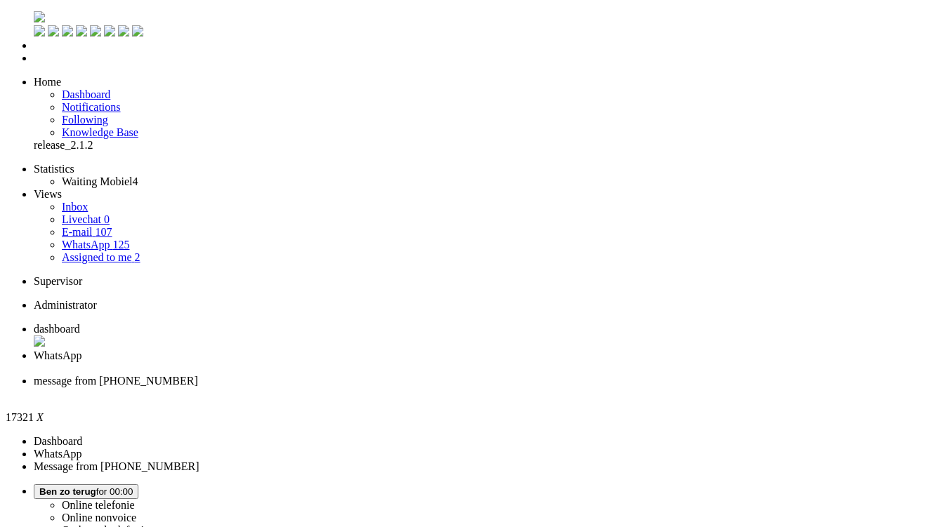
click at [198, 375] on span "message from [PHONE_NUMBER]" at bounding box center [116, 381] width 164 height 12
click at [525, 388] on div "Close tab" at bounding box center [489, 394] width 910 height 13
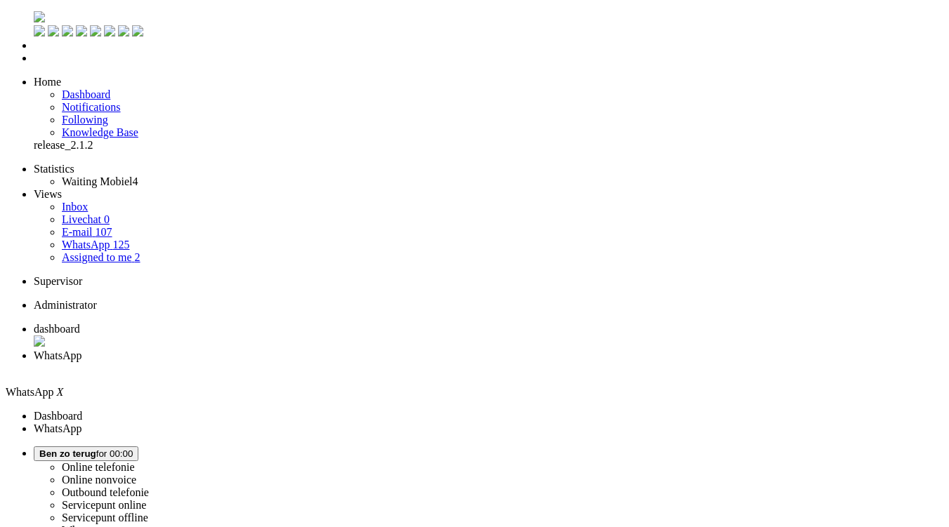
click at [402, 362] on div "Close tab" at bounding box center [489, 368] width 910 height 13
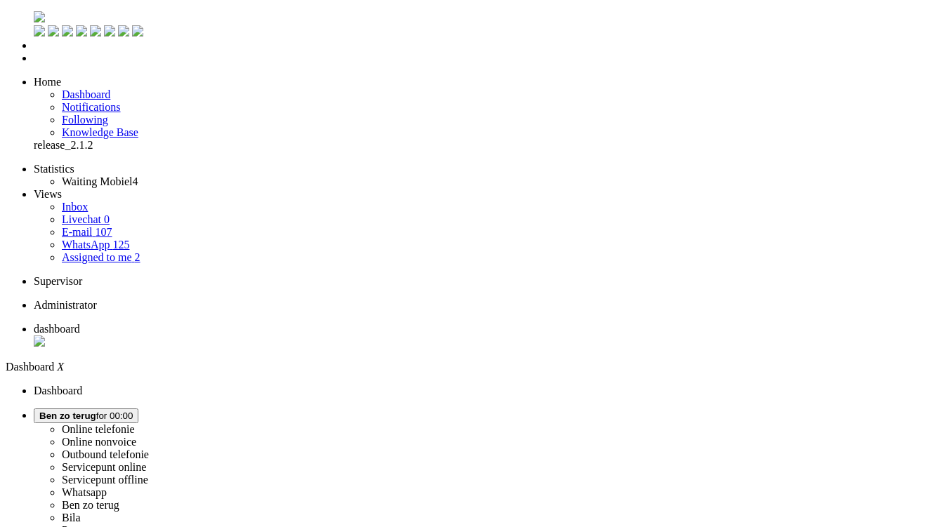
click at [138, 409] on button "[PERSON_NAME] zo terug for 00:01" at bounding box center [86, 416] width 105 height 15
click at [135, 424] on link "Online telefonie" at bounding box center [98, 430] width 73 height 12
click at [135, 424] on label "Online telefonie" at bounding box center [98, 430] width 73 height 12
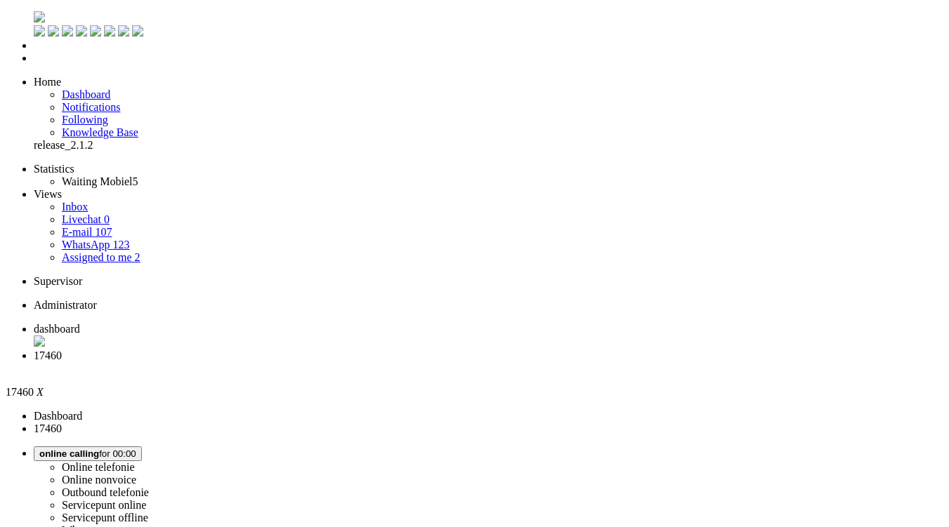
drag, startPoint x: 478, startPoint y: 275, endPoint x: 432, endPoint y: 273, distance: 46.4
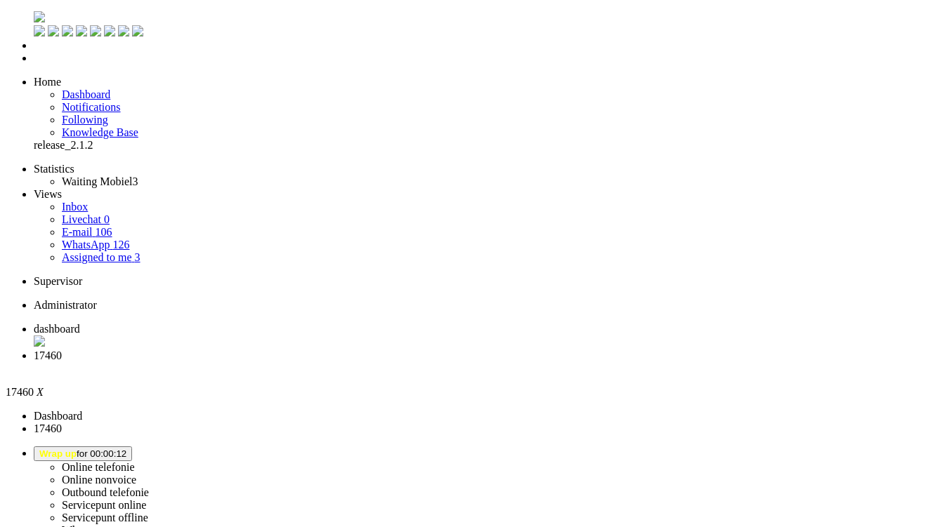
copy span "[PHONE_NUMBER]"
click at [34, 176] on link "Quick ticket" at bounding box center [34, 176] width 0 height 0
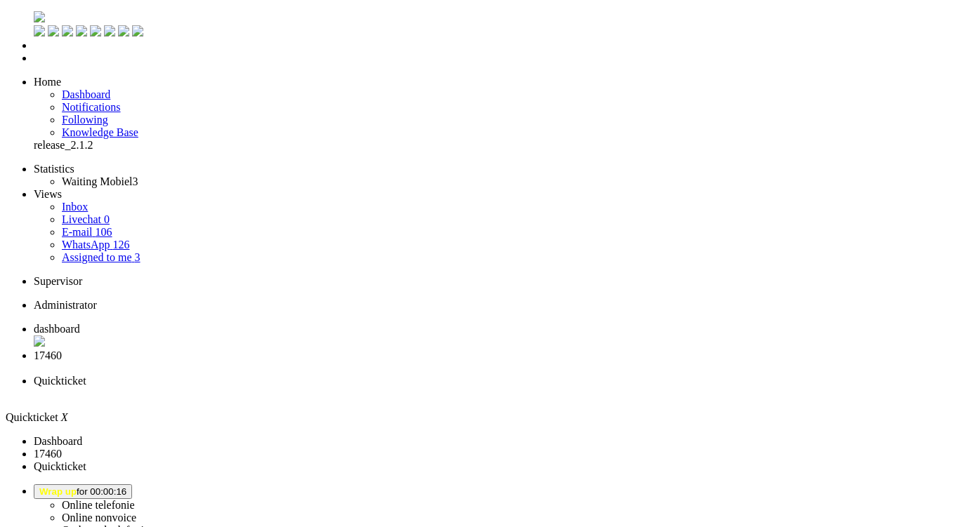
type input "[PHONE_NUMBER]"
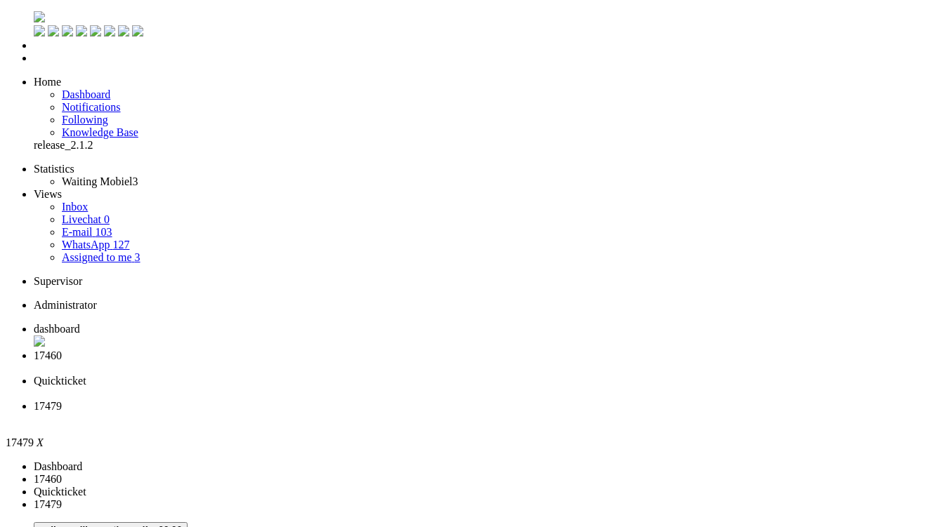
type input "[PHONE_NUMBER]"
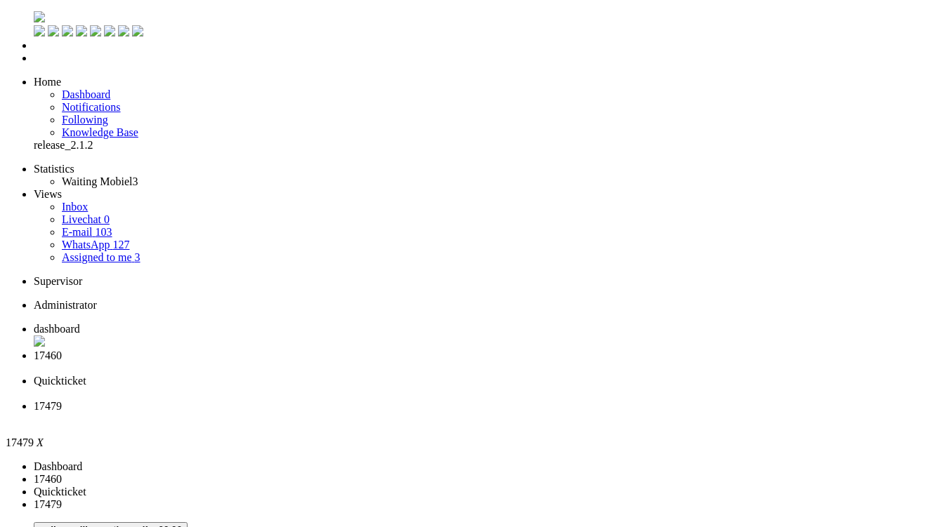
click at [62, 350] on span "17460" at bounding box center [48, 356] width 28 height 12
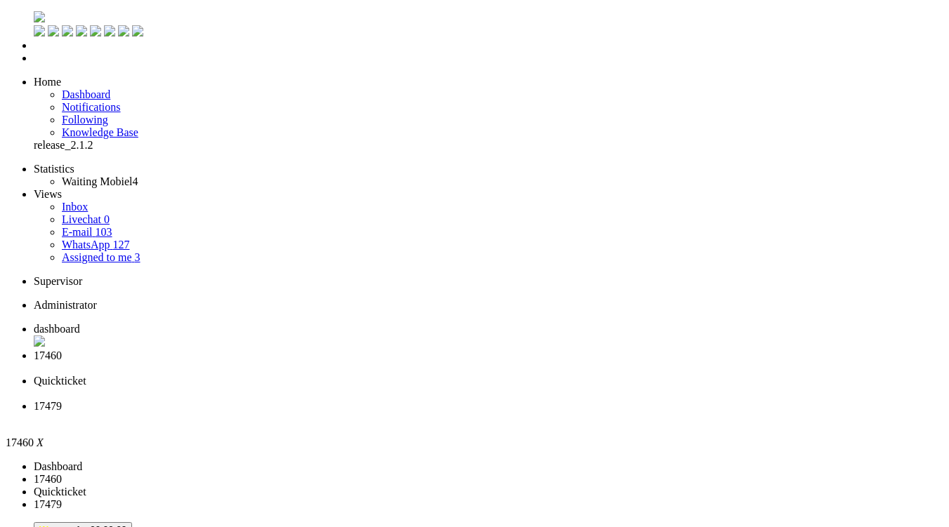
click at [408, 362] on div "Close tab" at bounding box center [489, 368] width 910 height 13
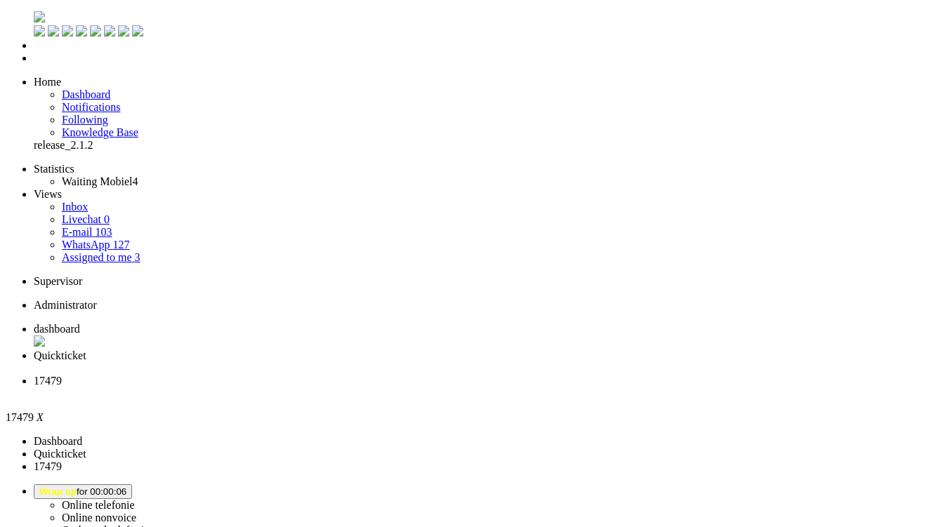
click at [408, 362] on div "Close tab" at bounding box center [489, 368] width 910 height 13
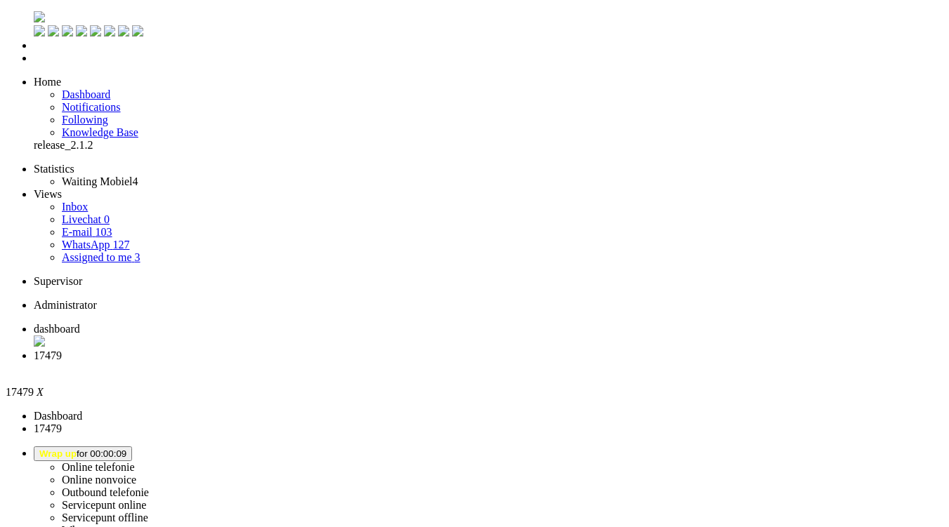
click at [400, 362] on div "Close tab" at bounding box center [489, 368] width 910 height 13
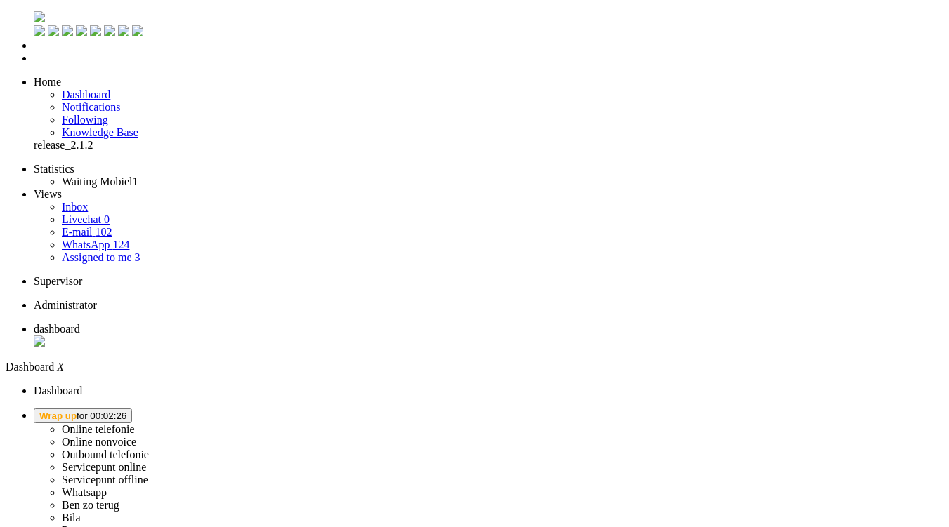
click at [126, 411] on span "Wrap up for 00:02:26" at bounding box center [82, 416] width 87 height 11
click at [135, 424] on label "Online telefonie" at bounding box center [98, 430] width 73 height 12
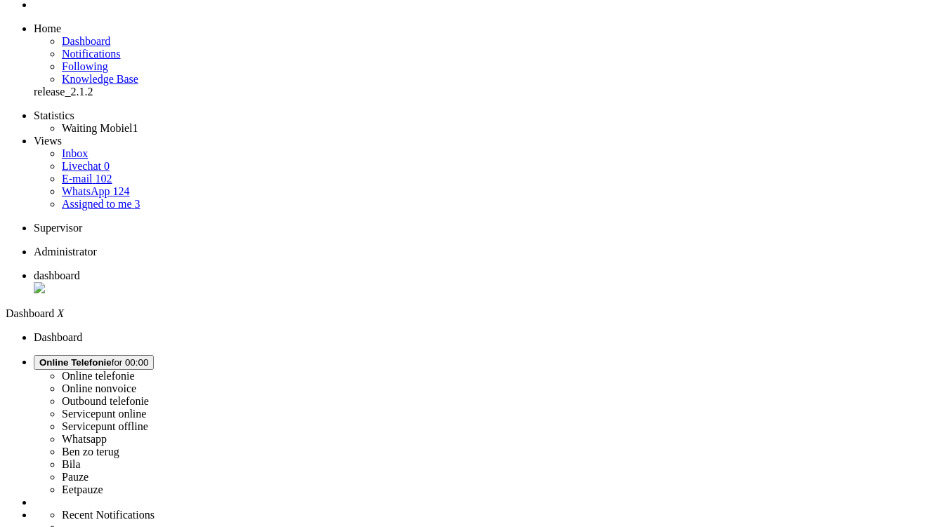
scroll to position [70, 0]
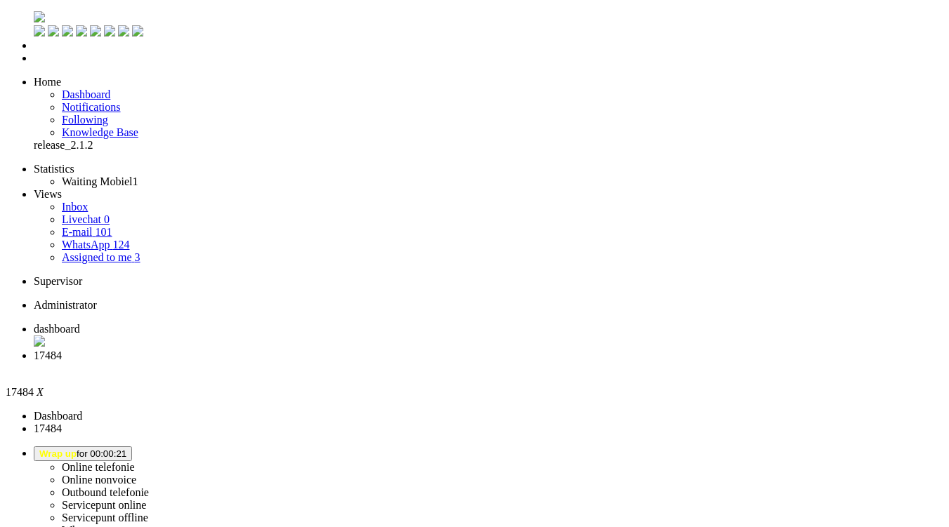
click at [126, 449] on span "Wrap up for 00:01:41" at bounding box center [82, 454] width 87 height 11
click at [107, 525] on label "Whatsapp" at bounding box center [84, 531] width 45 height 12
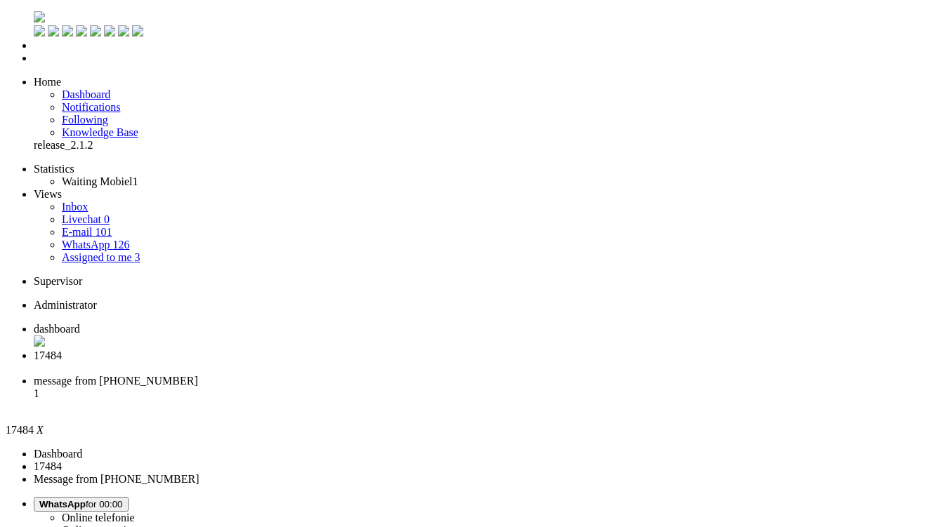
click at [402, 362] on div "Close tab" at bounding box center [489, 368] width 910 height 13
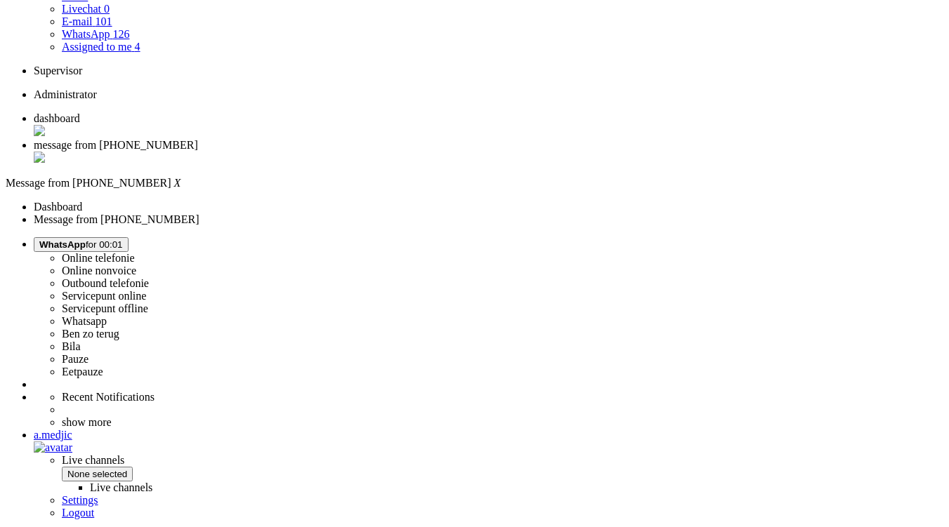
scroll to position [140, 0]
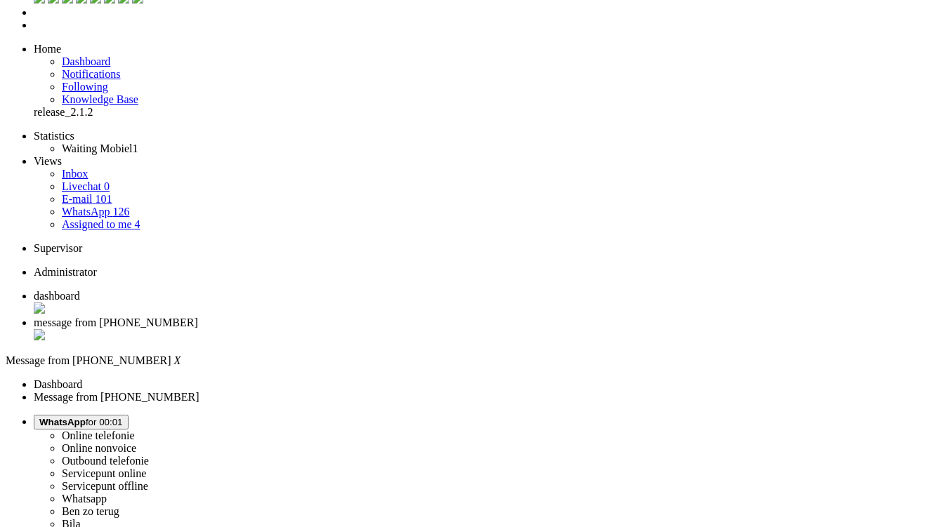
scroll to position [0, 0]
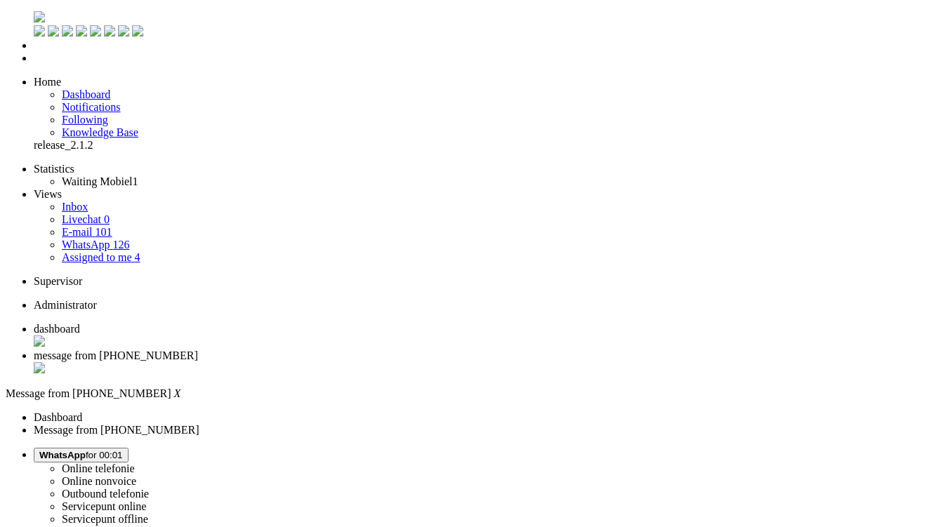
click at [402, 362] on div "Close tab" at bounding box center [489, 369] width 910 height 14
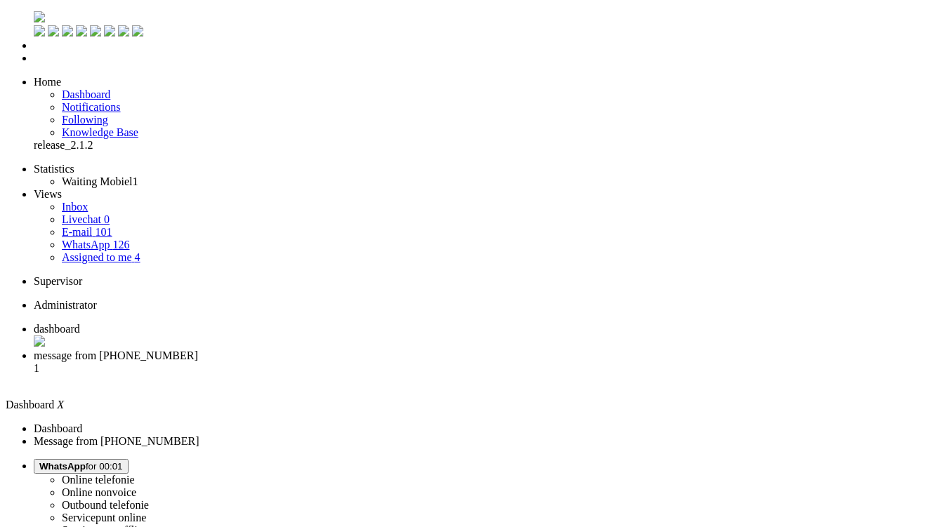
click at [198, 350] on span "message from [PHONE_NUMBER]" at bounding box center [116, 356] width 164 height 12
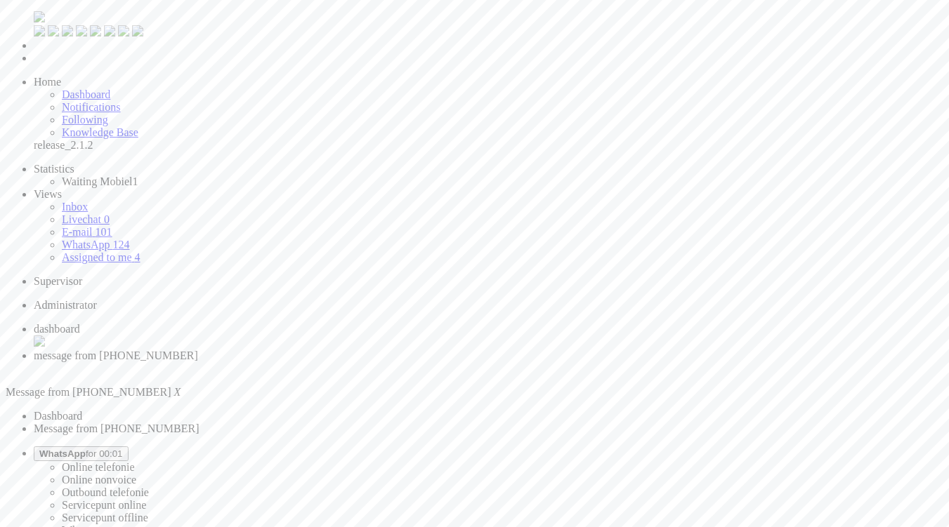
drag, startPoint x: 135, startPoint y: 2442, endPoint x: -105, endPoint y: 2406, distance: 242.3
drag, startPoint x: 86, startPoint y: 2423, endPoint x: -6, endPoint y: 2406, distance: 93.5
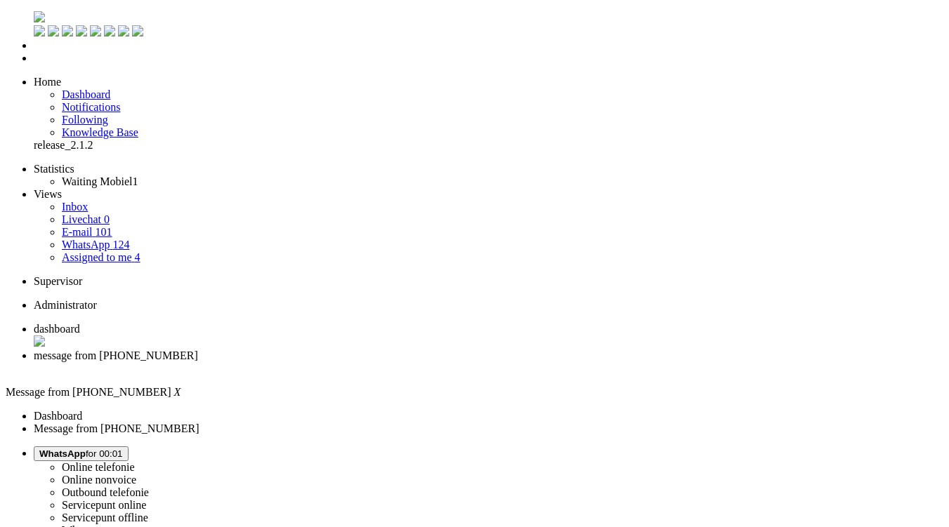
click at [406, 362] on div "Close tab" at bounding box center [489, 368] width 910 height 13
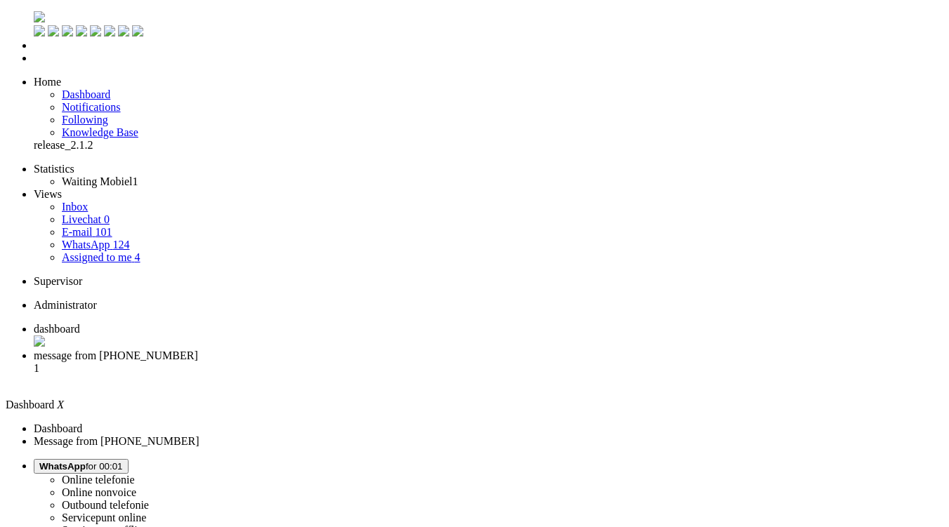
click at [372, 350] on li "message from [PHONE_NUMBER] 1" at bounding box center [489, 369] width 910 height 38
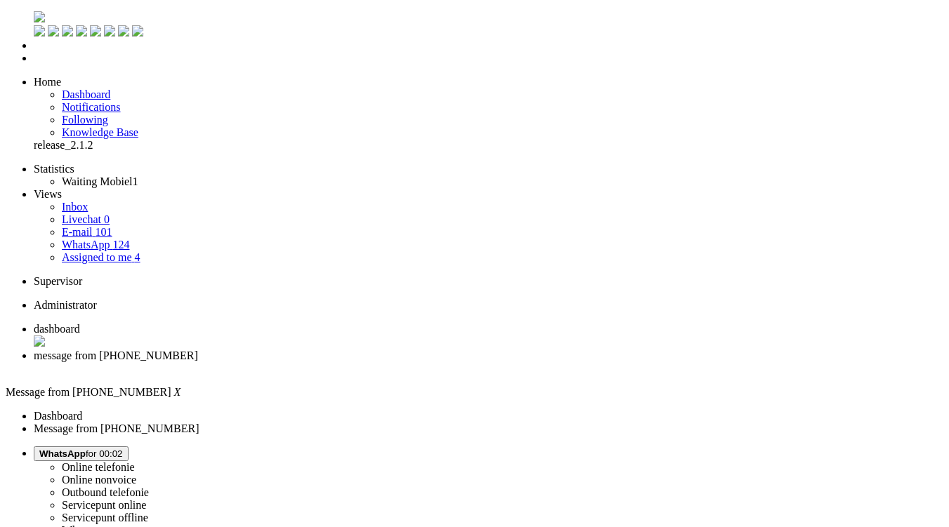
click at [80, 323] on span "dashboard" at bounding box center [57, 329] width 46 height 12
click at [198, 350] on span "message from [PHONE_NUMBER]" at bounding box center [116, 356] width 164 height 12
click at [123, 449] on span "WhatsApp for 00:02" at bounding box center [81, 454] width 84 height 11
click at [136, 474] on label "Online nonvoice" at bounding box center [99, 480] width 74 height 12
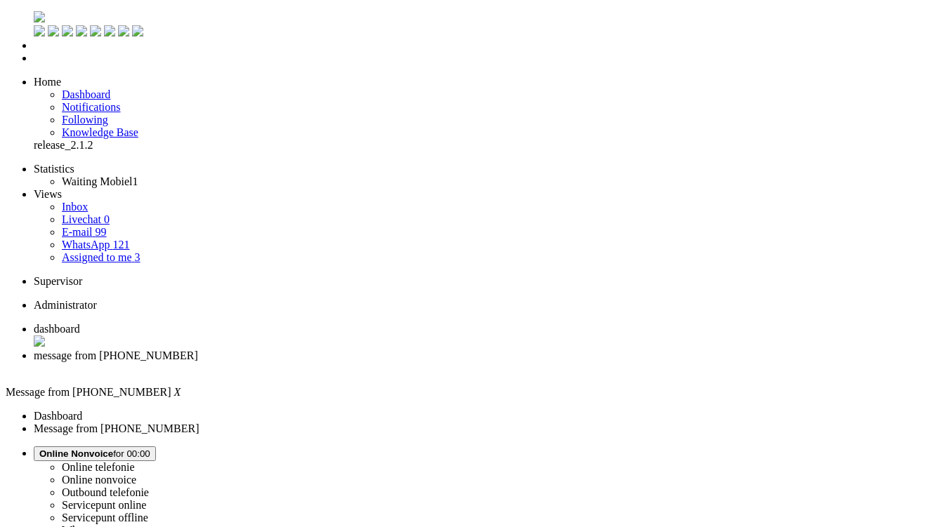
click at [406, 362] on div "Close tab" at bounding box center [489, 368] width 910 height 13
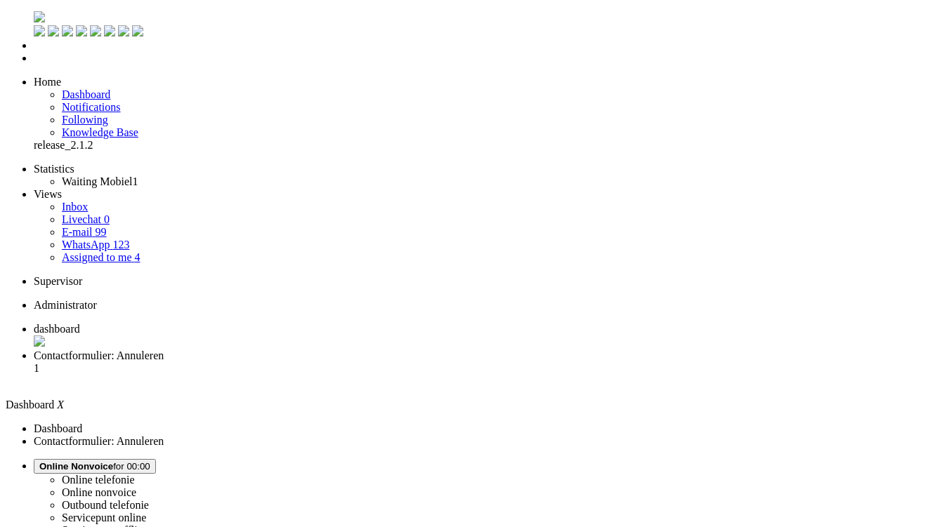
click at [164, 350] on span "Contactformulier: Annuleren" at bounding box center [99, 356] width 130 height 12
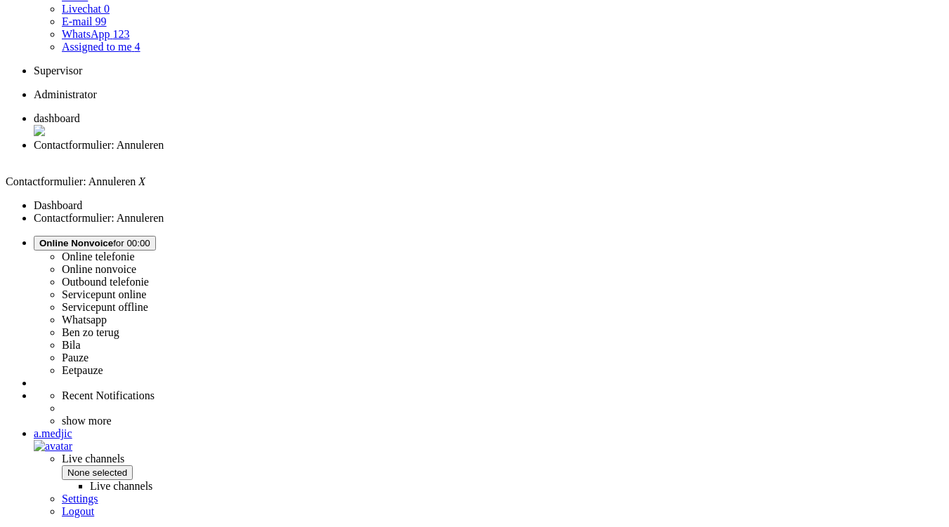
scroll to position [211, 0]
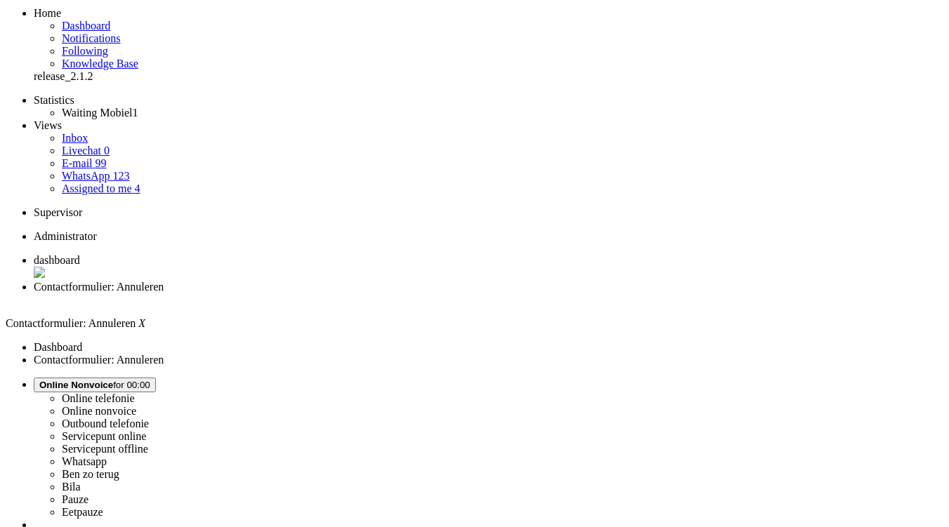
scroll to position [0, 0]
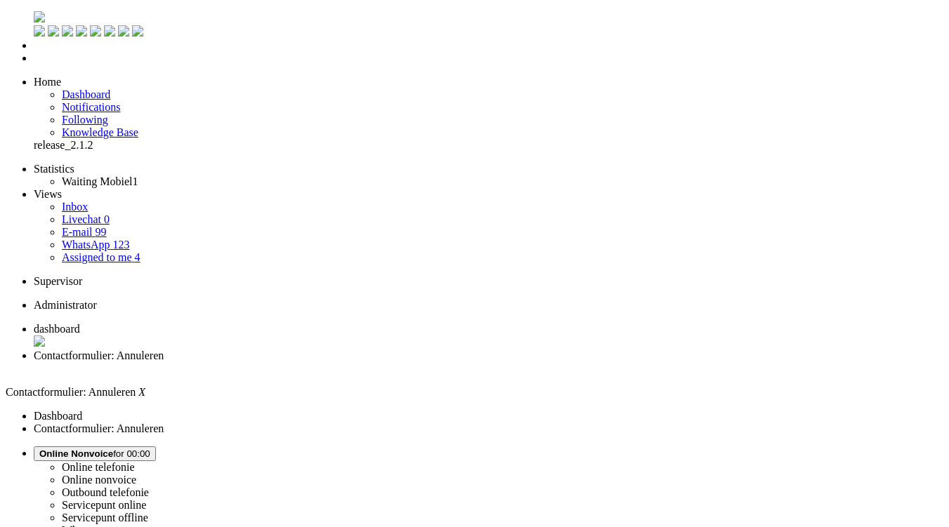
click at [406, 362] on div "Close tab" at bounding box center [489, 368] width 910 height 13
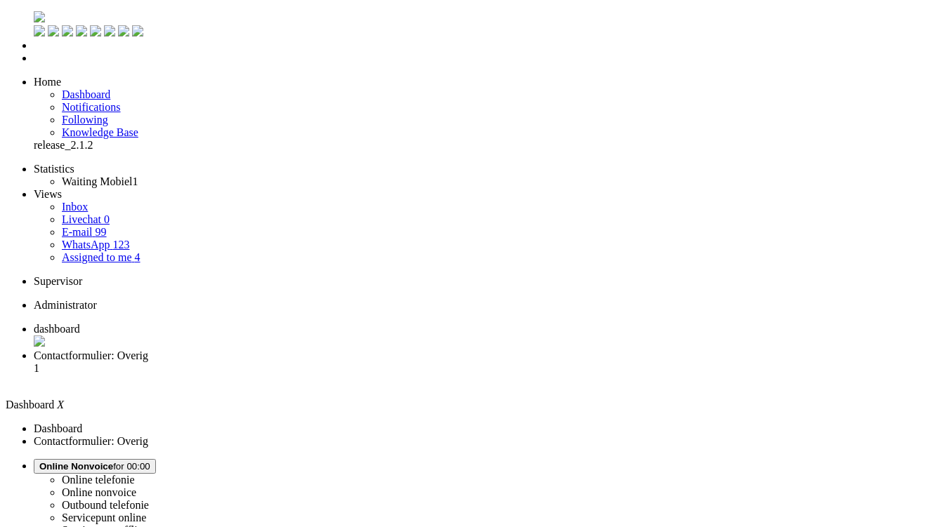
click at [346, 350] on li "Contactformulier: Overig 1" at bounding box center [489, 369] width 910 height 38
